Goal: Task Accomplishment & Management: Manage account settings

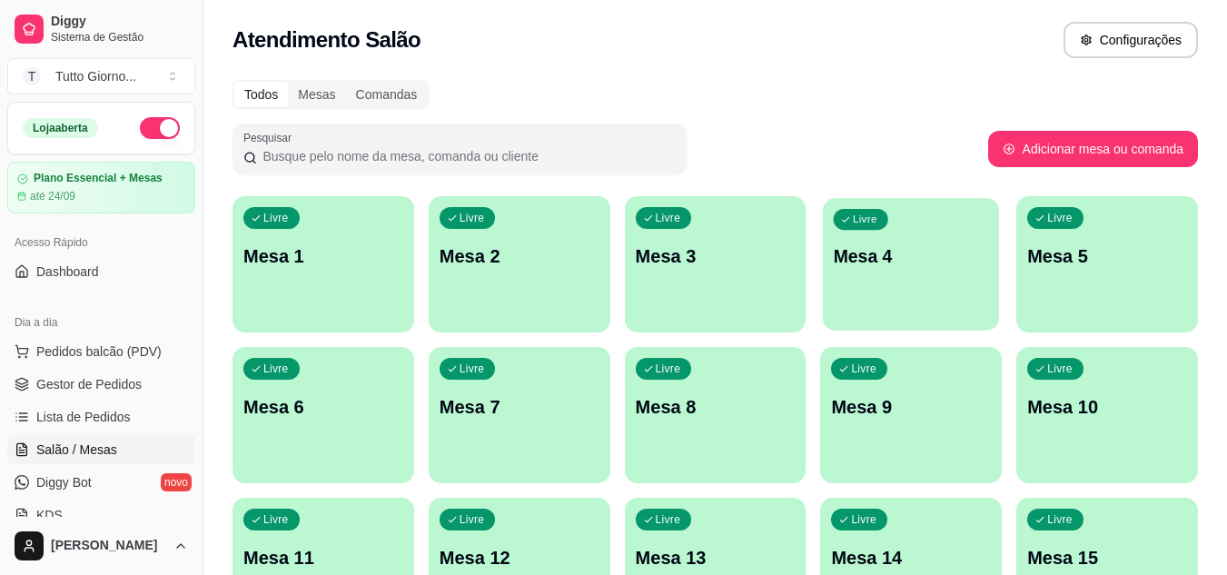
click at [872, 268] on p "Mesa 4" at bounding box center [911, 256] width 155 height 25
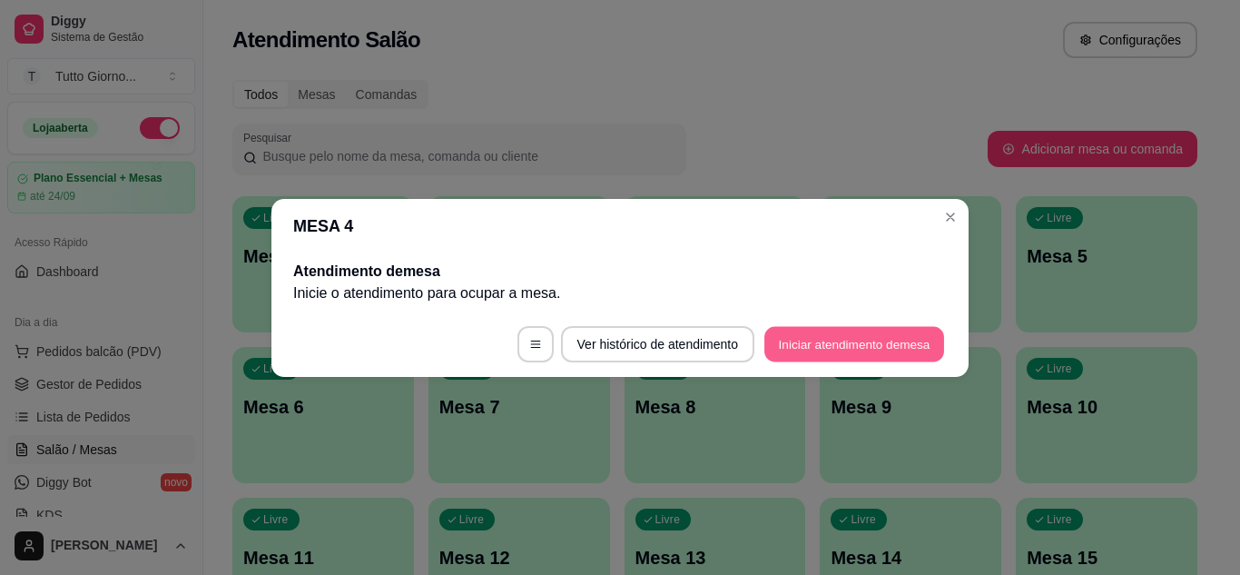
click at [830, 329] on button "Iniciar atendimento de mesa" at bounding box center [855, 343] width 180 height 35
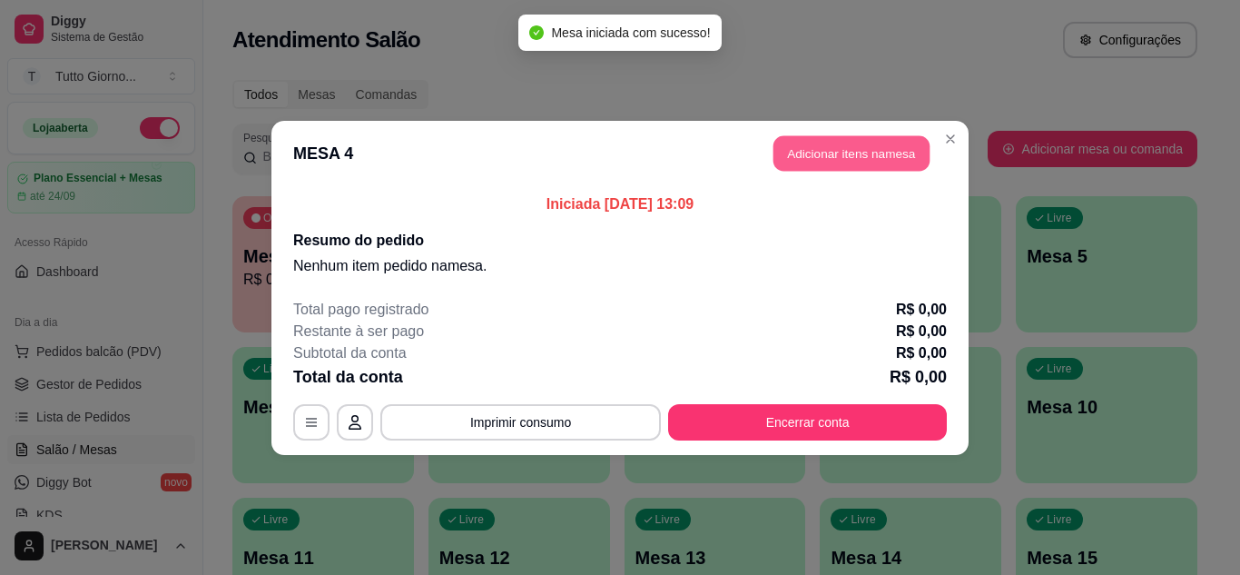
click at [820, 157] on button "Adicionar itens na mesa" at bounding box center [852, 152] width 156 height 35
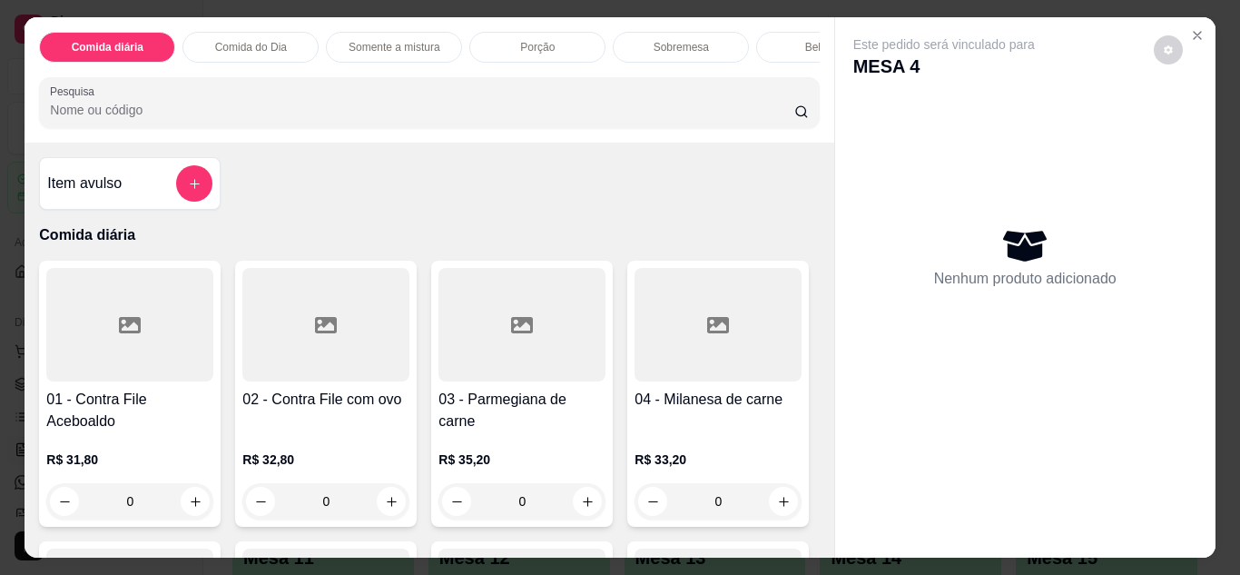
click at [183, 517] on div "0" at bounding box center [129, 501] width 167 height 36
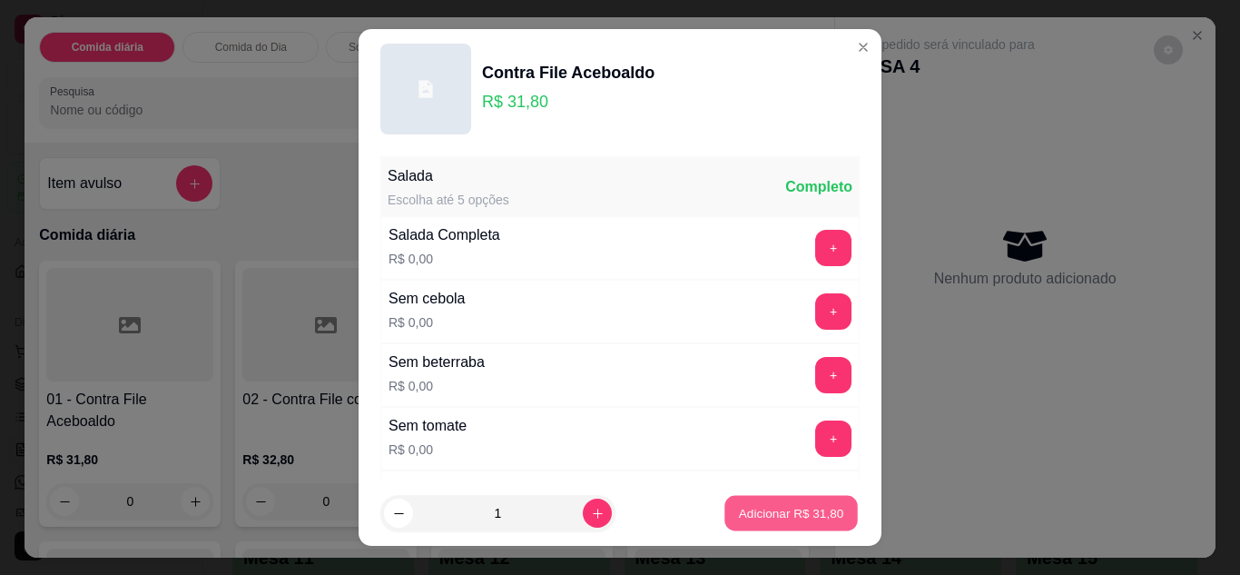
click at [774, 506] on p "Adicionar R$ 31,80" at bounding box center [791, 513] width 105 height 17
type input "1"
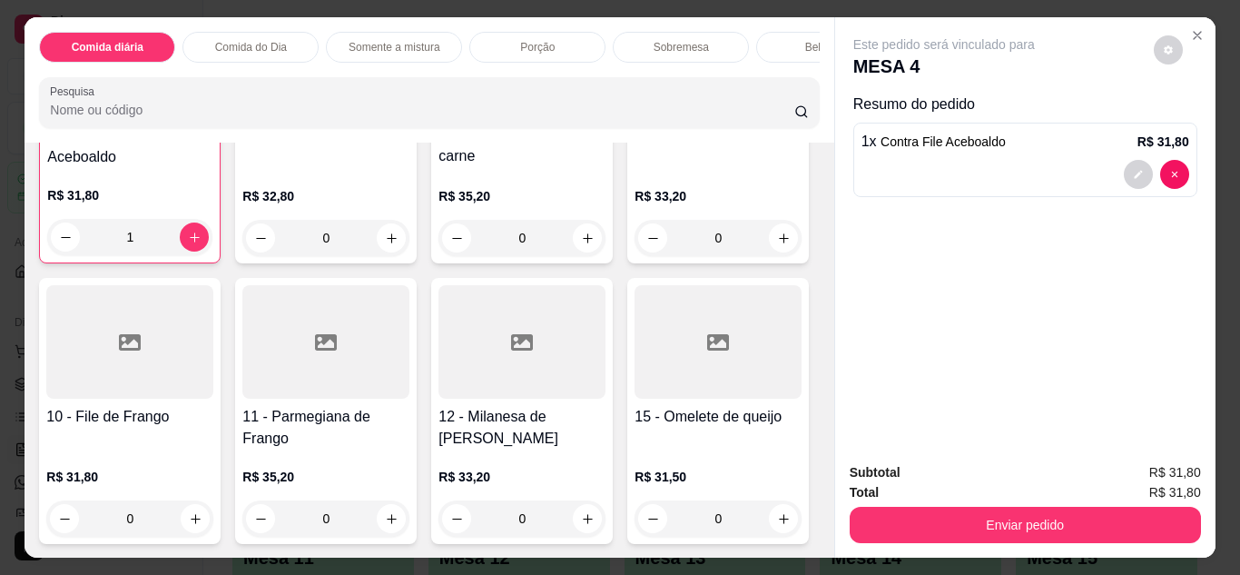
scroll to position [291, 0]
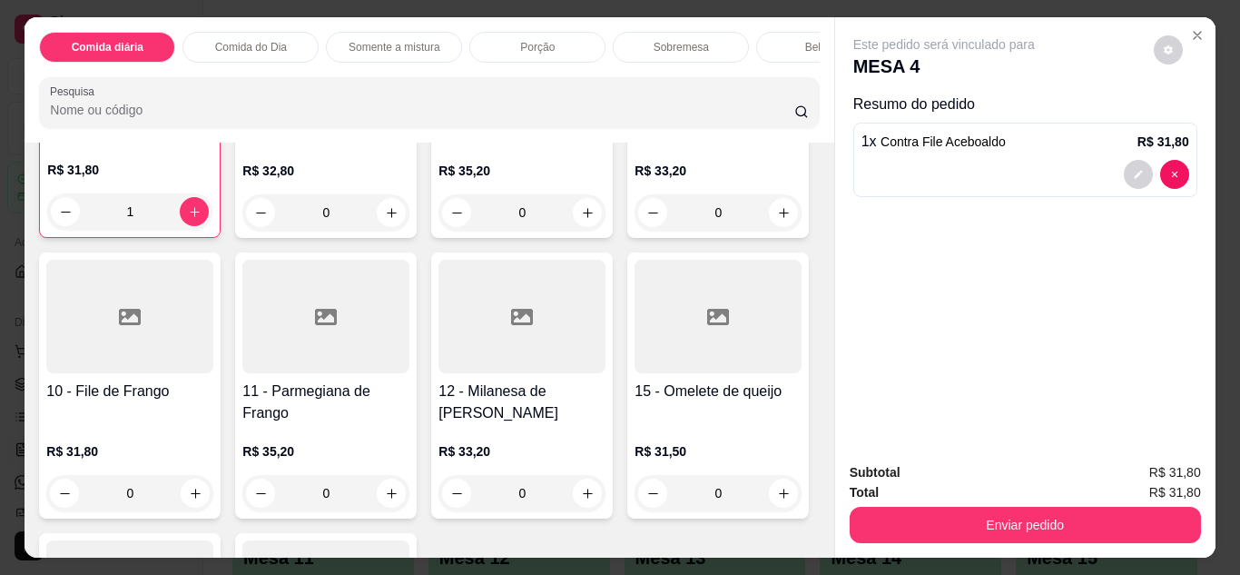
click at [410, 506] on div "0" at bounding box center [325, 493] width 167 height 36
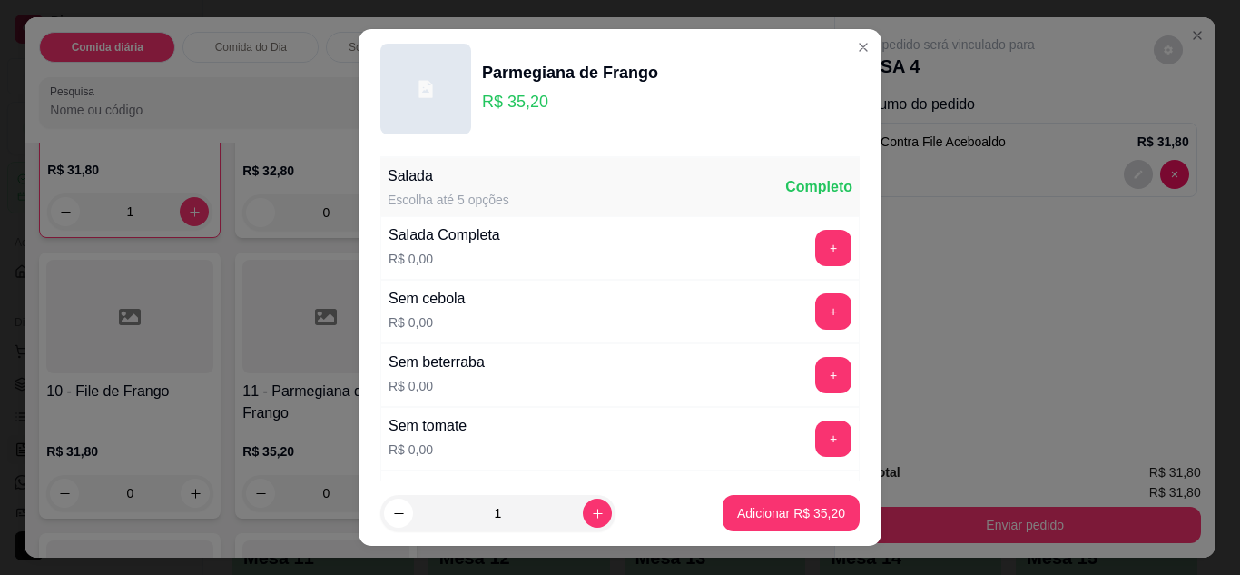
click at [801, 457] on div "Sem tomate R$ 0,00 +" at bounding box center [620, 439] width 479 height 64
click at [792, 508] on p "Adicionar R$ 35,20" at bounding box center [791, 513] width 105 height 17
type input "1"
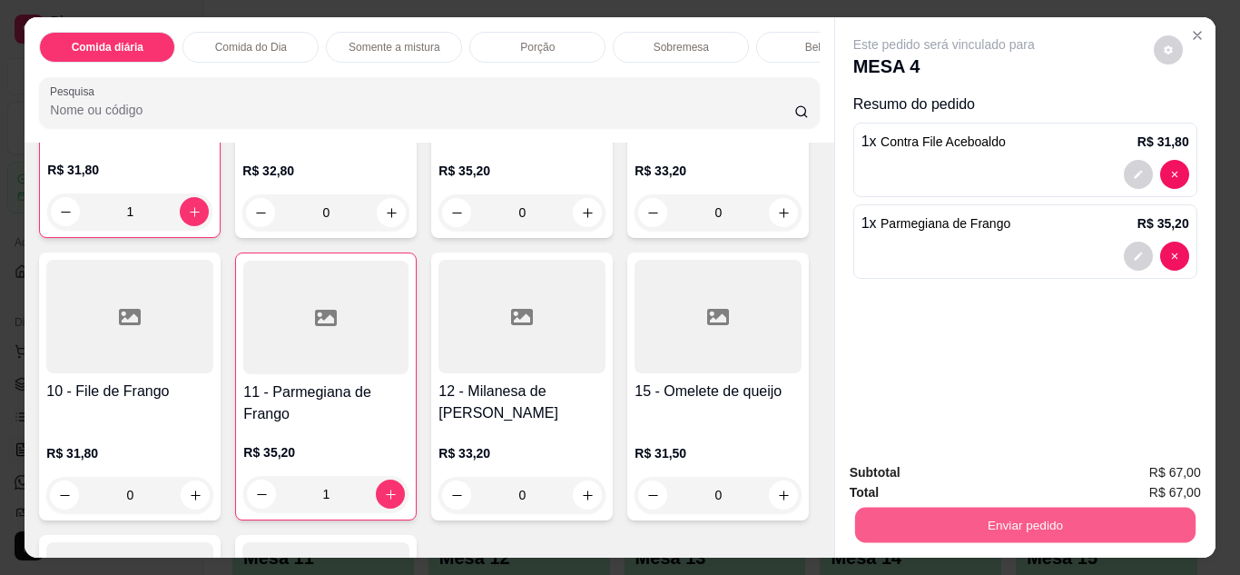
click at [987, 532] on button "Enviar pedido" at bounding box center [1025, 525] width 341 height 35
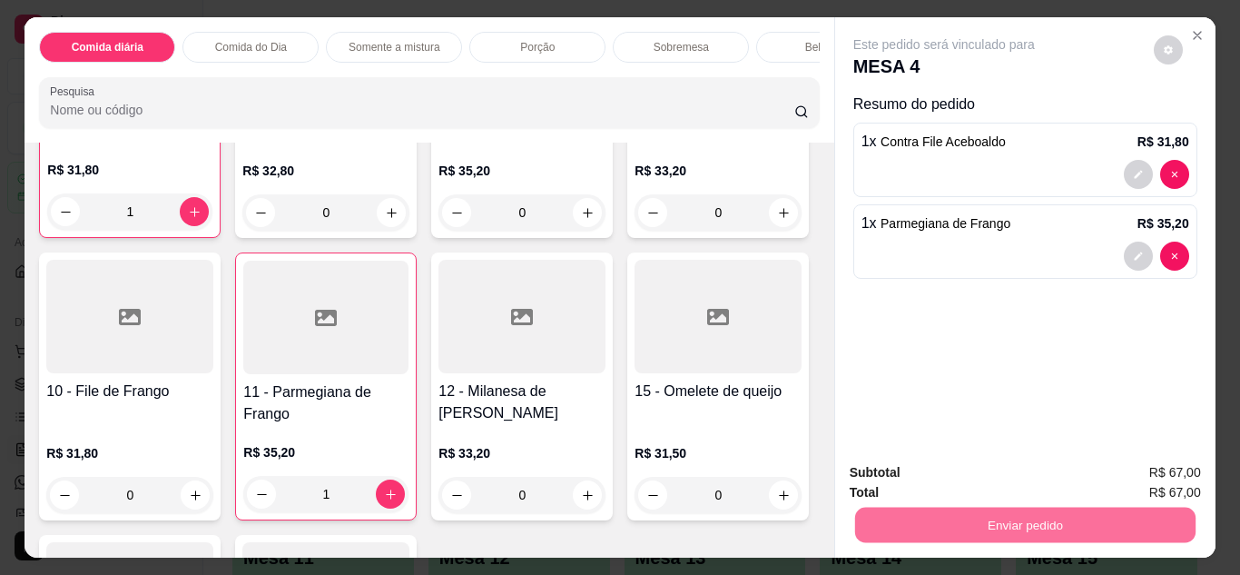
click at [985, 483] on button "Não registrar e enviar pedido" at bounding box center [965, 474] width 183 height 34
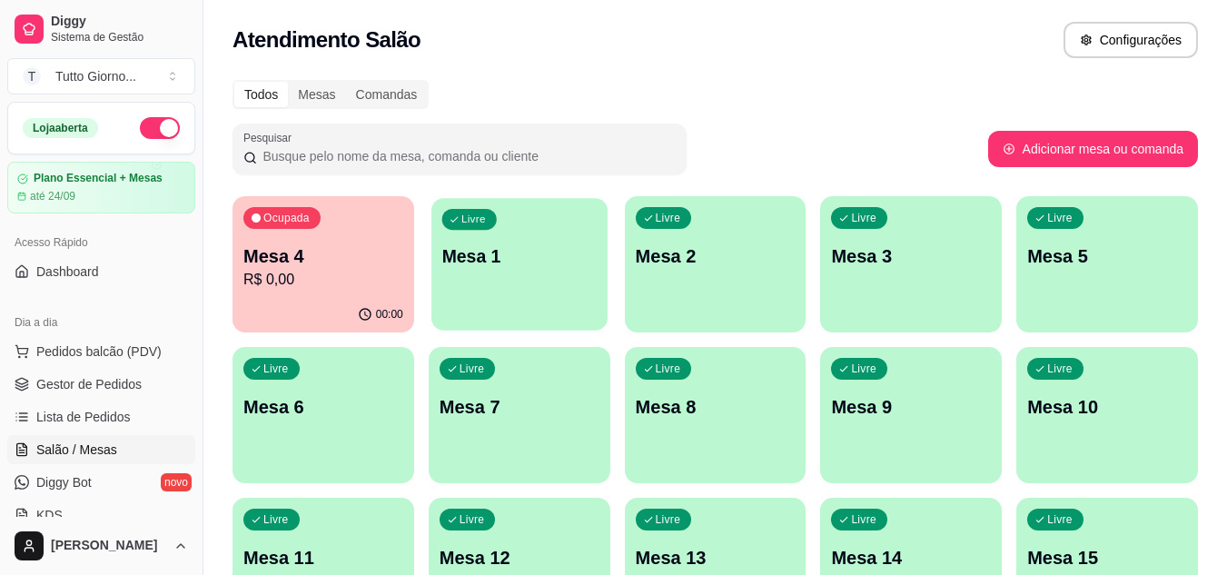
click at [573, 292] on div "Livre Mesa 1" at bounding box center [519, 253] width 176 height 111
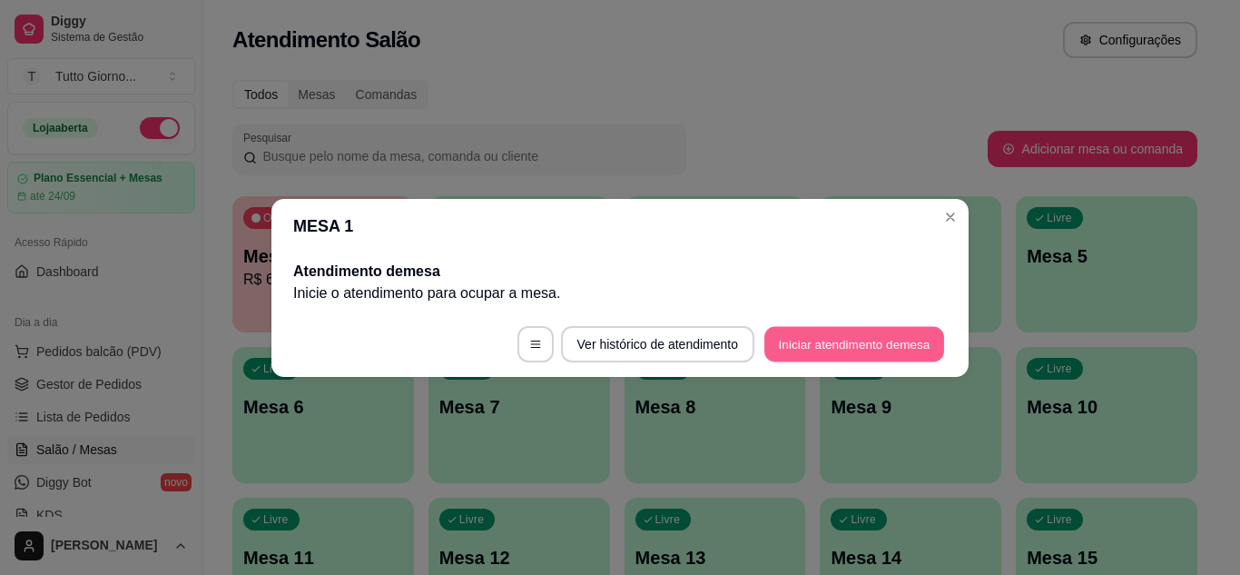
click at [832, 348] on button "Iniciar atendimento de mesa" at bounding box center [855, 343] width 180 height 35
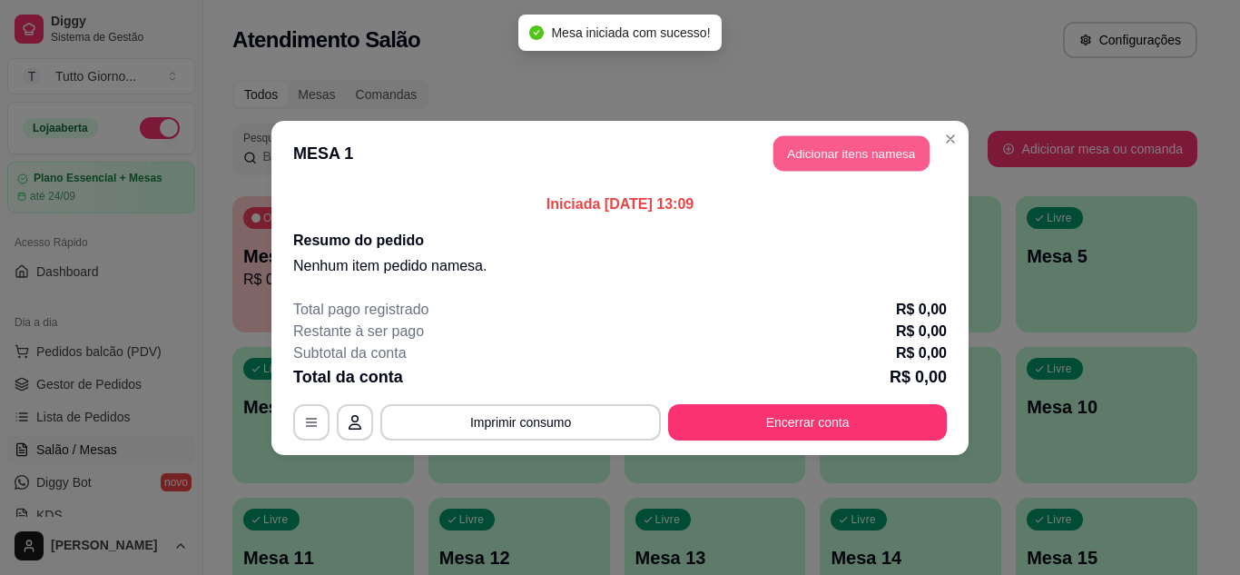
click at [843, 145] on button "Adicionar itens na mesa" at bounding box center [852, 152] width 156 height 35
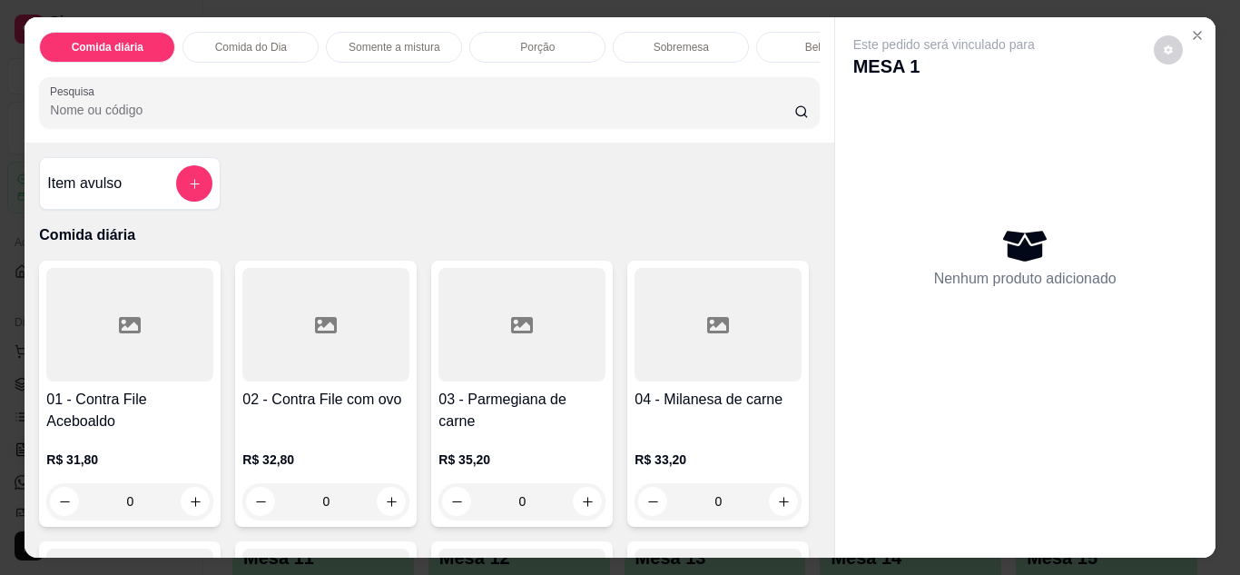
click at [396, 514] on div "0" at bounding box center [325, 501] width 167 height 36
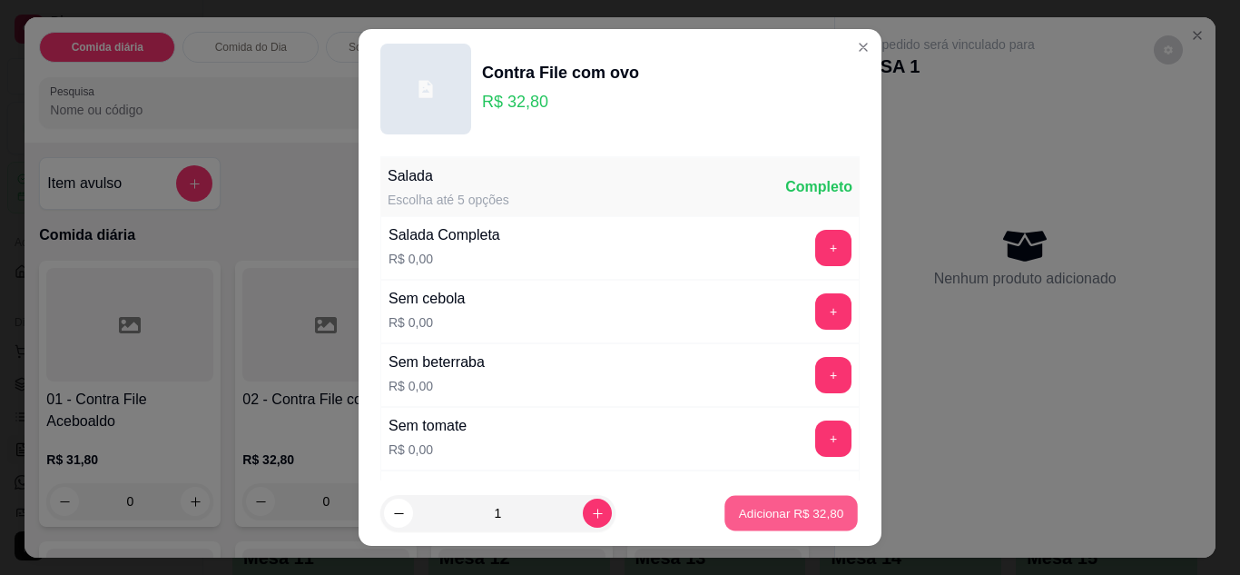
click at [739, 520] on p "Adicionar R$ 32,80" at bounding box center [791, 513] width 105 height 17
type input "1"
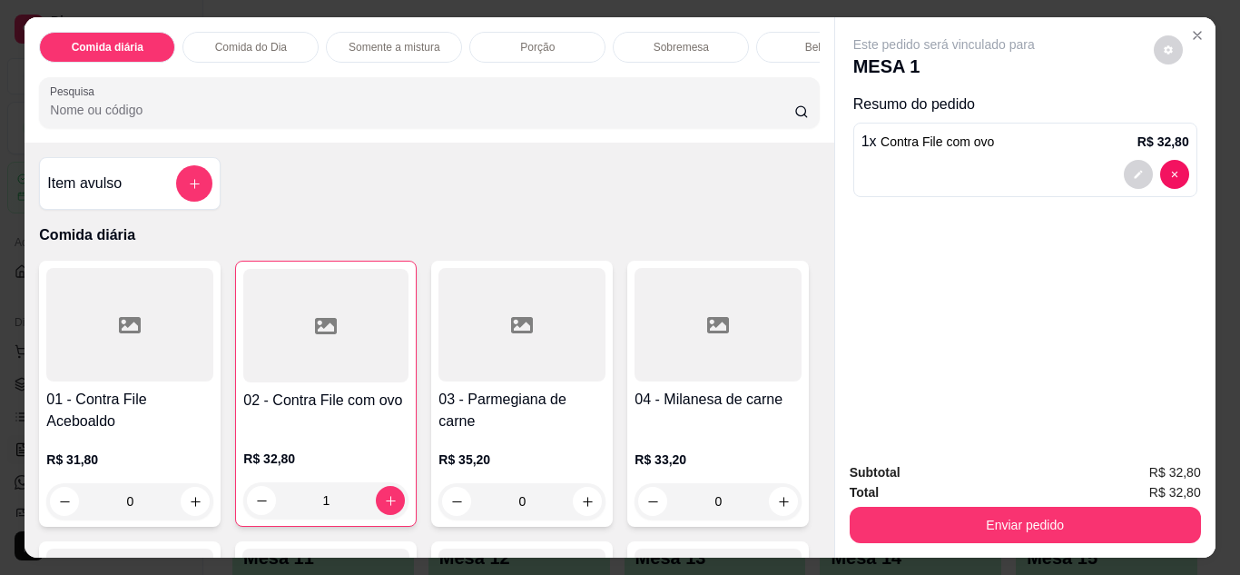
click at [766, 43] on div "Bebidas" at bounding box center [824, 47] width 136 height 31
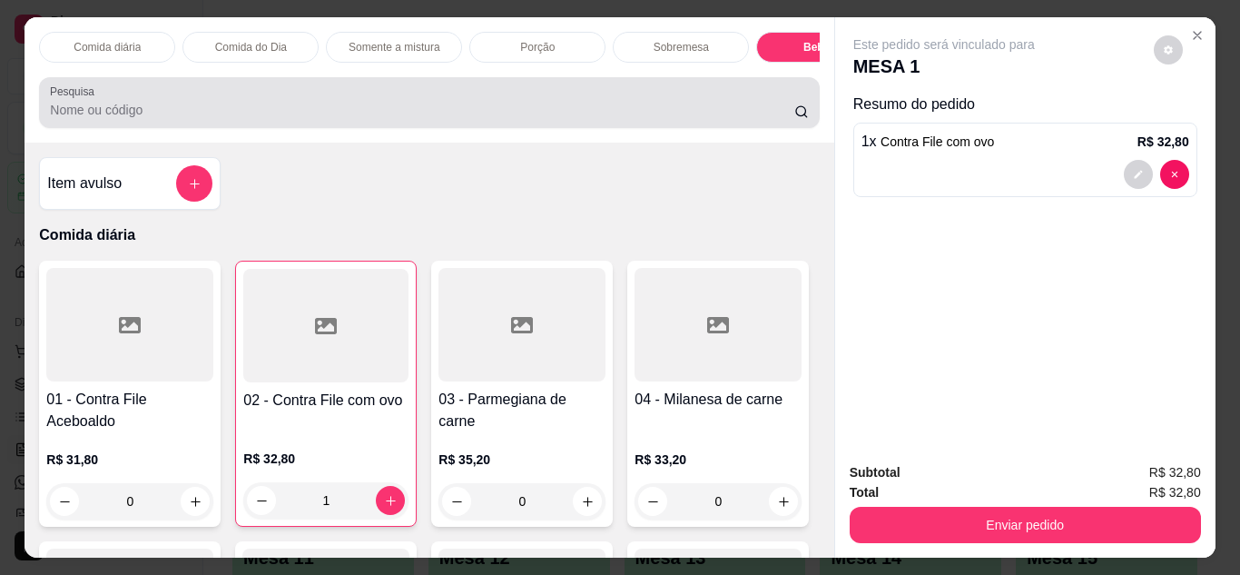
scroll to position [48, 0]
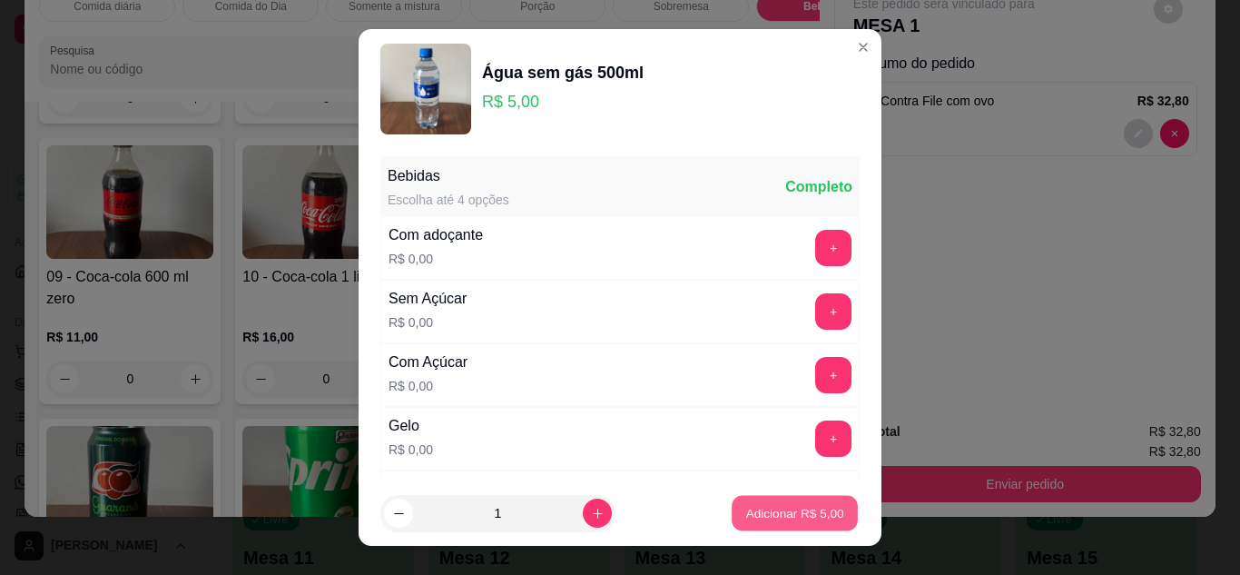
click at [758, 499] on button "Adicionar R$ 5,00" at bounding box center [795, 513] width 126 height 35
type input "1"
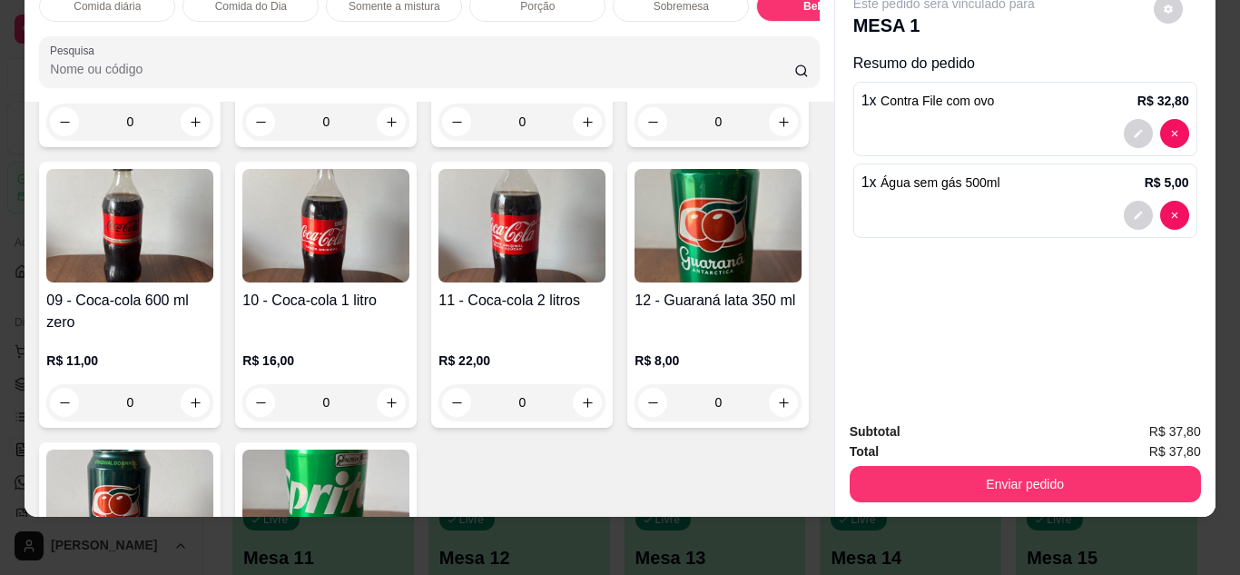
click at [1004, 489] on div "Subtotal R$ 37,80 Total R$ 37,80 Enviar pedido" at bounding box center [1025, 462] width 381 height 110
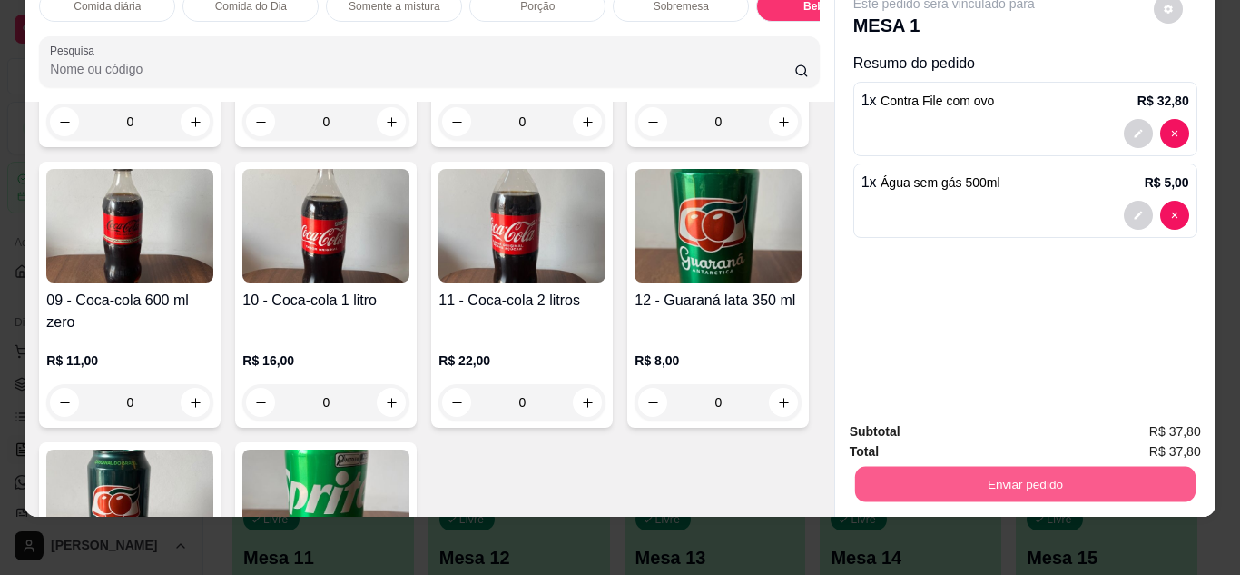
click at [1001, 467] on button "Enviar pedido" at bounding box center [1025, 484] width 341 height 35
click at [970, 417] on button "Não registrar e enviar pedido" at bounding box center [965, 426] width 183 height 34
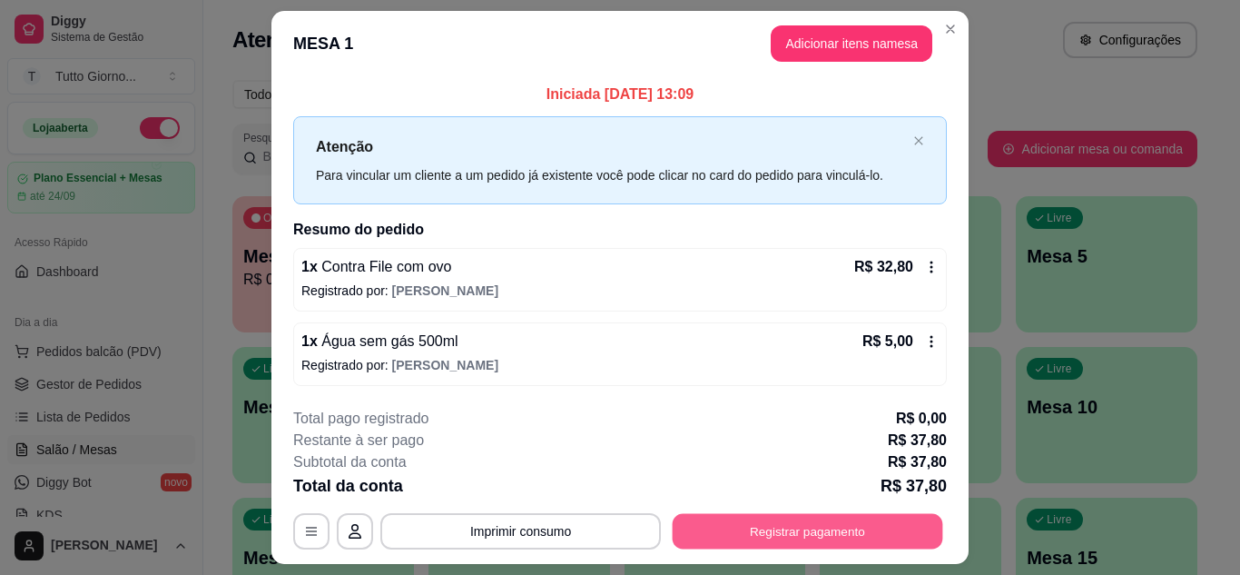
click at [808, 528] on button "Registrar pagamento" at bounding box center [808, 531] width 271 height 35
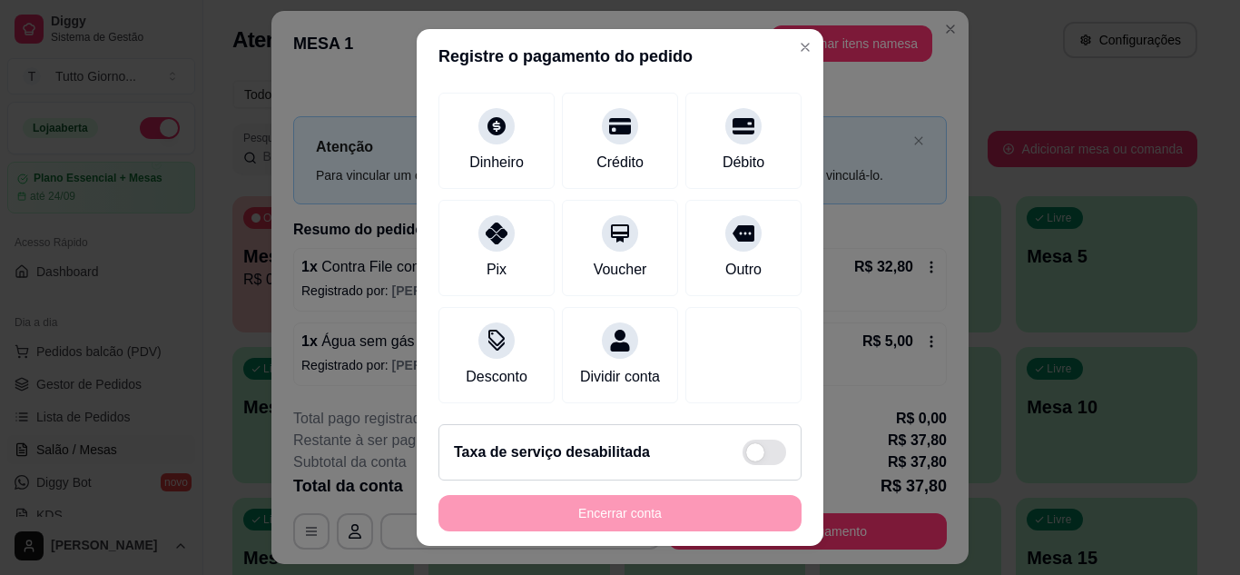
scroll to position [140, 0]
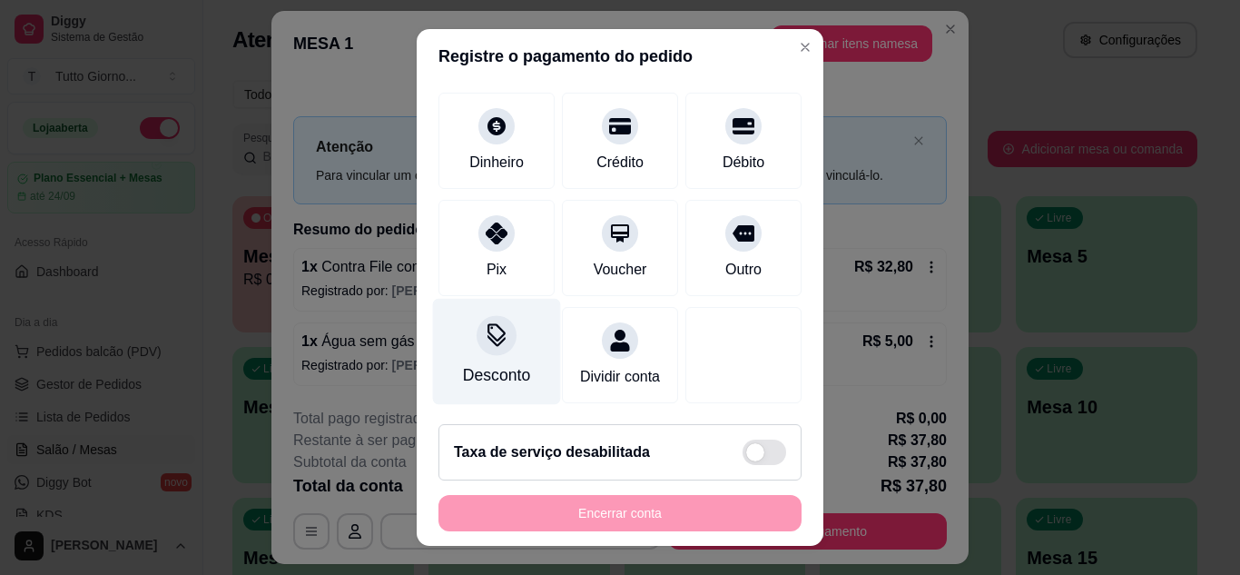
click at [486, 323] on icon at bounding box center [497, 335] width 24 height 24
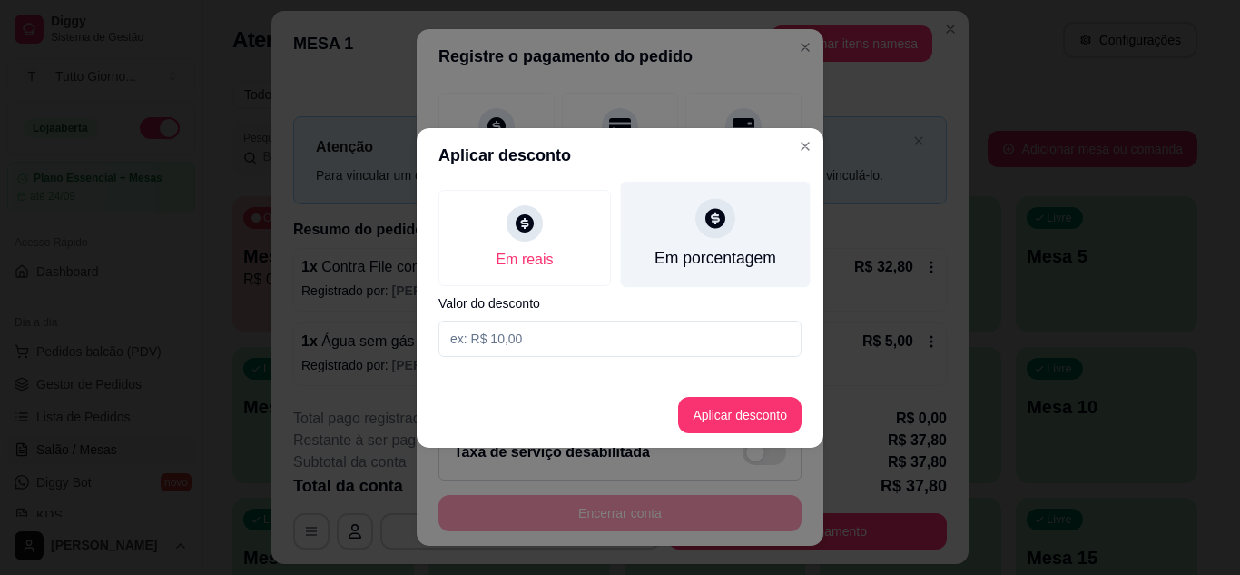
click at [729, 251] on div "Em porcentagem" at bounding box center [716, 258] width 122 height 24
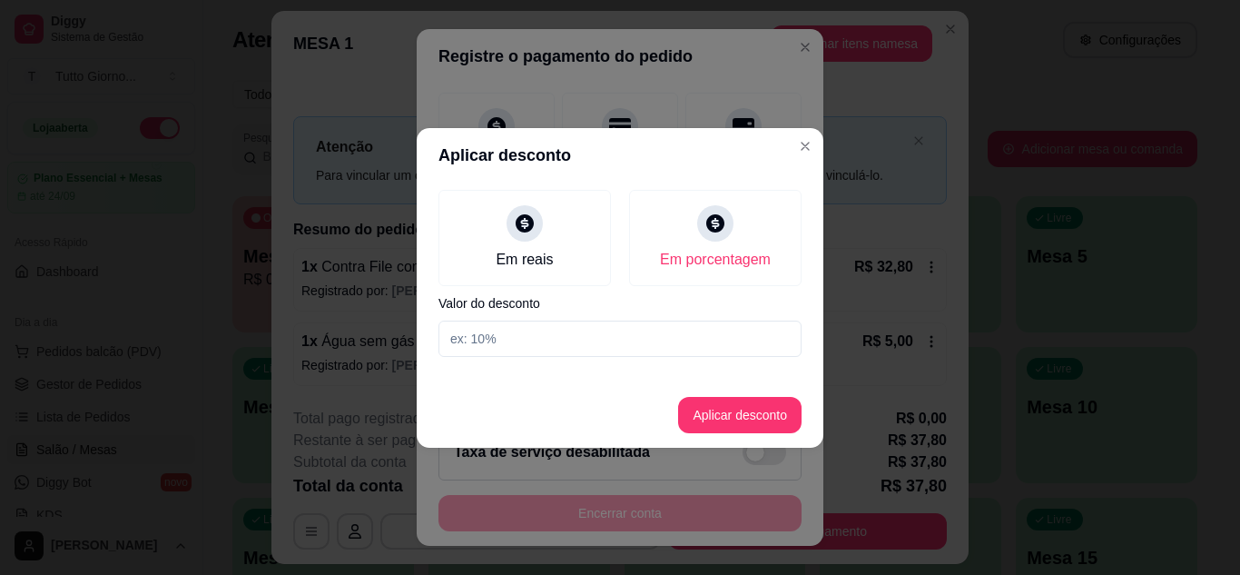
click at [529, 331] on input at bounding box center [620, 339] width 363 height 36
type input "5"
click at [728, 400] on button "Aplicar desconto" at bounding box center [740, 414] width 119 height 35
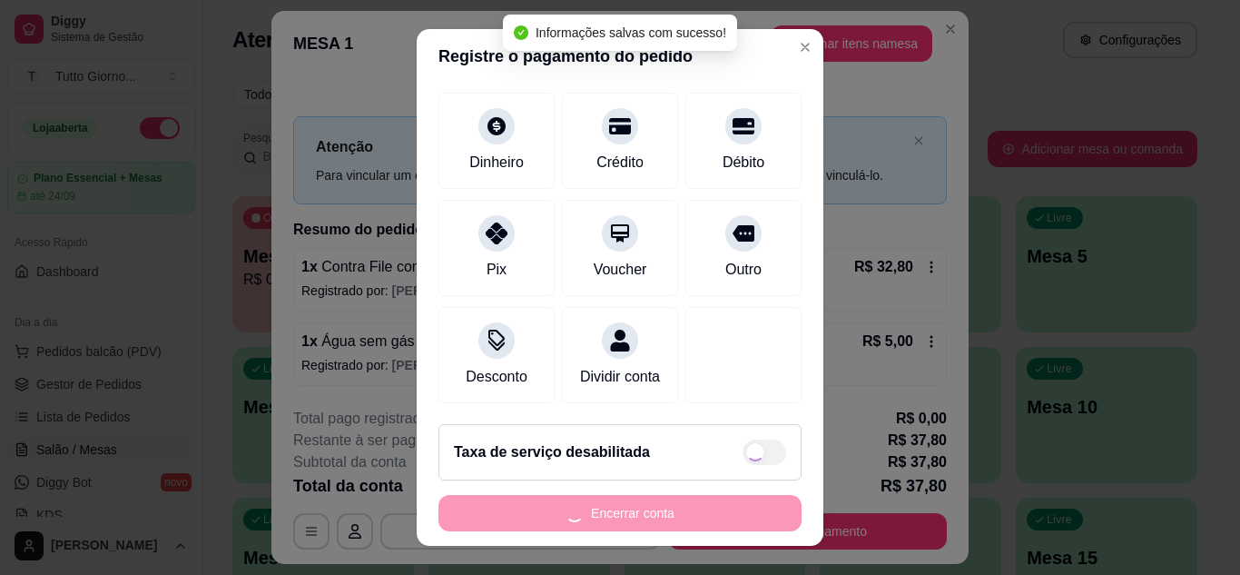
type input "R$ 35,91"
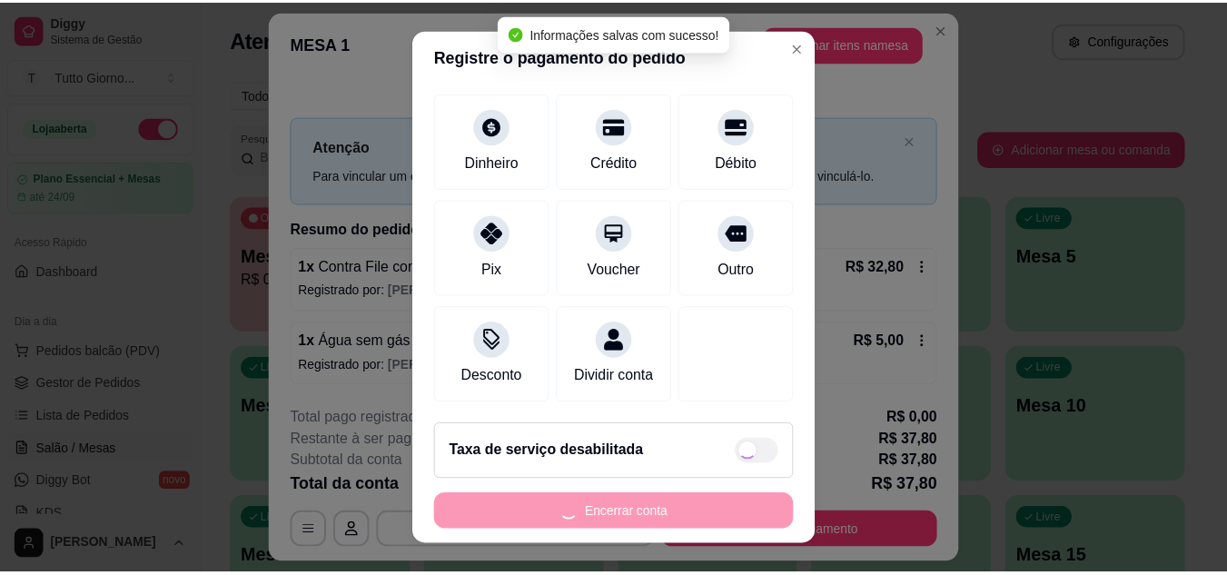
scroll to position [158, 0]
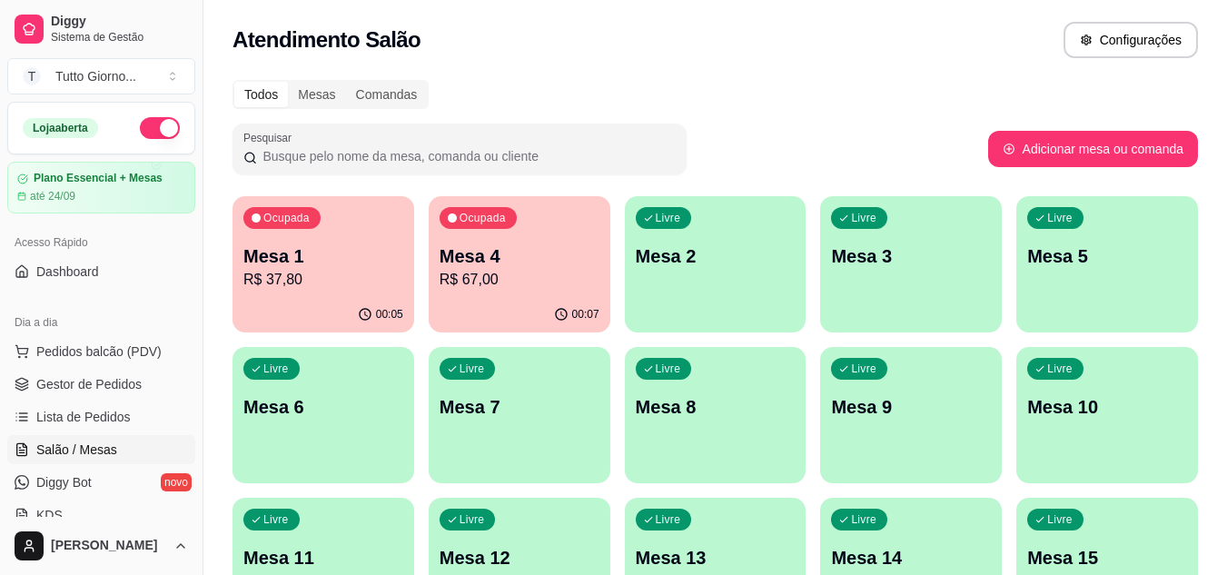
click at [711, 440] on div "Livre Mesa 8" at bounding box center [716, 404] width 176 height 111
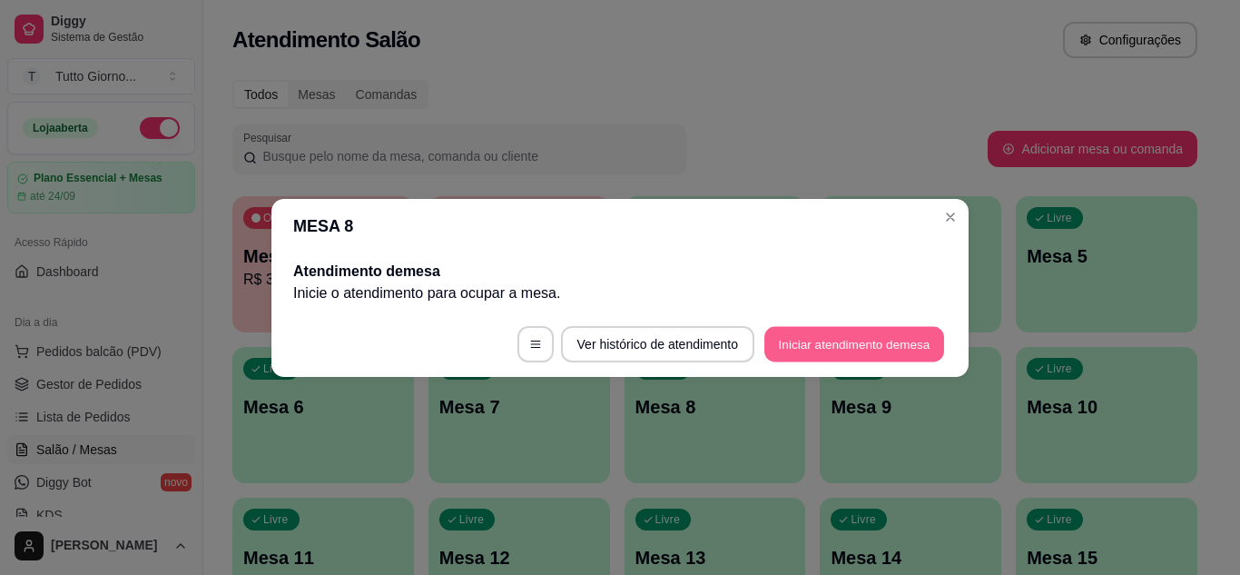
click at [804, 350] on button "Iniciar atendimento de mesa" at bounding box center [855, 343] width 180 height 35
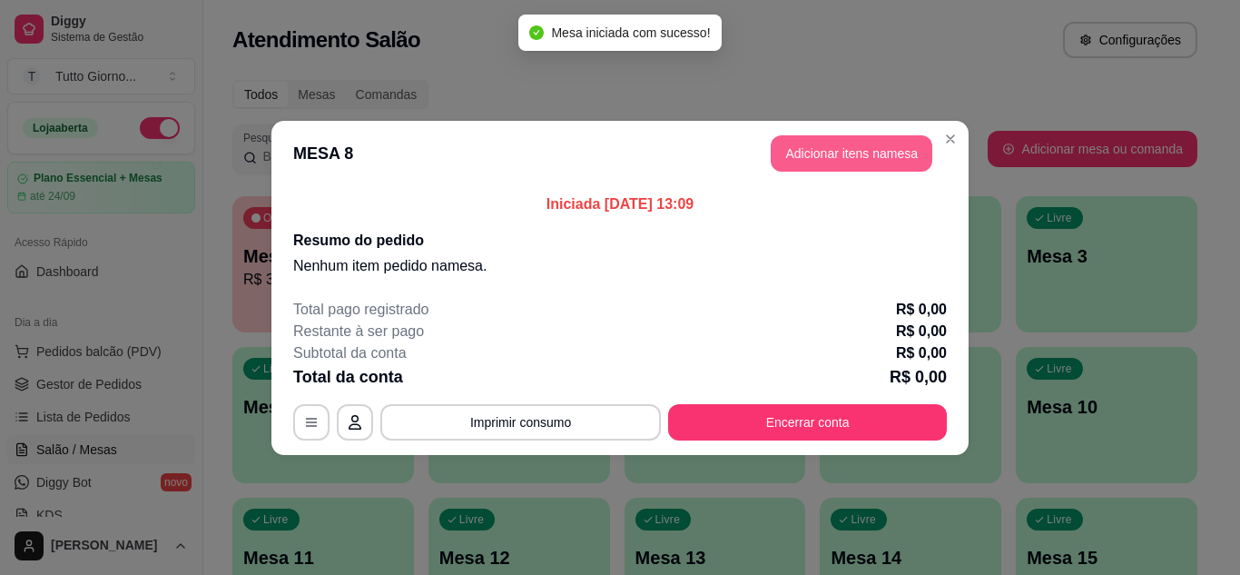
click at [829, 155] on button "Adicionar itens na mesa" at bounding box center [852, 153] width 162 height 36
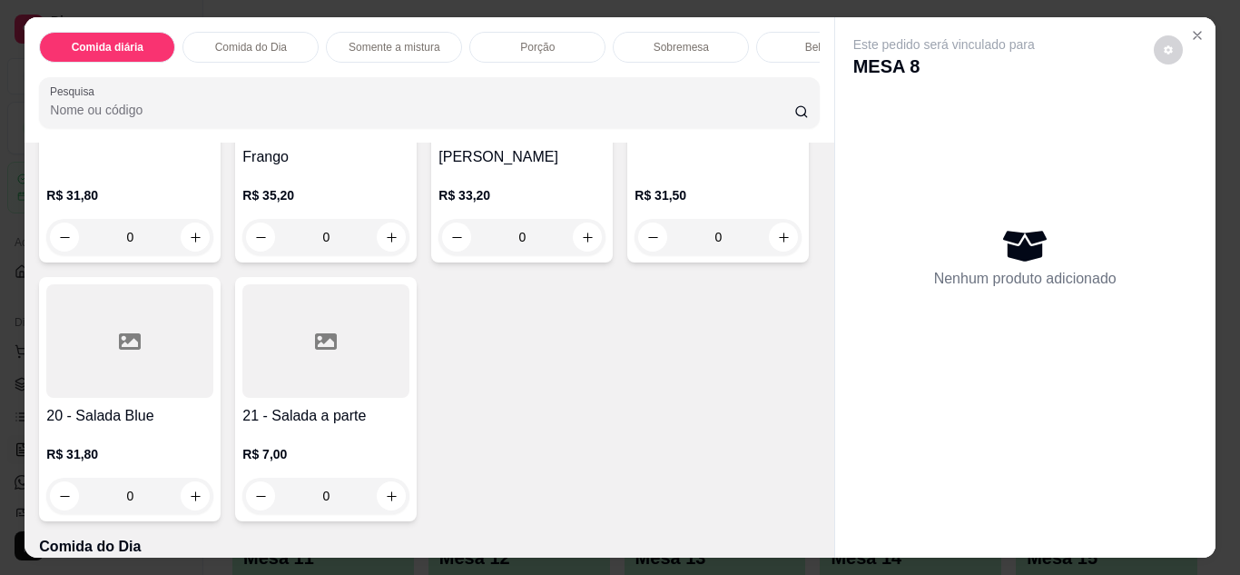
scroll to position [581, 0]
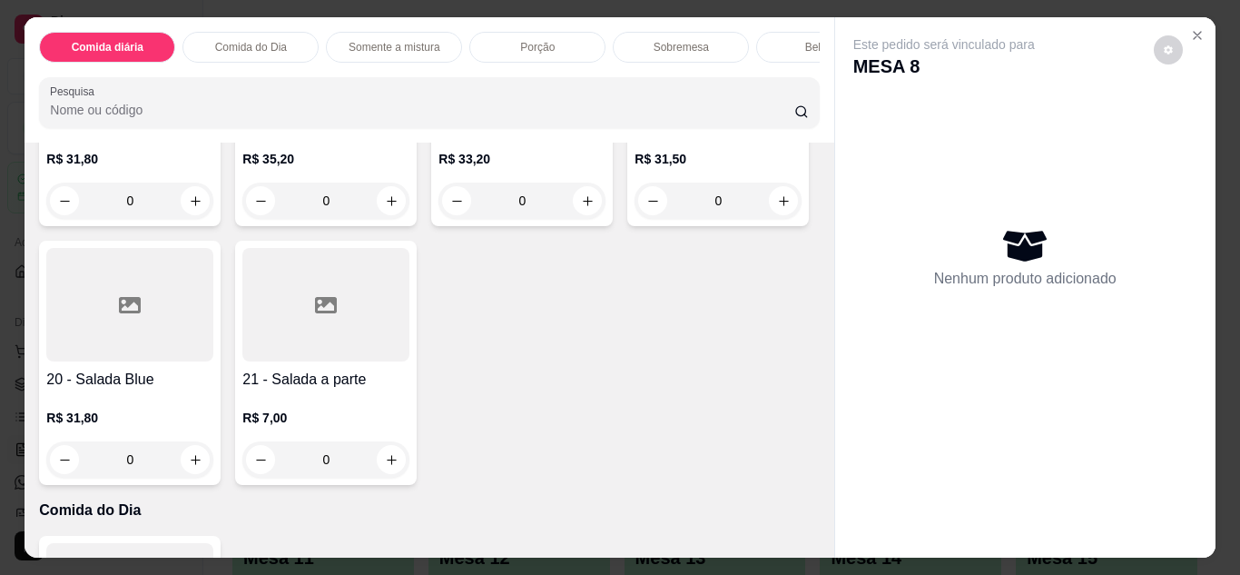
click at [635, 219] on div "0" at bounding box center [718, 201] width 167 height 36
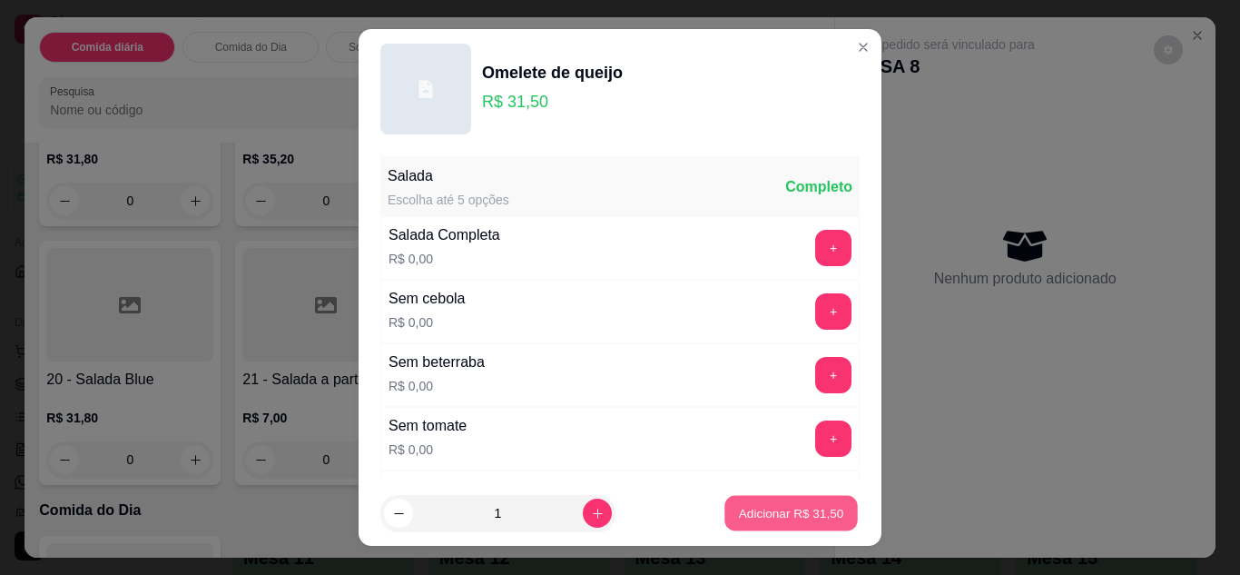
click at [778, 527] on button "Adicionar R$ 31,50" at bounding box center [791, 513] width 133 height 35
type input "1"
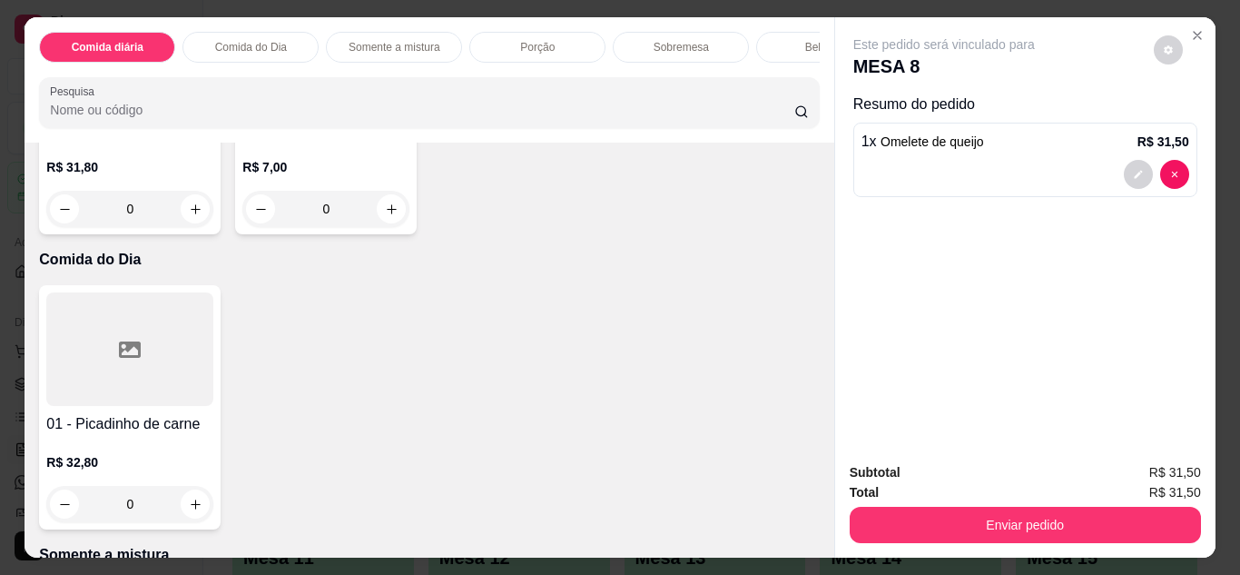
scroll to position [835, 0]
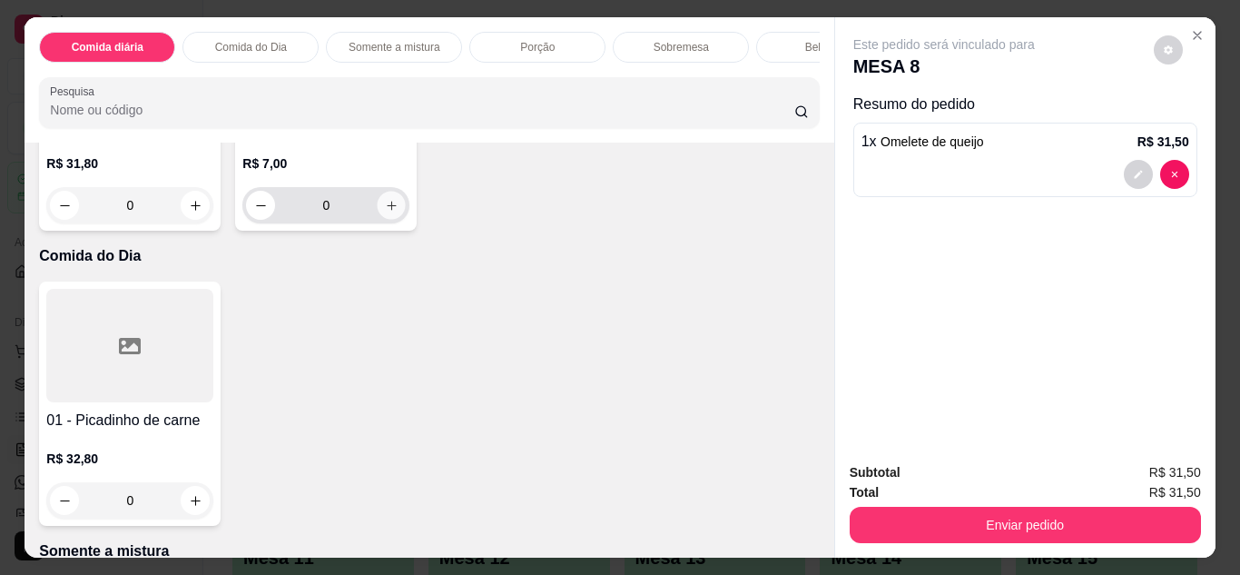
click at [385, 212] on icon "increase-product-quantity" at bounding box center [392, 206] width 14 height 14
type input "1"
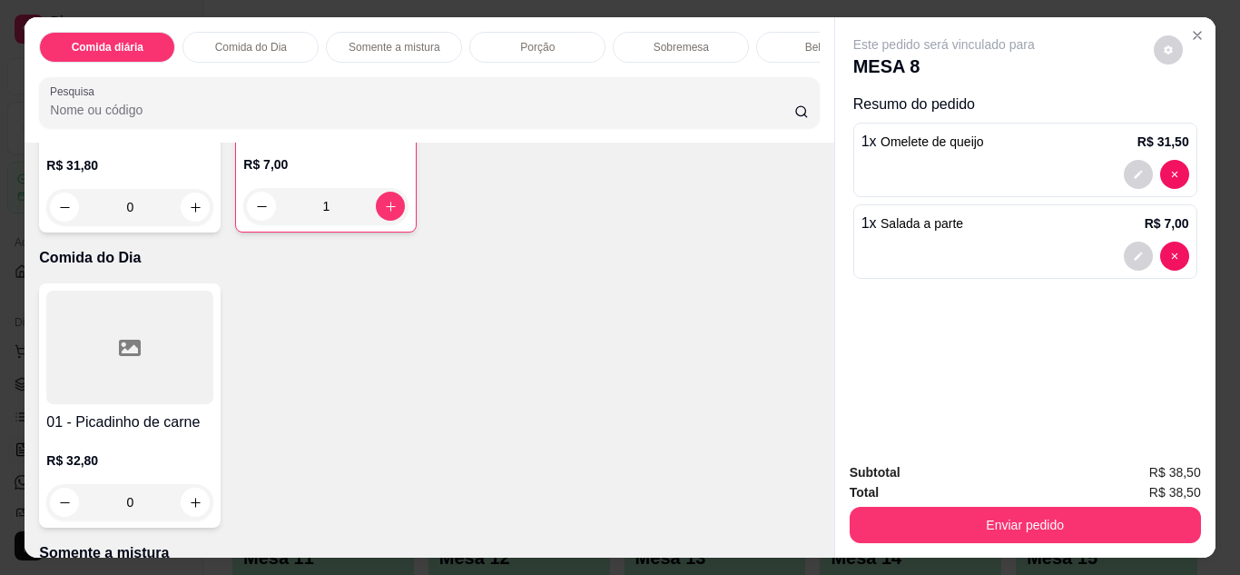
click at [1006, 542] on div "Subtotal R$ 38,50 Total R$ 38,50 Enviar pedido" at bounding box center [1025, 503] width 381 height 110
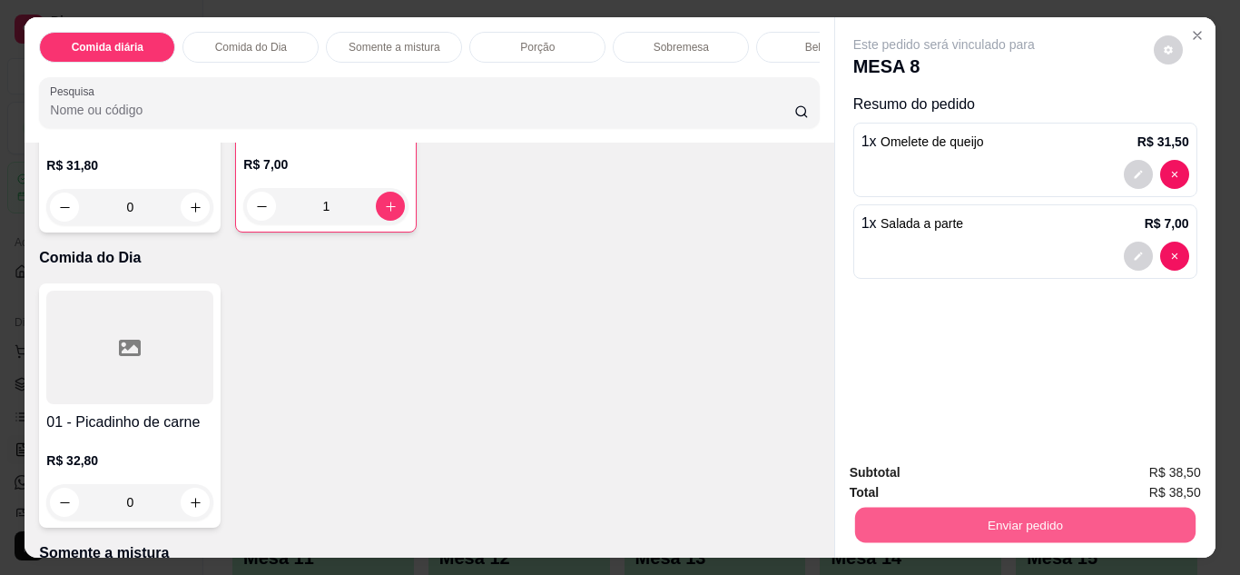
click at [1013, 523] on button "Enviar pedido" at bounding box center [1025, 525] width 341 height 35
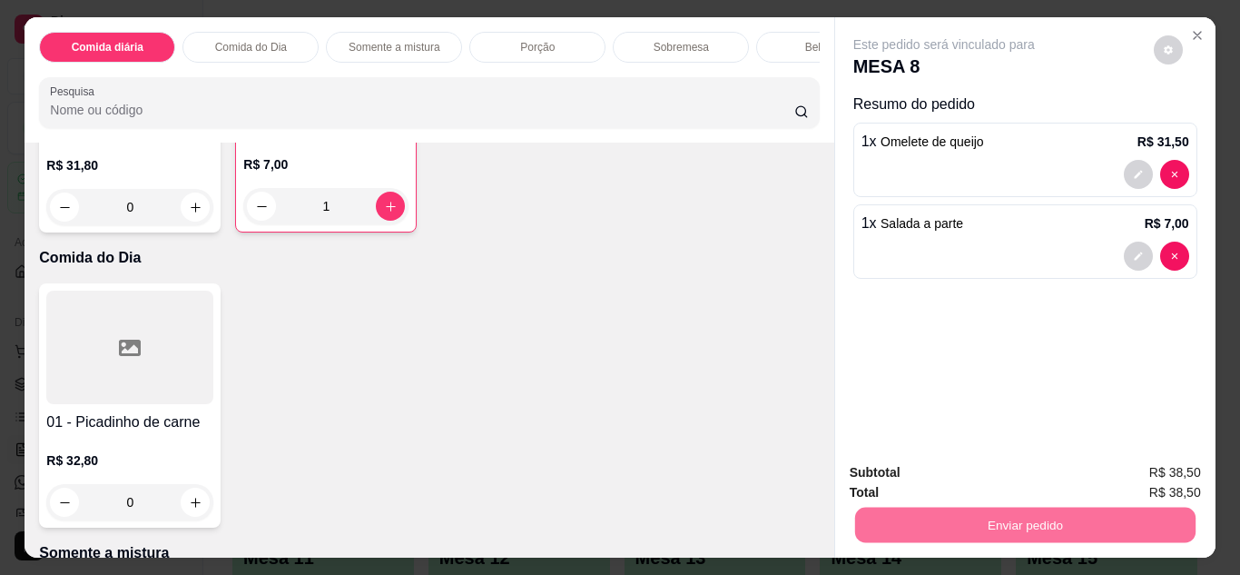
click at [1011, 478] on button "Não registrar e enviar pedido" at bounding box center [965, 474] width 183 height 34
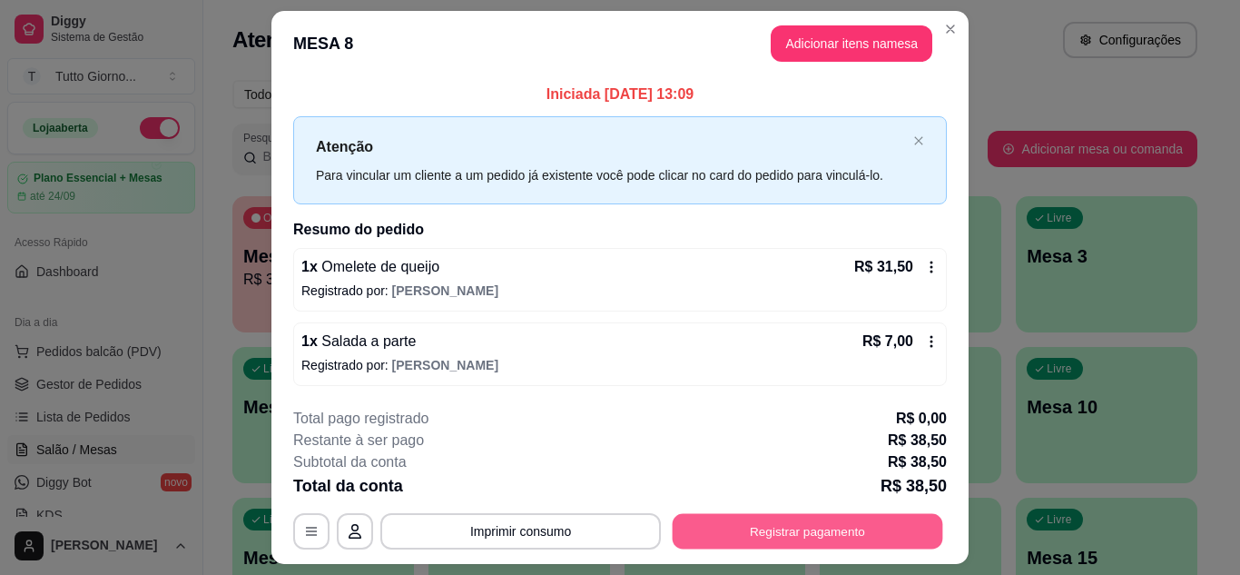
click at [870, 538] on button "Registrar pagamento" at bounding box center [808, 531] width 271 height 35
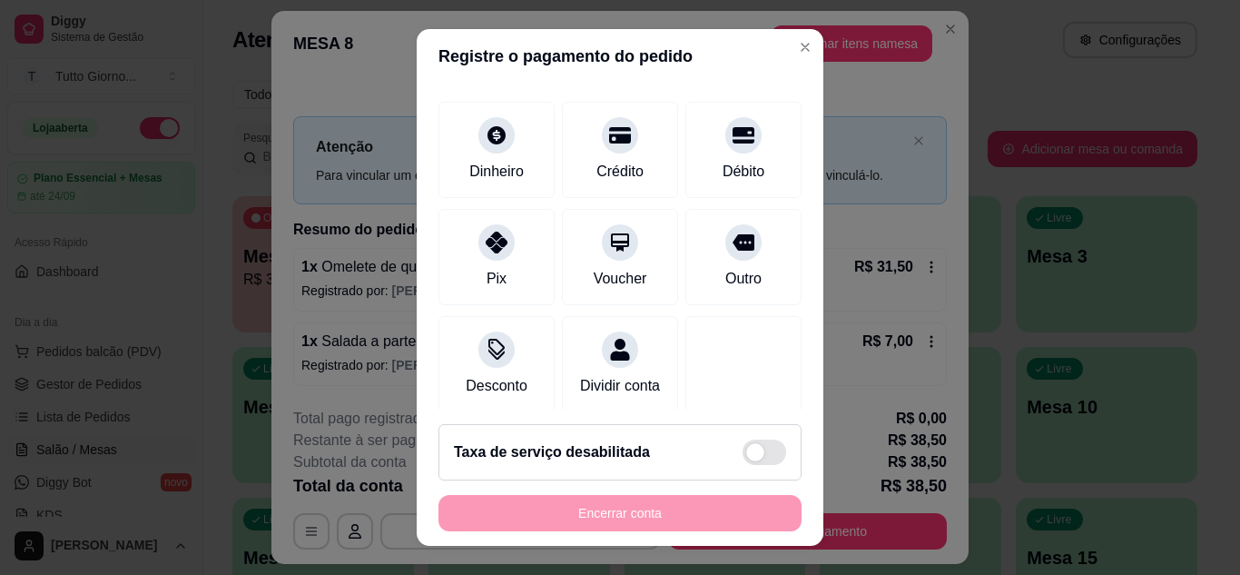
scroll to position [140, 0]
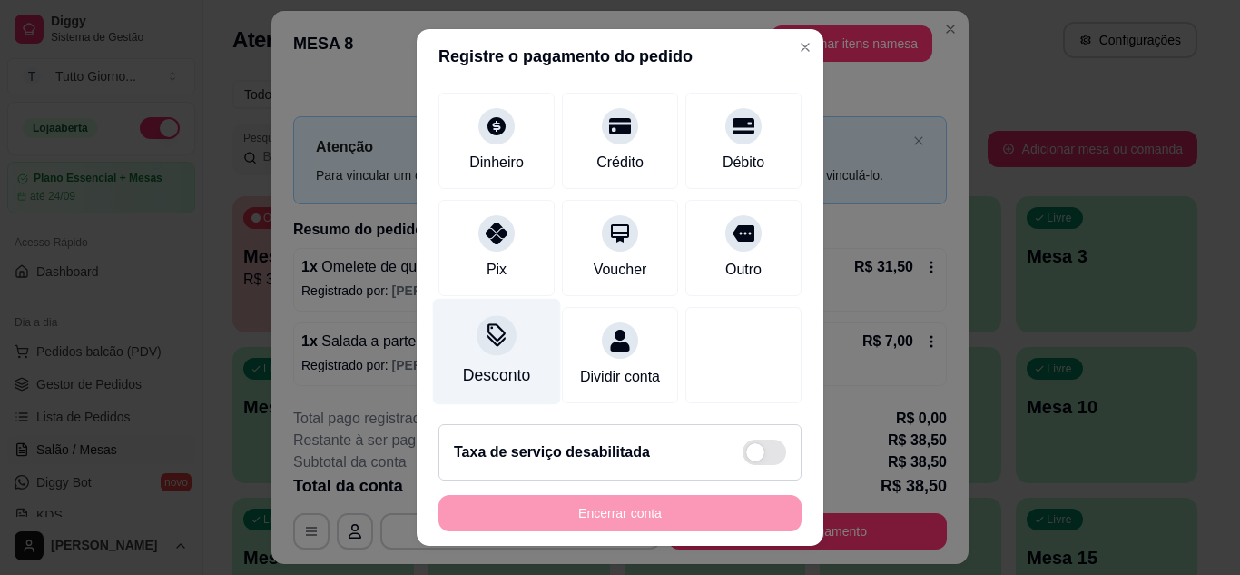
click at [516, 363] on div "Desconto" at bounding box center [496, 375] width 67 height 24
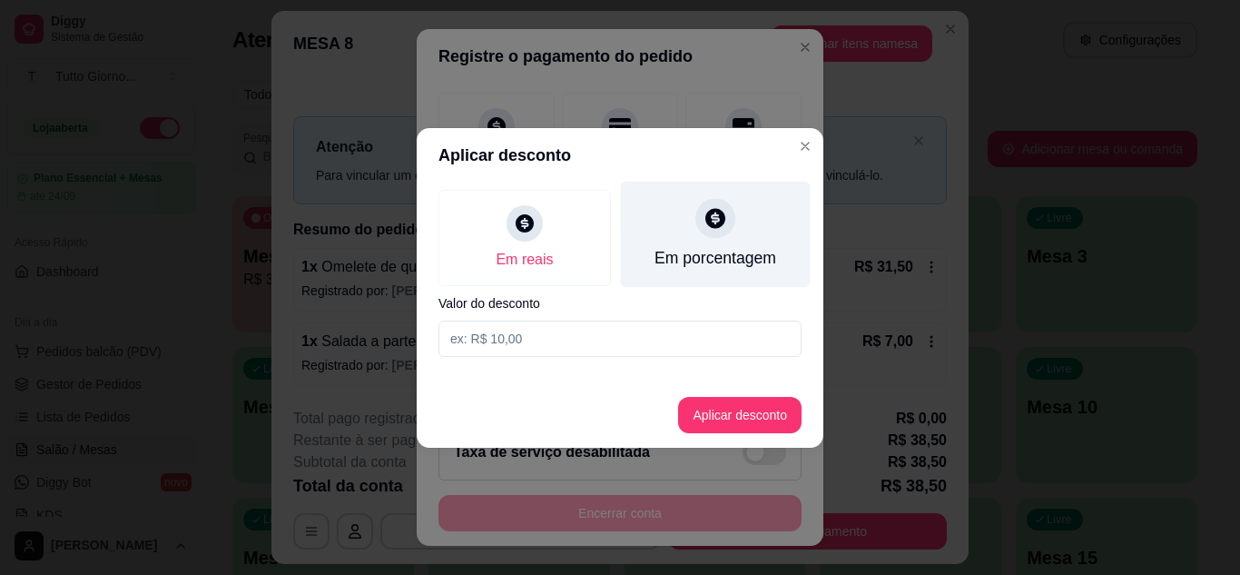
click at [724, 260] on div "Em porcentagem" at bounding box center [716, 258] width 122 height 24
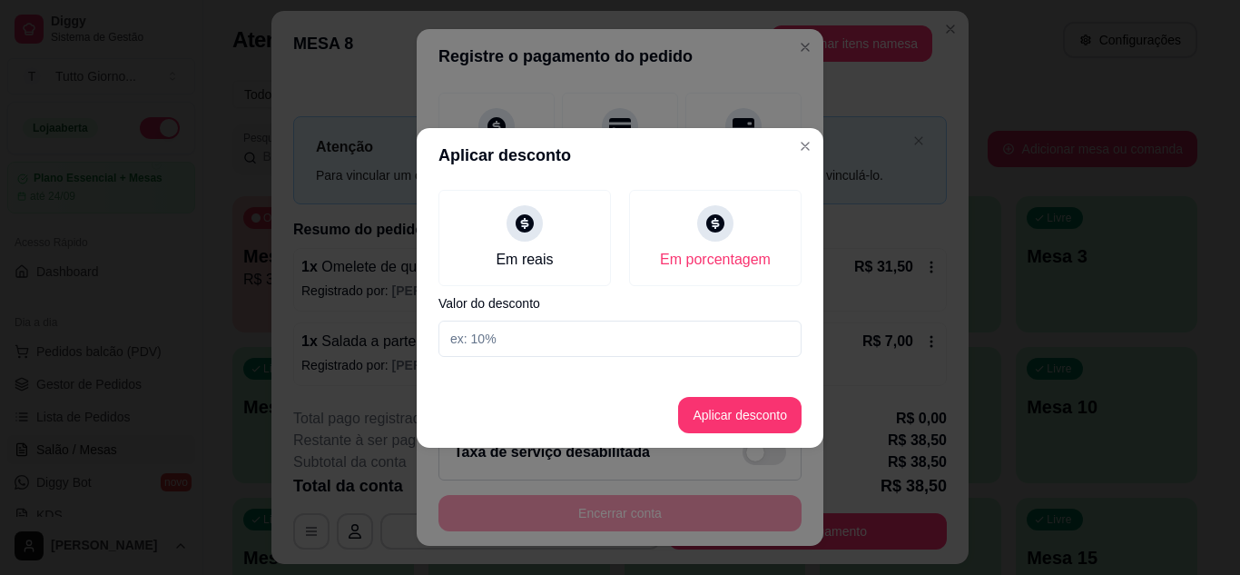
click at [521, 352] on input at bounding box center [620, 339] width 363 height 36
type input "5"
click at [745, 428] on button "Aplicar desconto" at bounding box center [740, 414] width 119 height 35
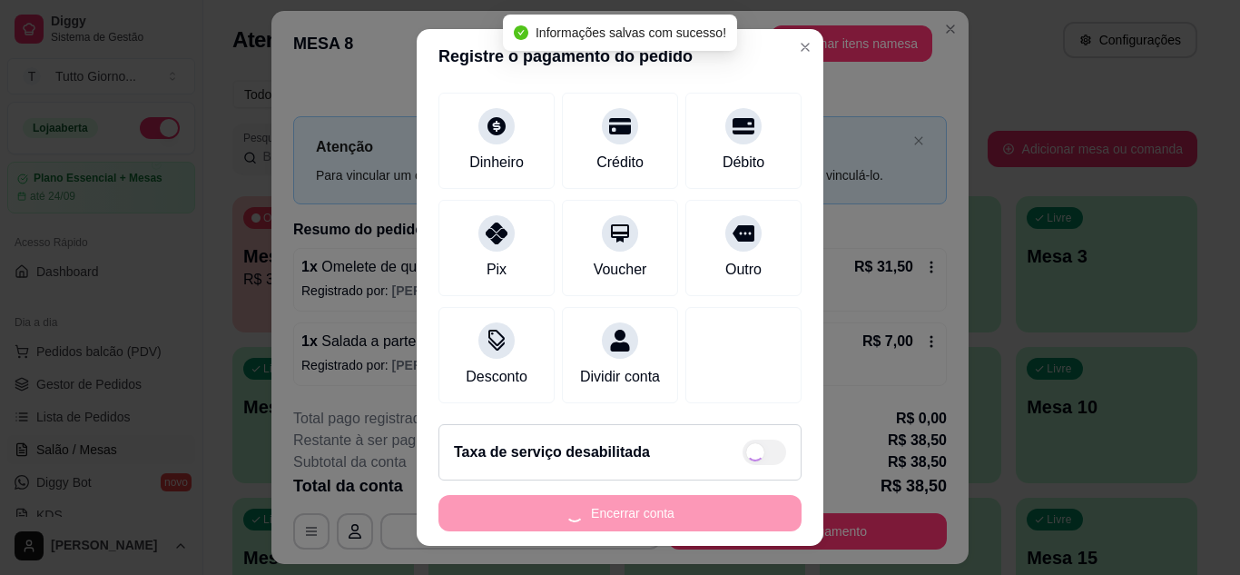
type input "R$ 36,57"
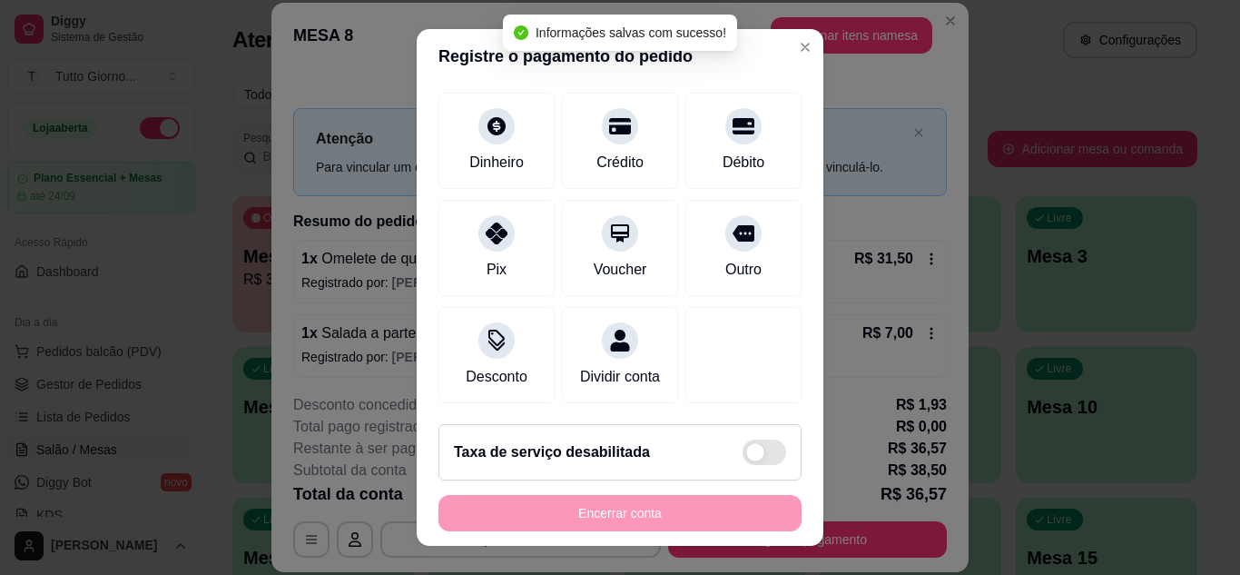
scroll to position [158, 0]
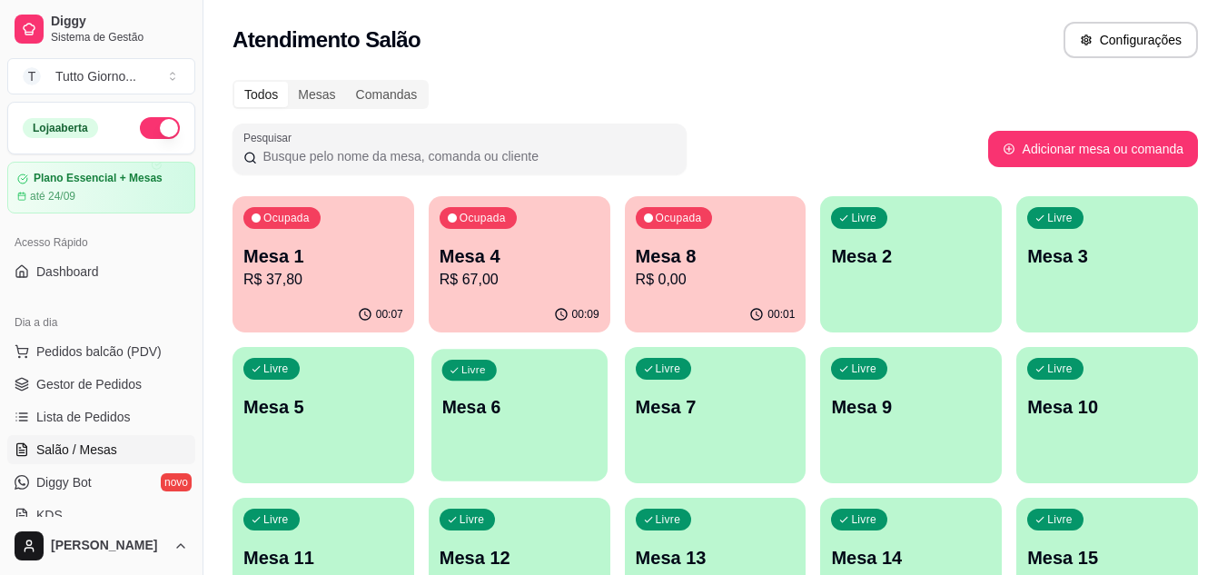
click at [499, 390] on div "Livre Mesa 6" at bounding box center [519, 404] width 176 height 111
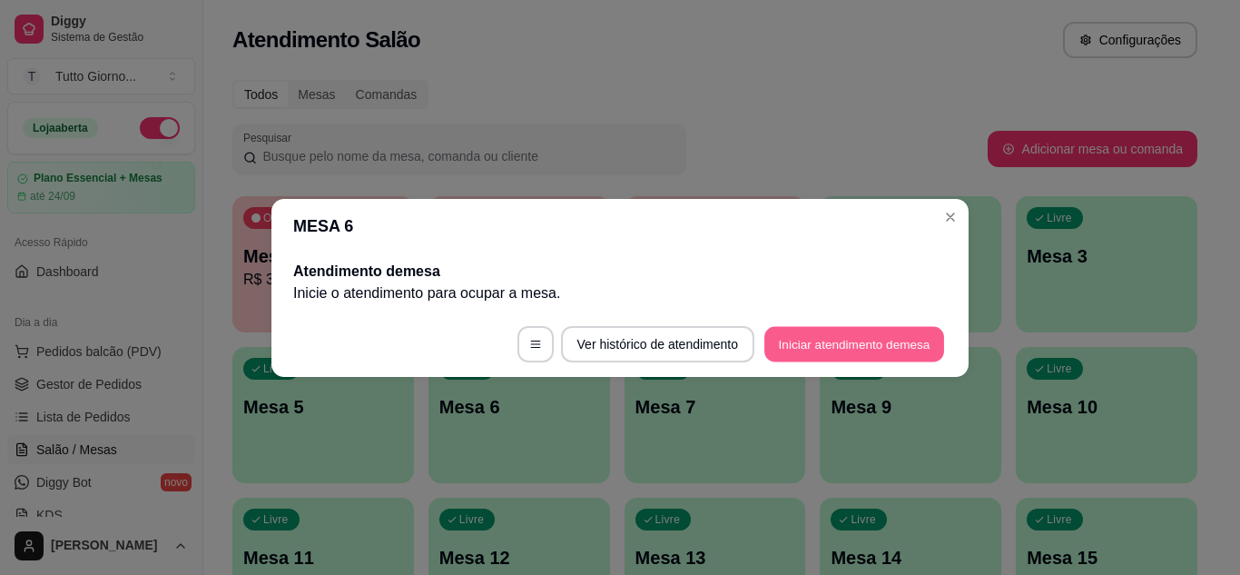
click at [827, 347] on button "Iniciar atendimento de mesa" at bounding box center [855, 343] width 180 height 35
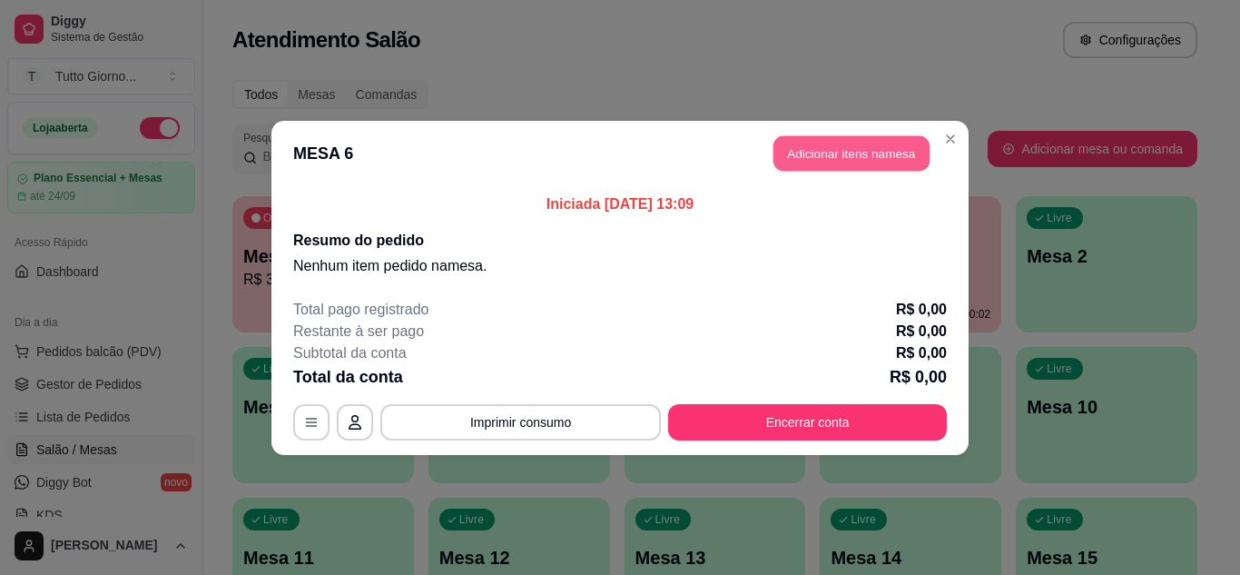
click at [835, 153] on button "Adicionar itens na mesa" at bounding box center [852, 152] width 156 height 35
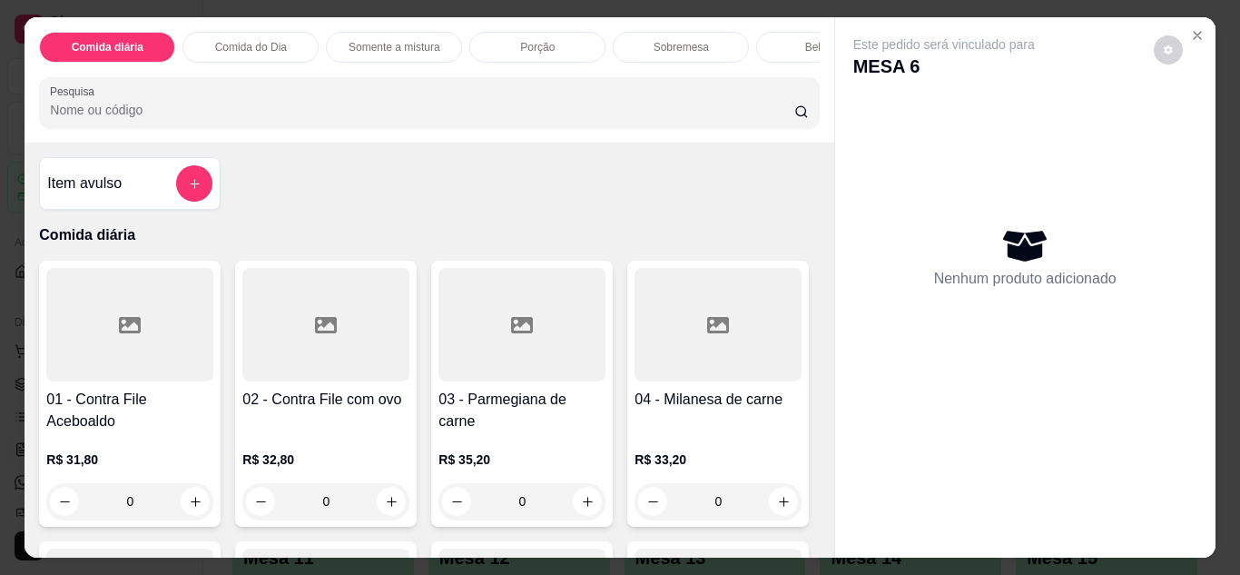
click at [381, 500] on div "0" at bounding box center [325, 501] width 167 height 36
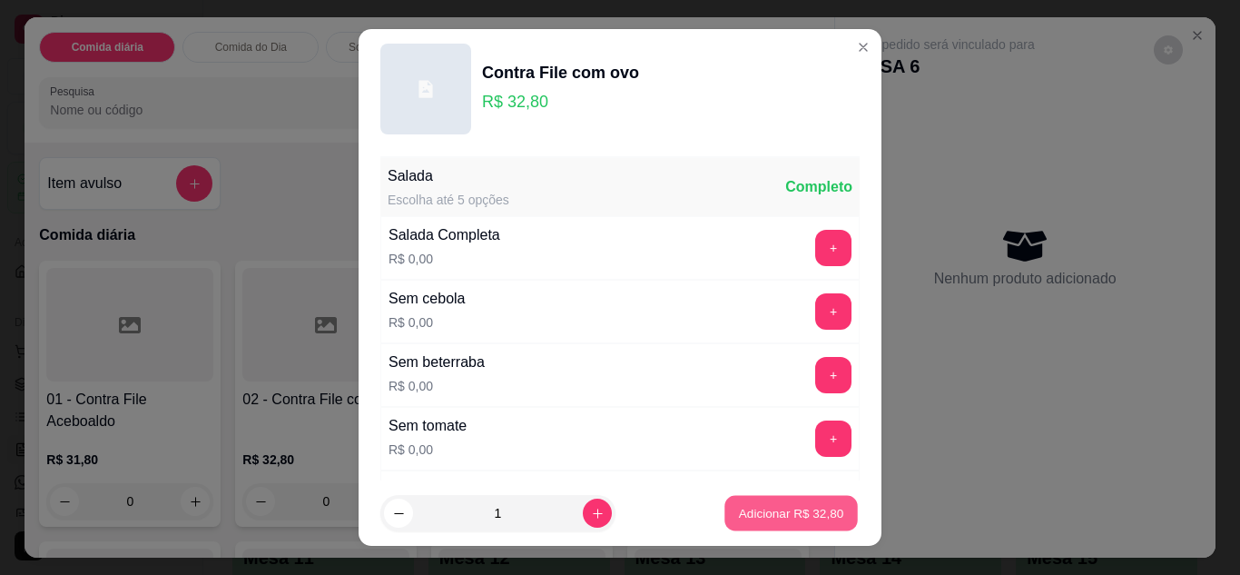
click at [753, 498] on button "Adicionar R$ 32,80" at bounding box center [791, 513] width 133 height 35
type input "1"
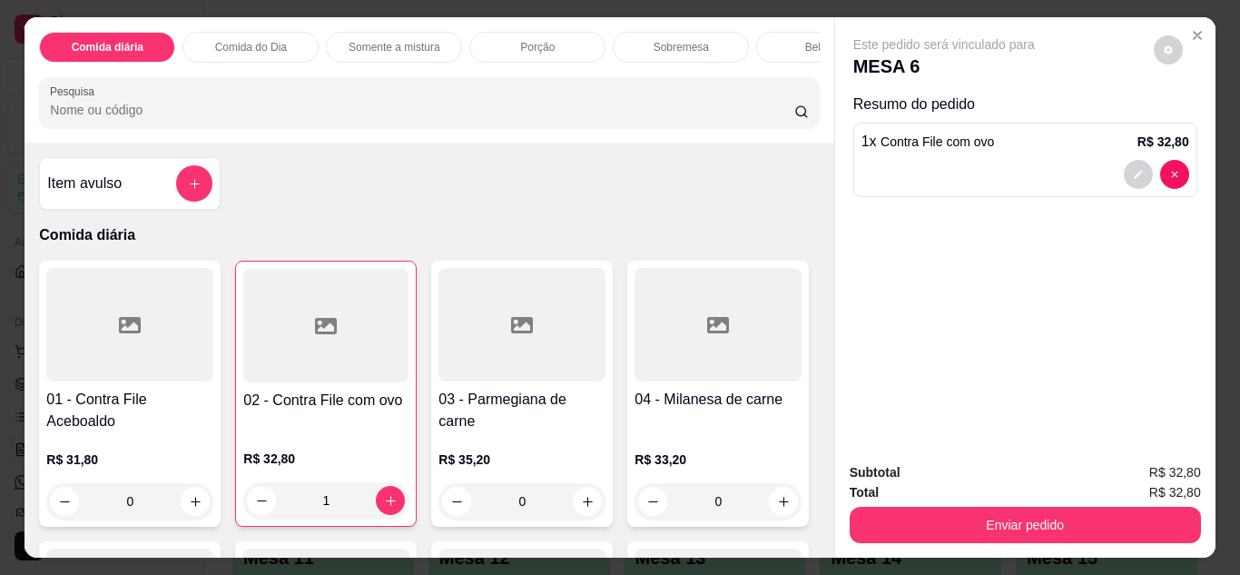
click at [773, 39] on div "Bebidas" at bounding box center [824, 47] width 136 height 31
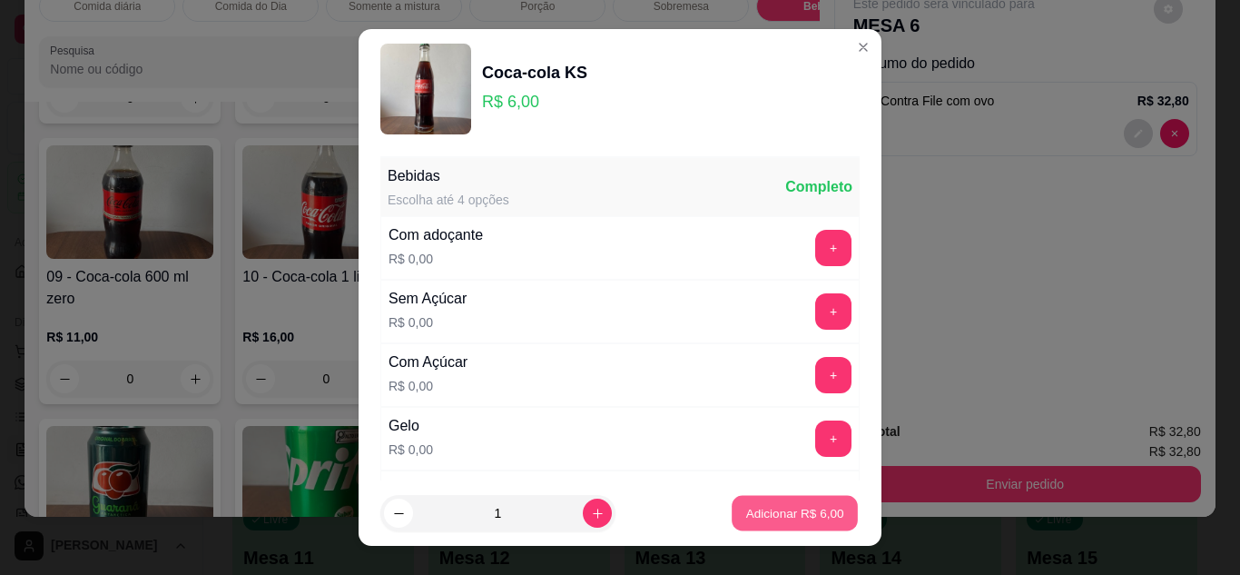
click at [766, 515] on p "Adicionar R$ 6,00" at bounding box center [795, 513] width 98 height 17
type input "1"
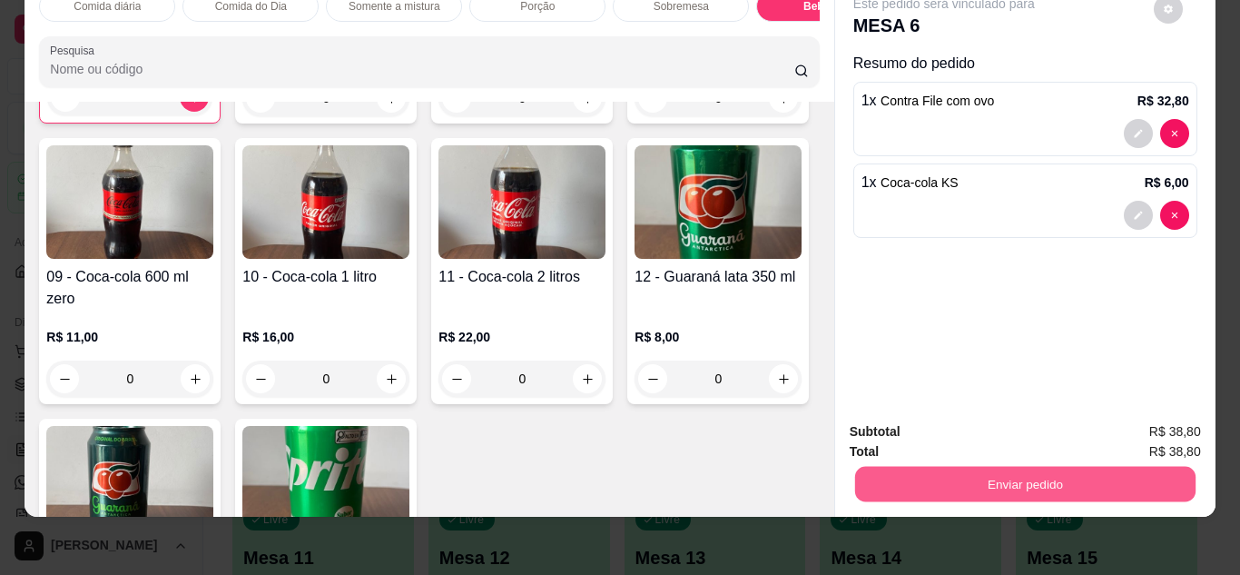
click at [994, 473] on button "Enviar pedido" at bounding box center [1025, 484] width 341 height 35
click at [995, 432] on button "Não registrar e enviar pedido" at bounding box center [965, 426] width 183 height 34
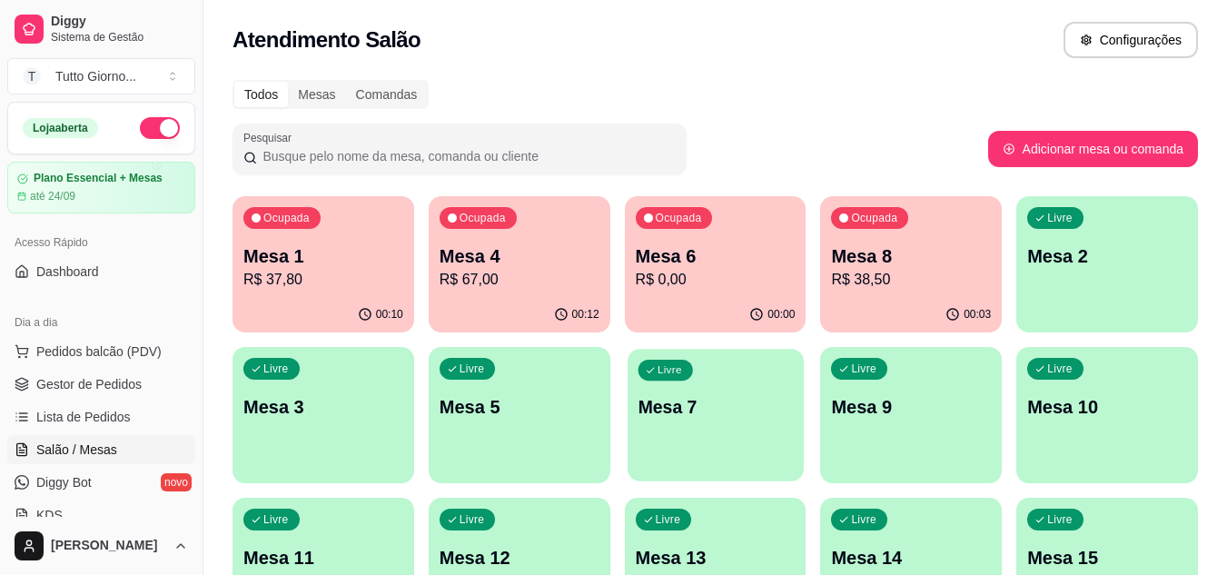
click at [697, 392] on div "Livre Mesa 7" at bounding box center [716, 404] width 176 height 111
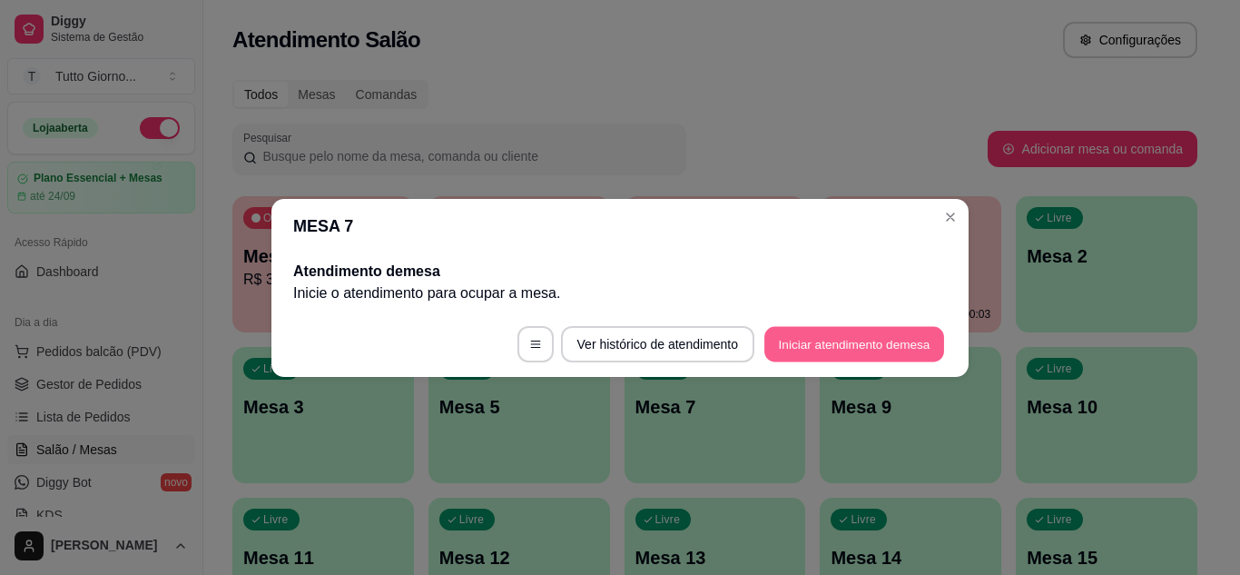
click at [793, 342] on button "Iniciar atendimento de mesa" at bounding box center [855, 343] width 180 height 35
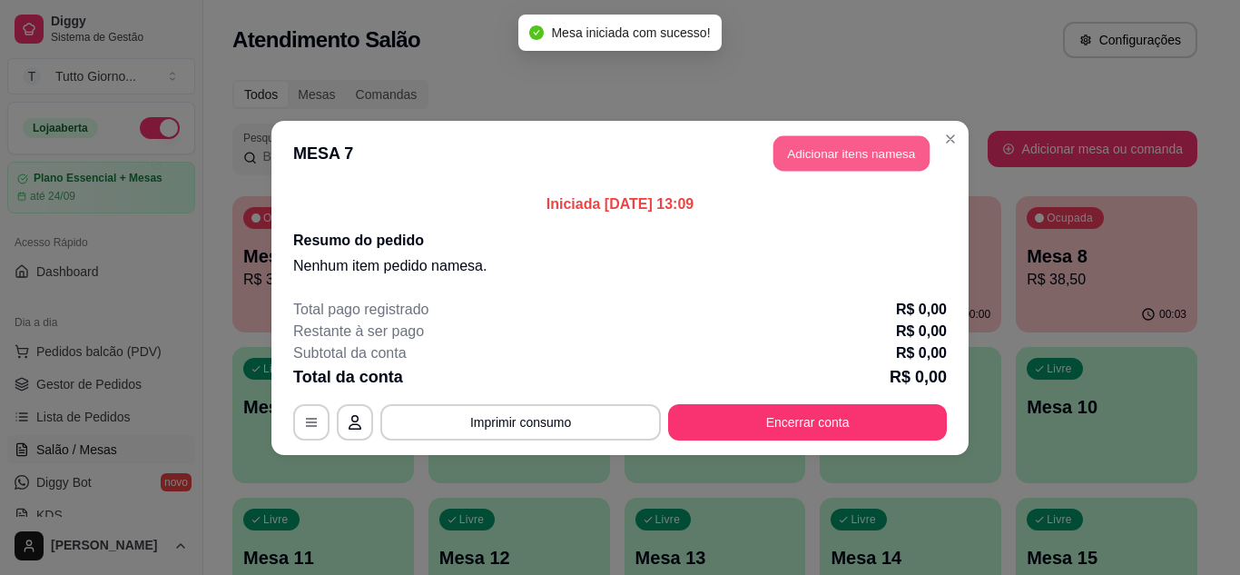
click at [843, 158] on button "Adicionar itens na mesa" at bounding box center [852, 152] width 156 height 35
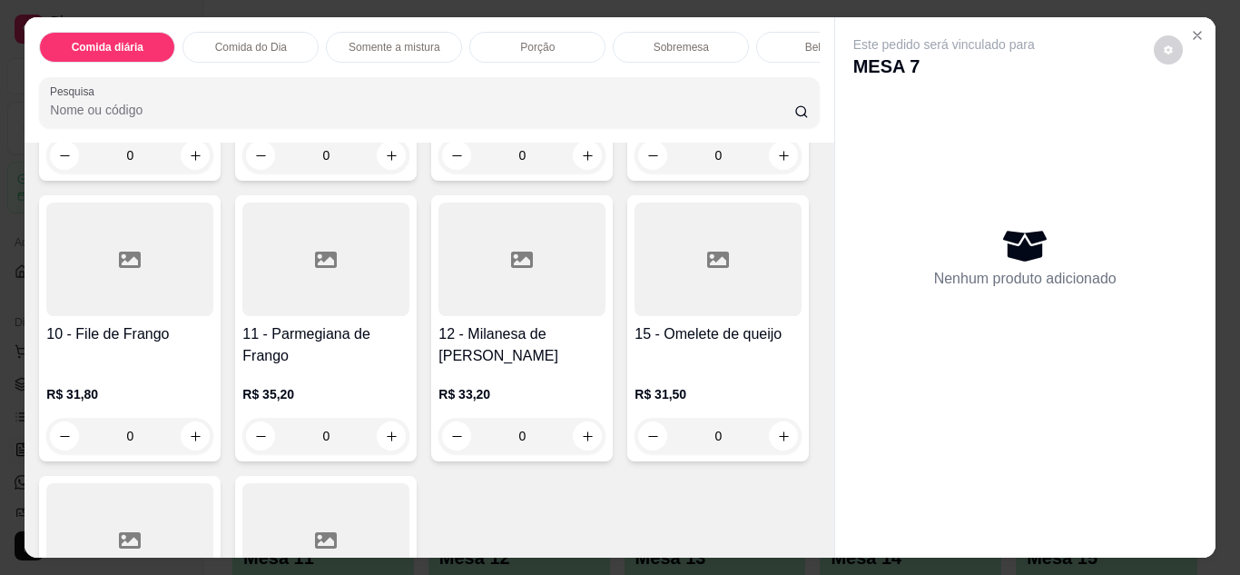
scroll to position [363, 0]
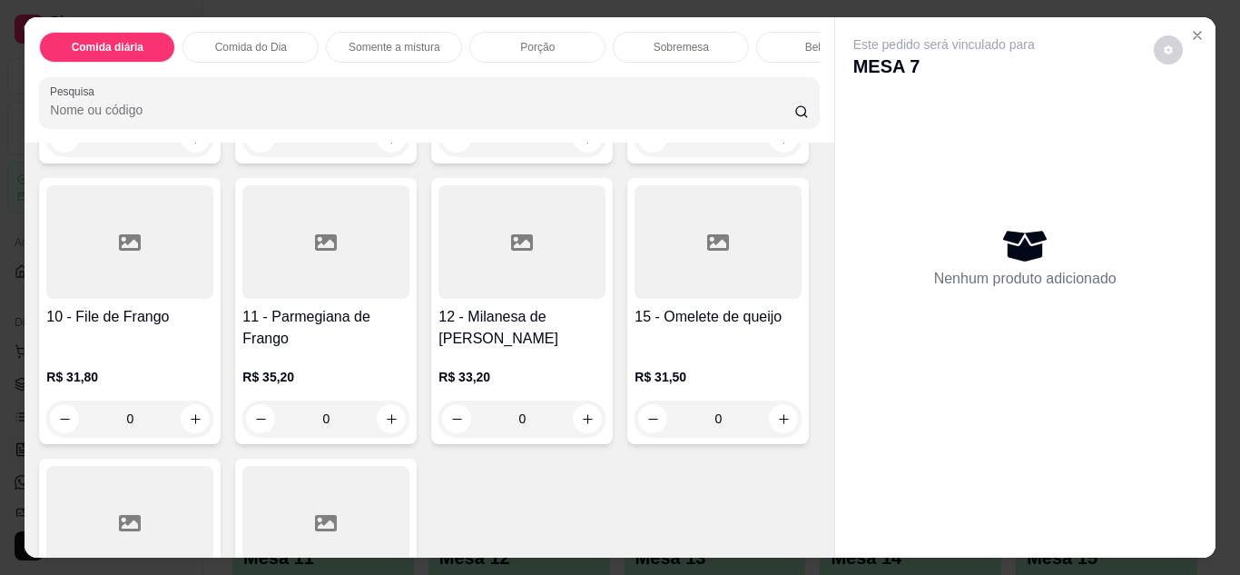
click at [213, 420] on div "0" at bounding box center [129, 418] width 167 height 36
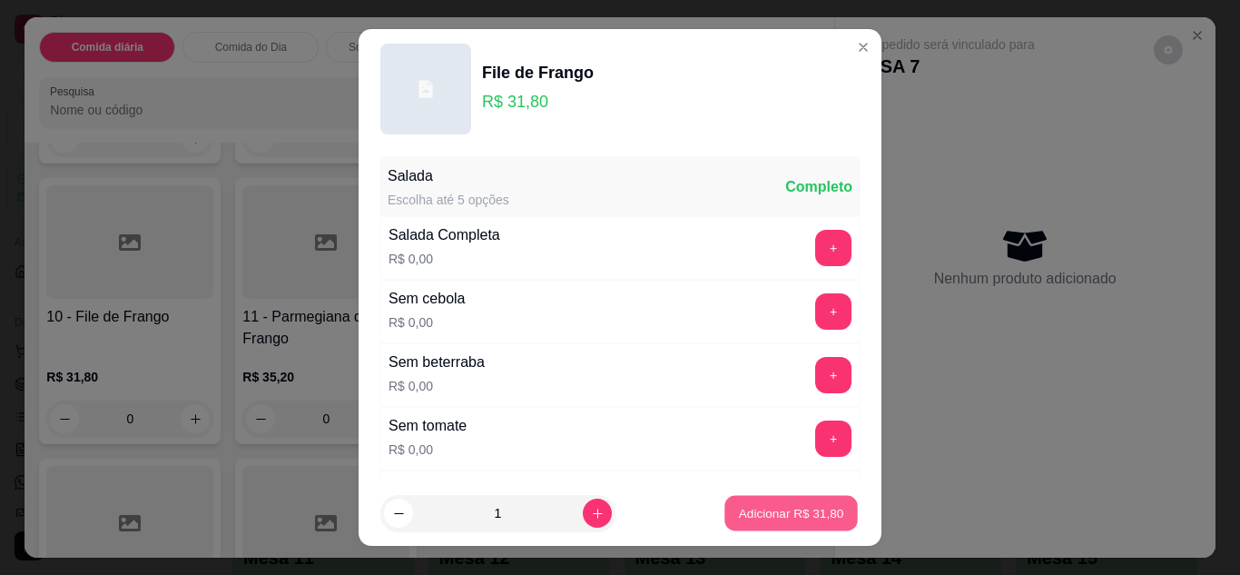
click at [776, 528] on button "Adicionar R$ 31,80" at bounding box center [791, 513] width 133 height 35
type input "1"
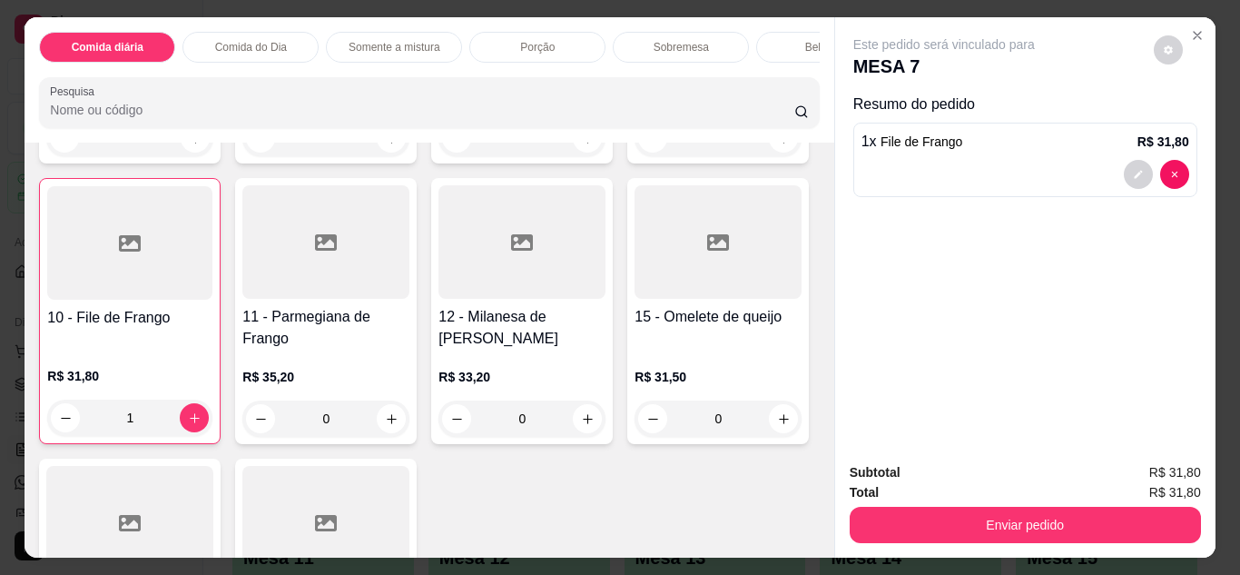
click at [765, 36] on div "Bebidas" at bounding box center [824, 47] width 136 height 31
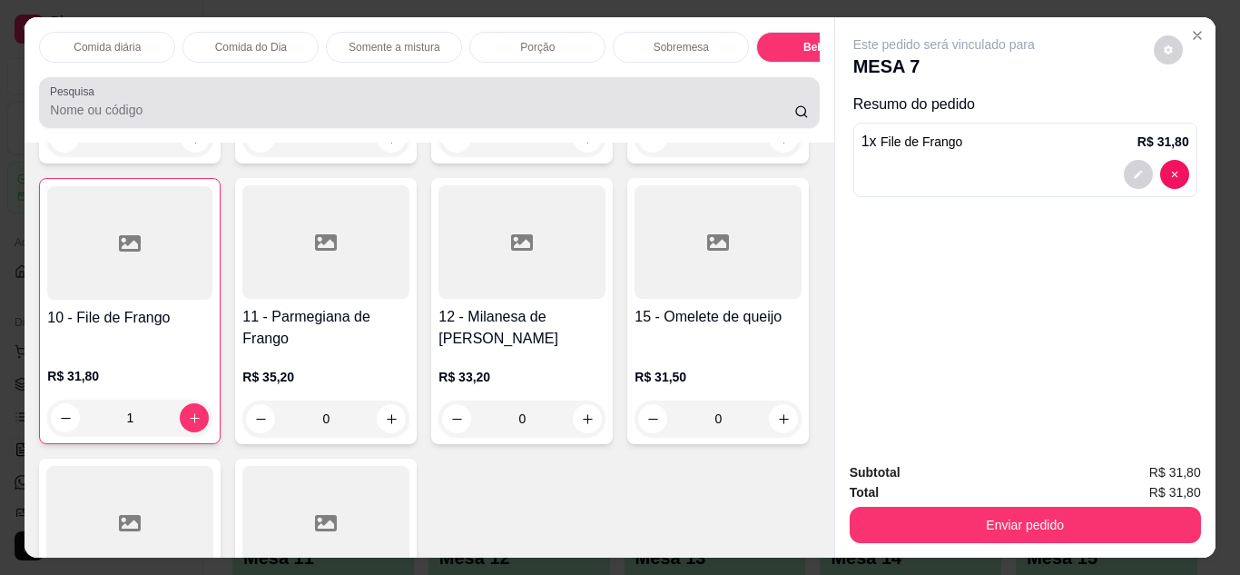
scroll to position [48, 0]
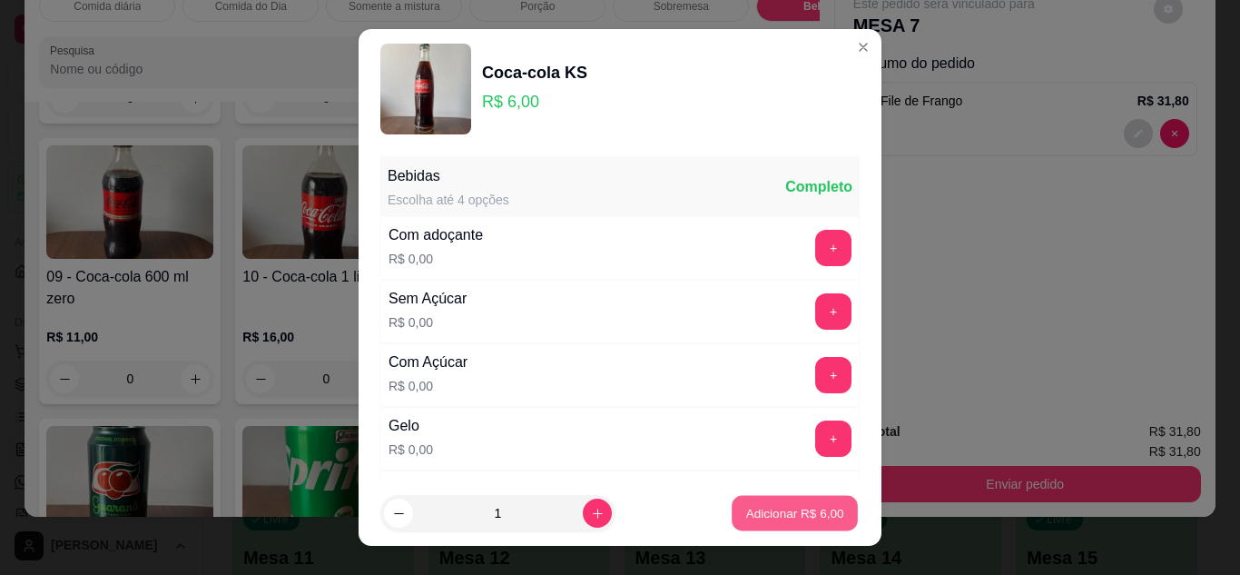
click at [767, 509] on p "Adicionar R$ 6,00" at bounding box center [795, 513] width 98 height 17
type input "1"
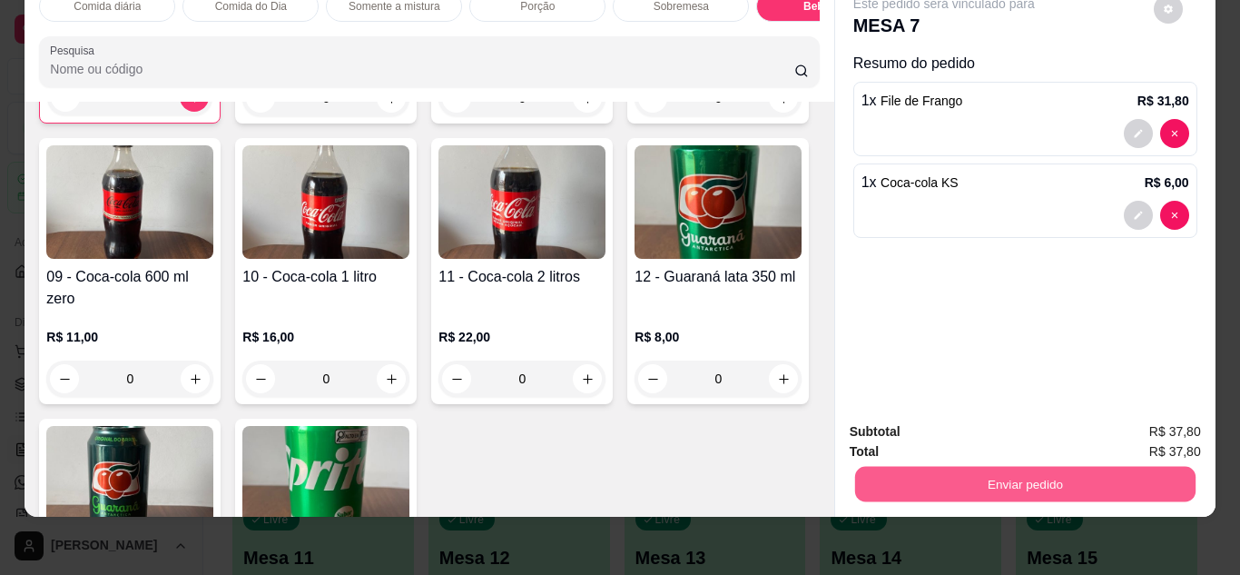
click at [996, 471] on button "Enviar pedido" at bounding box center [1025, 484] width 341 height 35
click at [999, 420] on button "Não registrar e enviar pedido" at bounding box center [965, 426] width 183 height 34
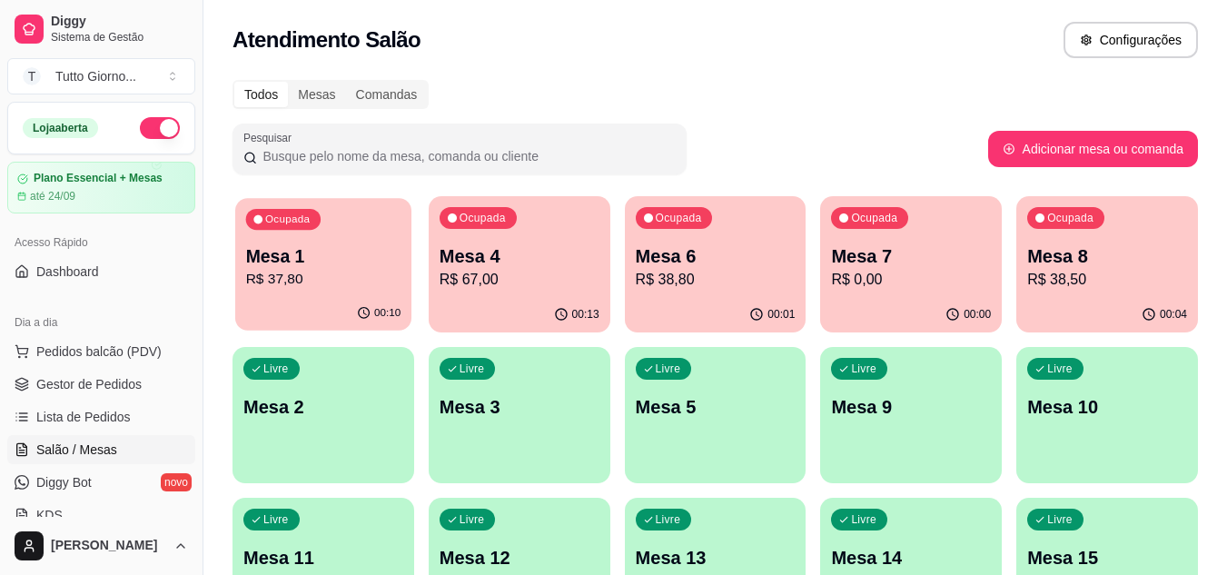
click at [321, 298] on div "00:10" at bounding box center [323, 313] width 176 height 35
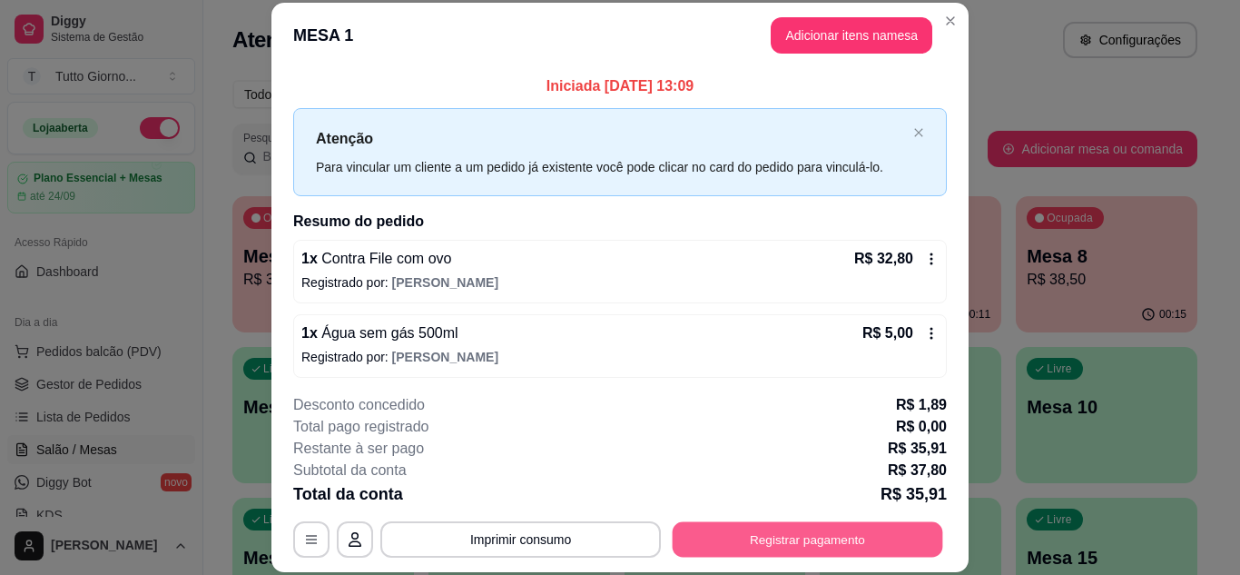
click at [802, 544] on button "Registrar pagamento" at bounding box center [808, 538] width 271 height 35
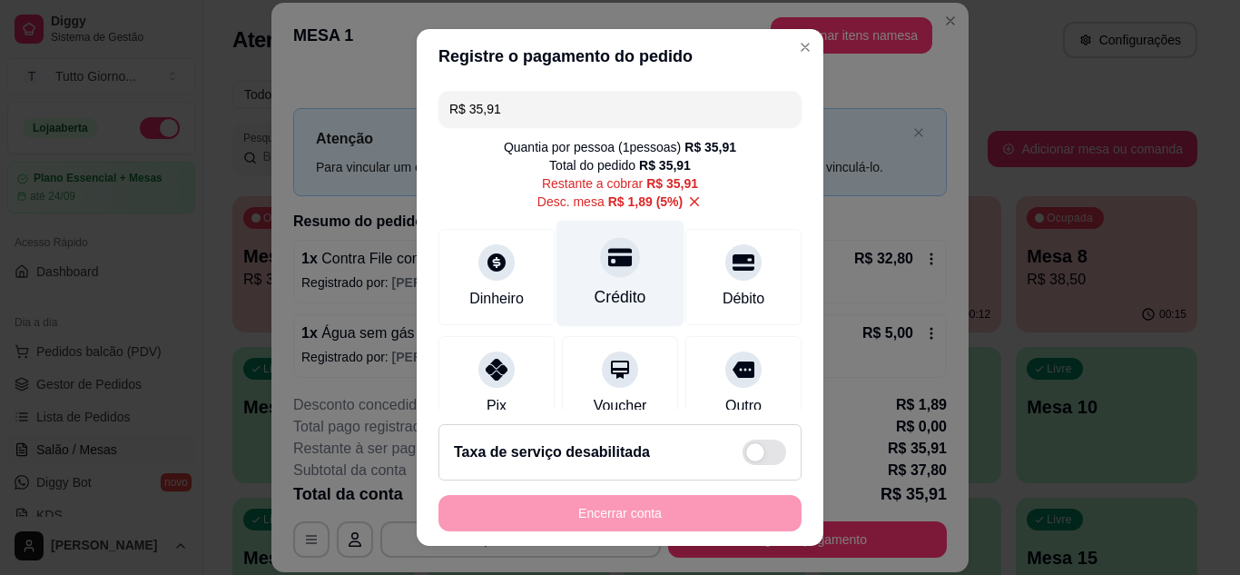
click at [615, 283] on div "Crédito" at bounding box center [621, 273] width 128 height 106
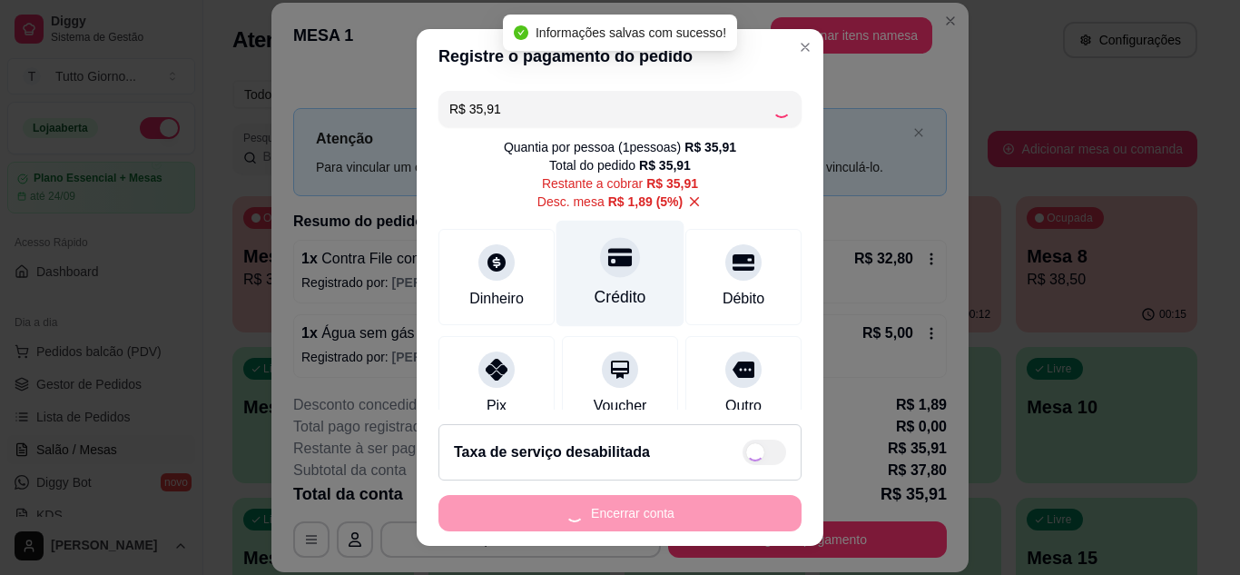
type input "R$ 0,00"
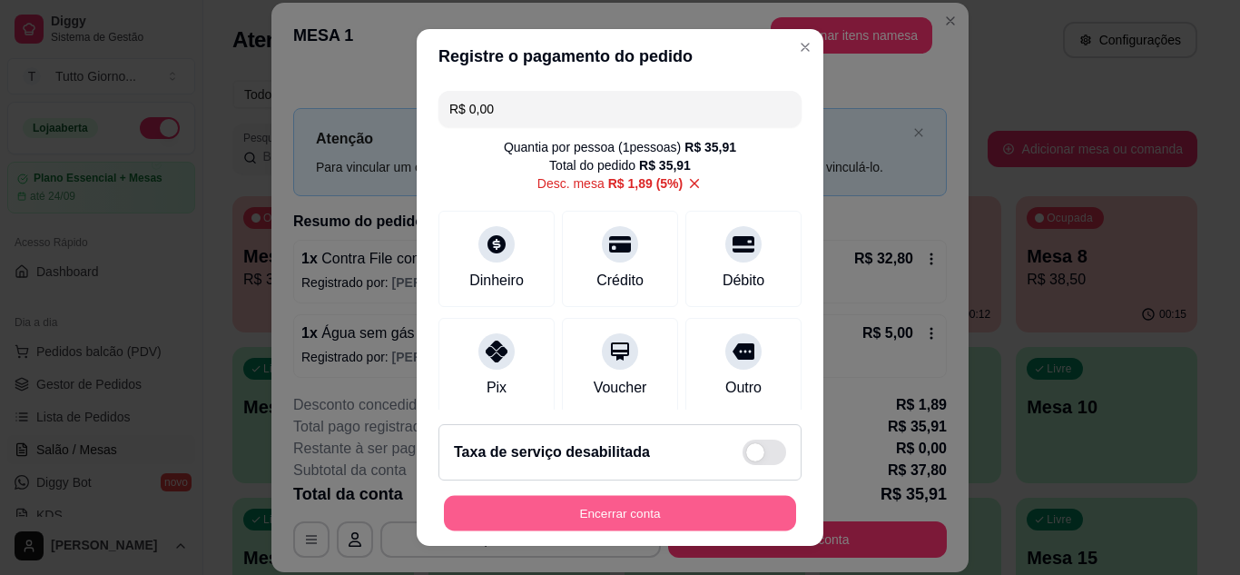
click at [604, 520] on button "Encerrar conta" at bounding box center [620, 513] width 352 height 35
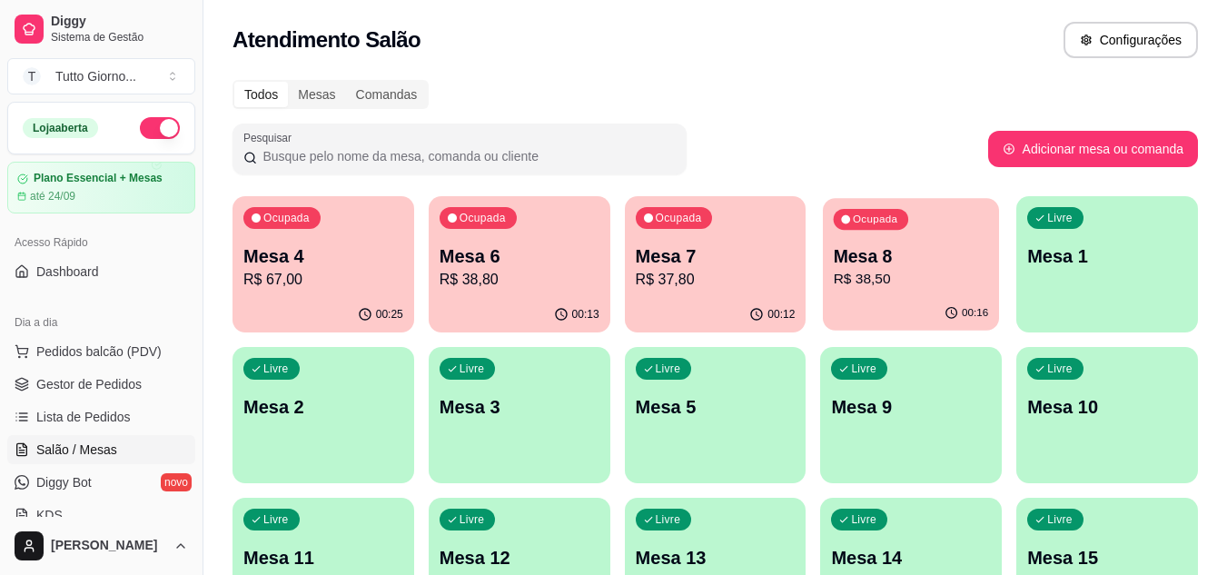
click at [959, 214] on div "Ocupada Mesa 8 R$ 38,50" at bounding box center [911, 247] width 176 height 98
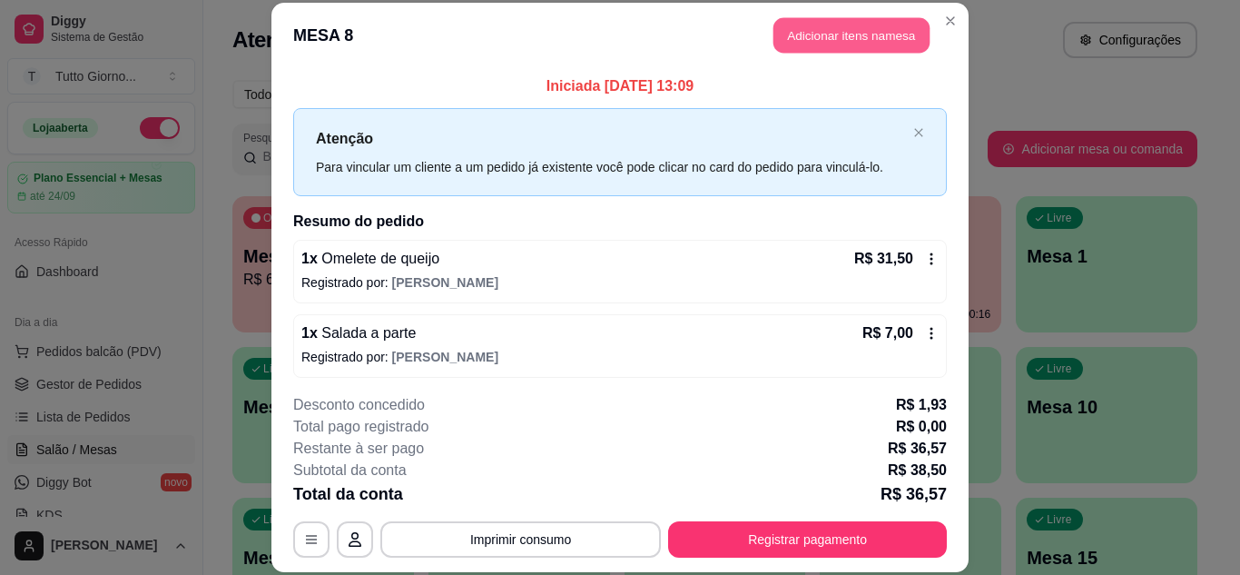
click at [853, 37] on button "Adicionar itens na mesa" at bounding box center [852, 35] width 156 height 35
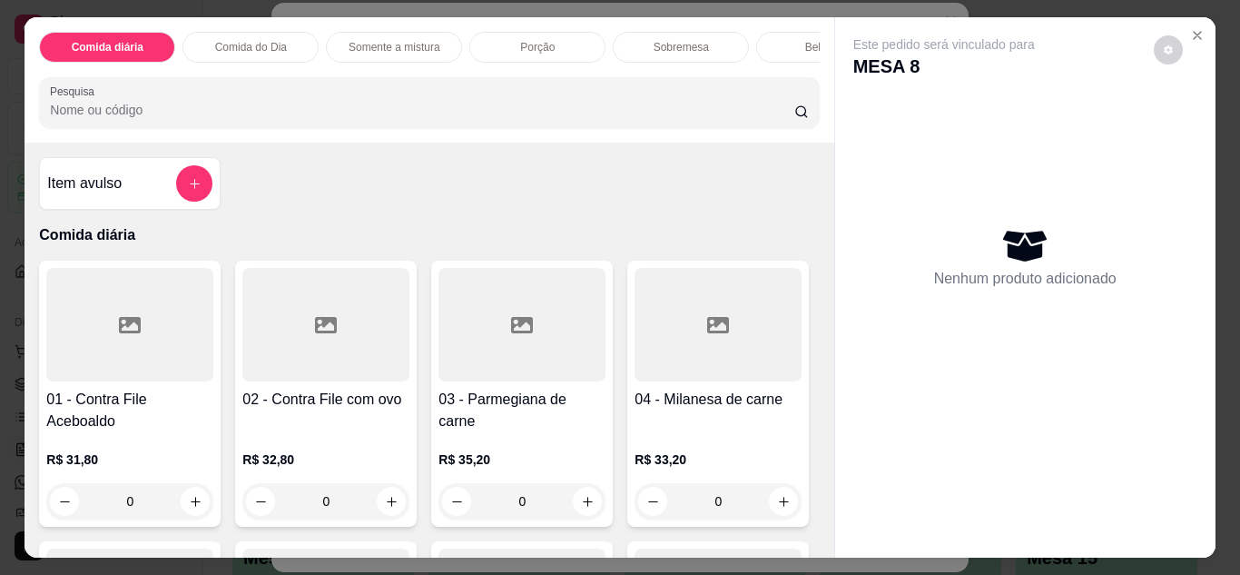
click at [792, 41] on div "Bebidas" at bounding box center [824, 47] width 136 height 31
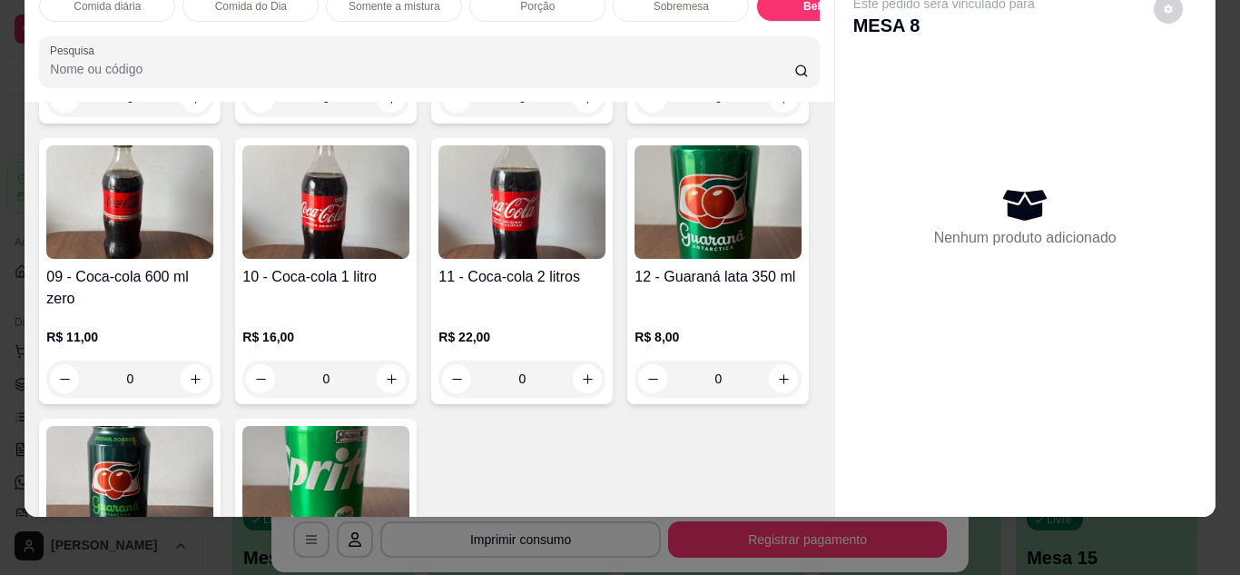
scroll to position [3614, 0]
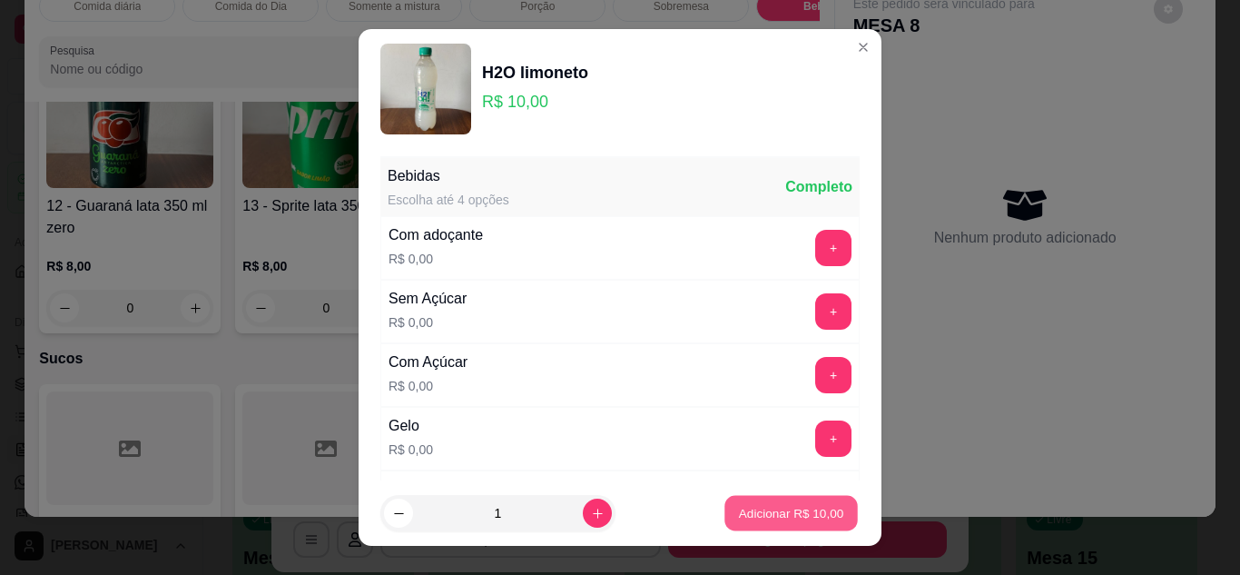
click at [743, 499] on button "Adicionar R$ 10,00" at bounding box center [791, 513] width 133 height 35
type input "1"
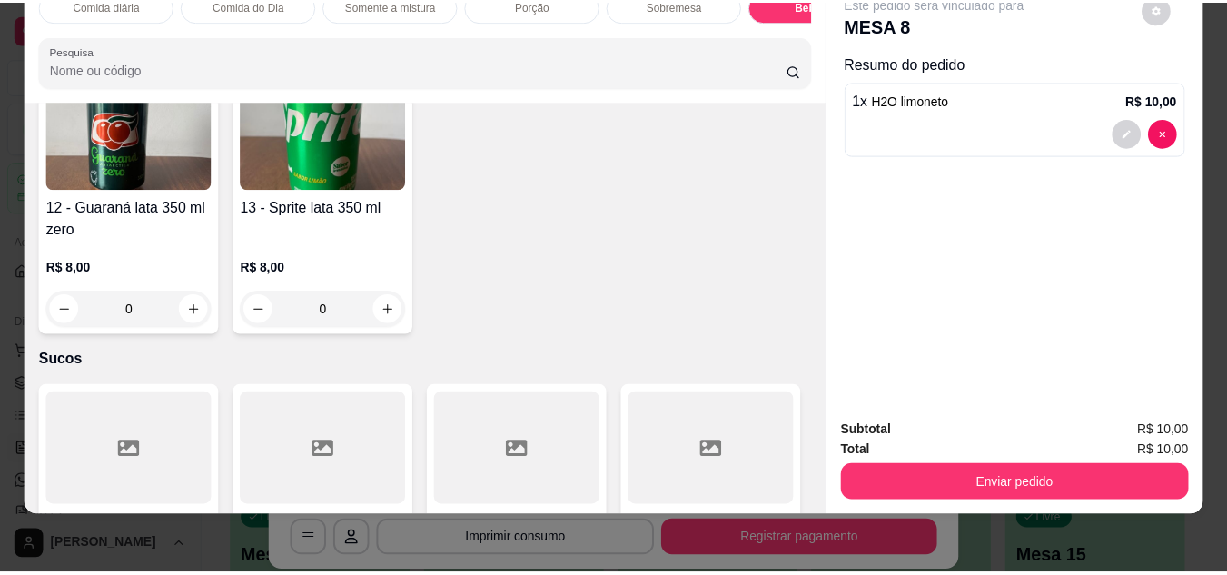
scroll to position [3615, 0]
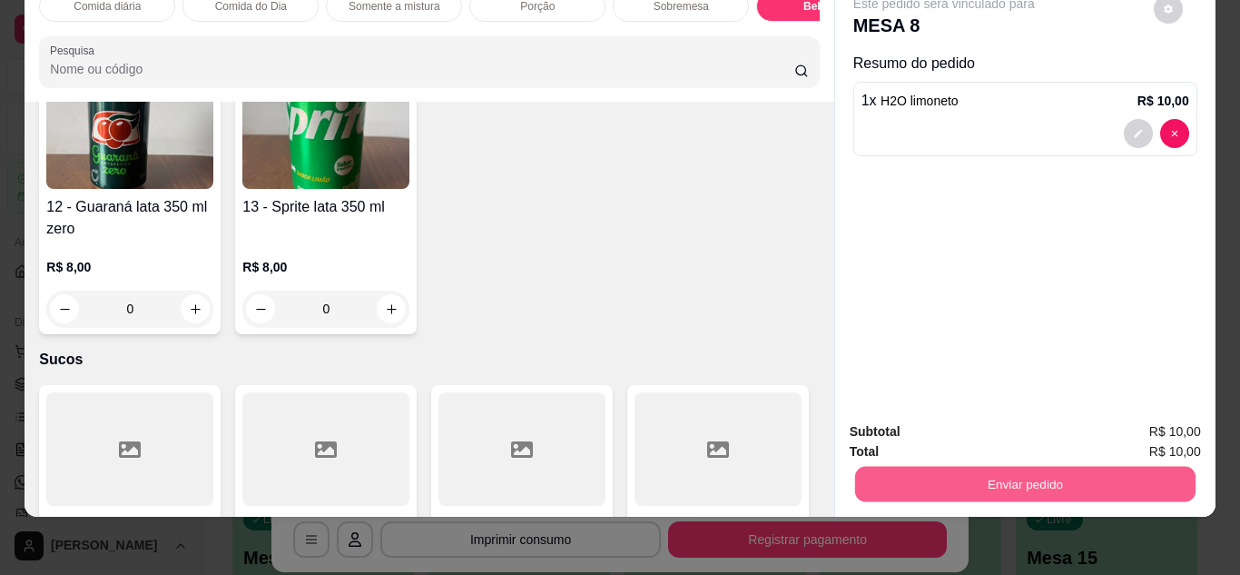
click at [1060, 467] on button "Enviar pedido" at bounding box center [1025, 484] width 341 height 35
click at [1005, 430] on button "Não registrar e enviar pedido" at bounding box center [965, 426] width 189 height 35
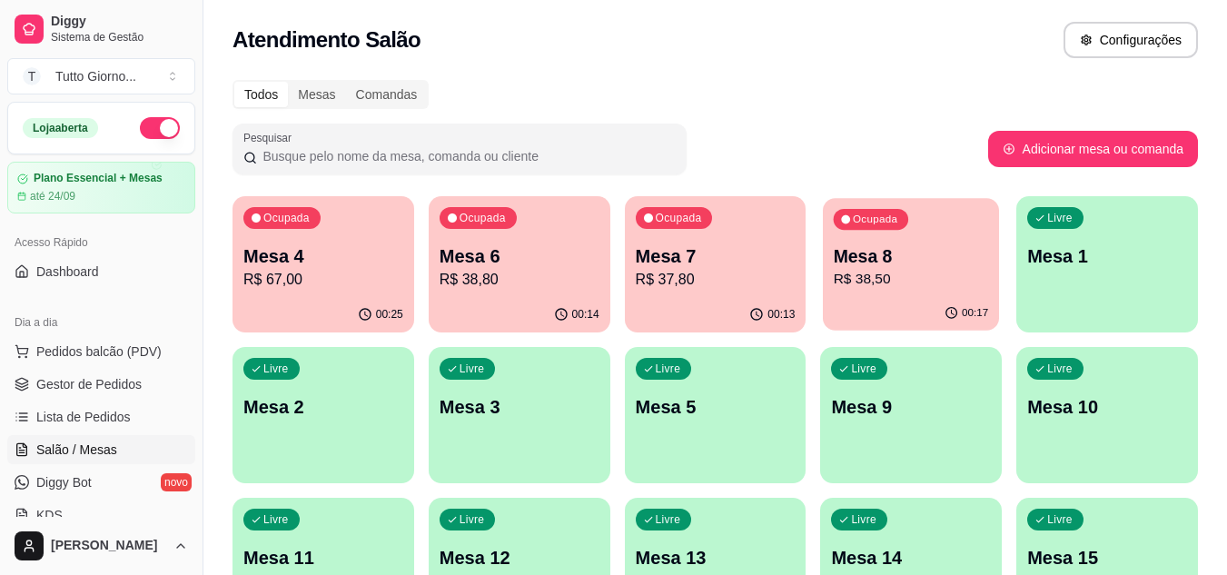
click at [921, 284] on p "R$ 38,50" at bounding box center [911, 279] width 155 height 21
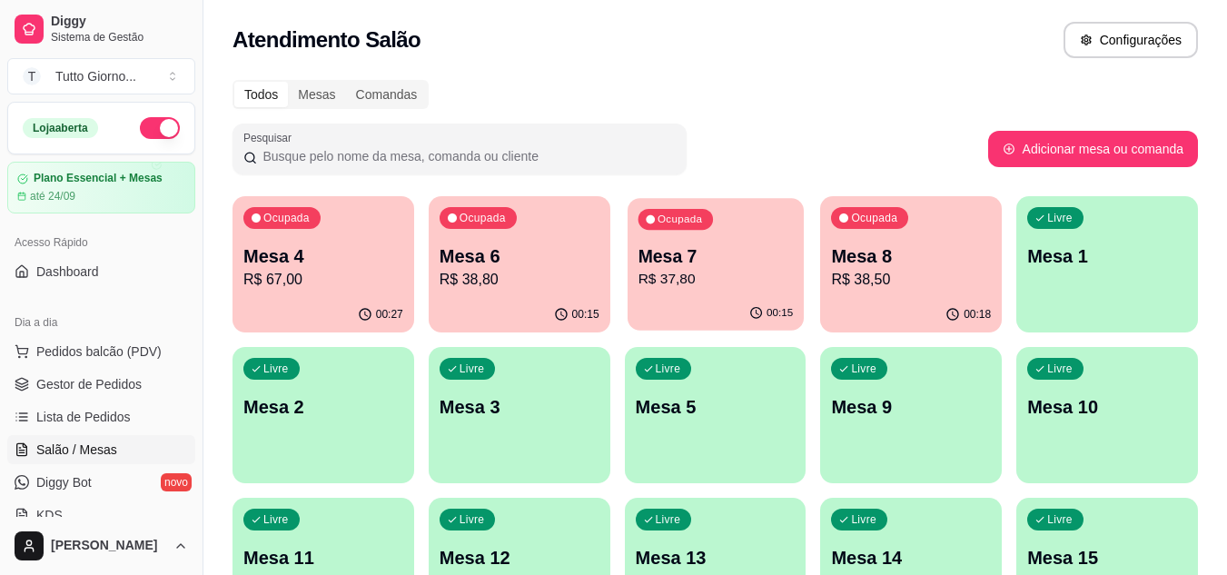
click at [753, 247] on p "Mesa 7" at bounding box center [714, 256] width 155 height 25
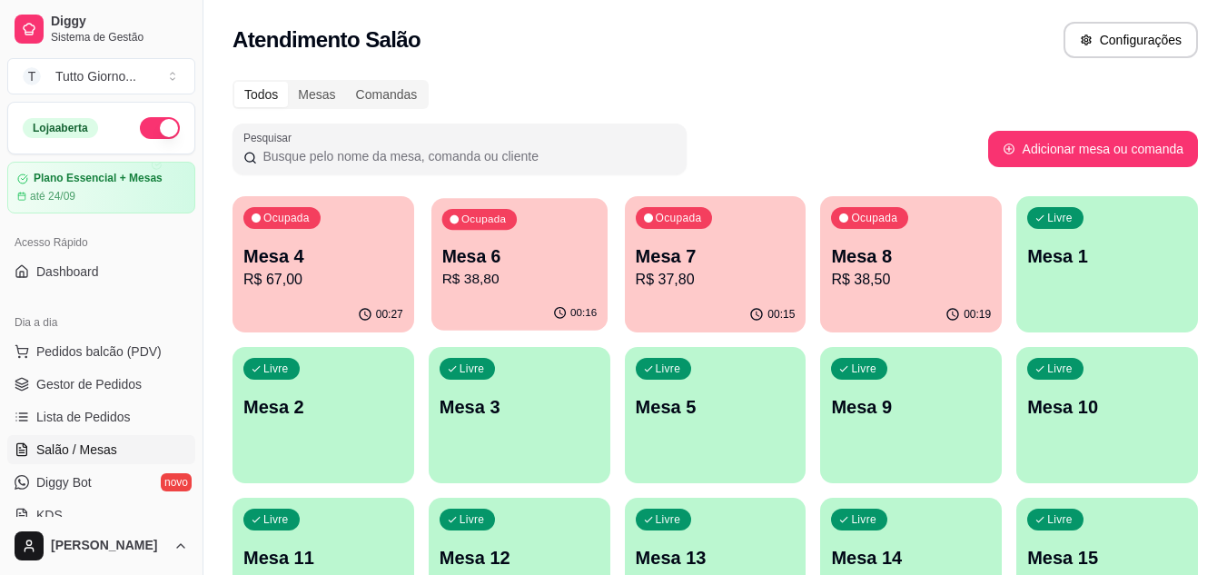
click at [542, 279] on p "R$ 38,80" at bounding box center [518, 279] width 155 height 21
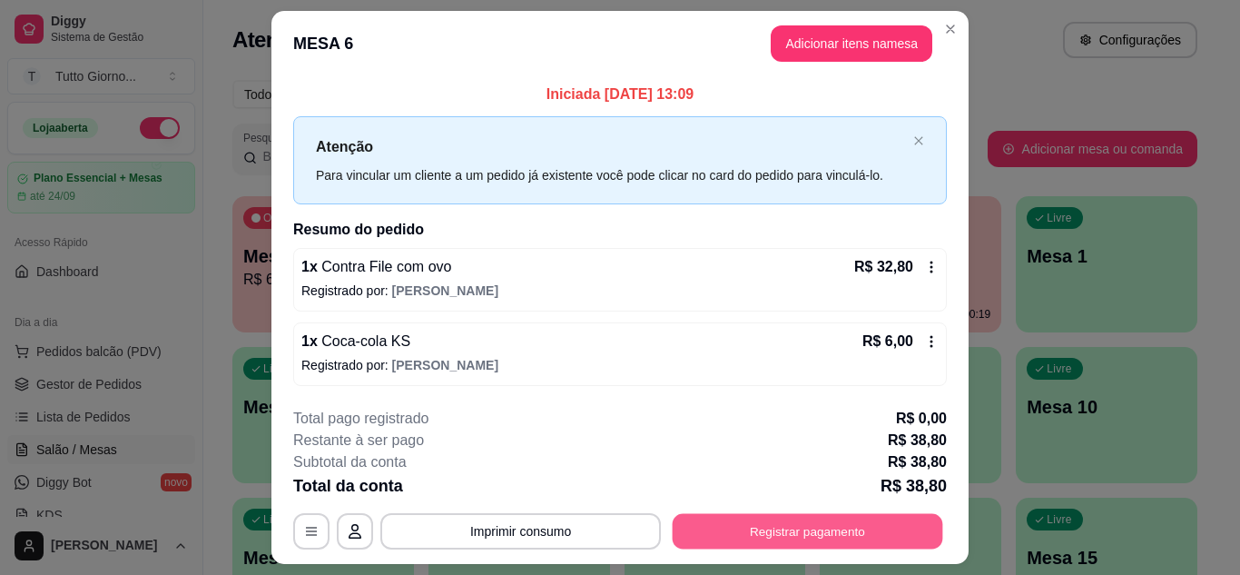
click at [839, 529] on button "Registrar pagamento" at bounding box center [808, 531] width 271 height 35
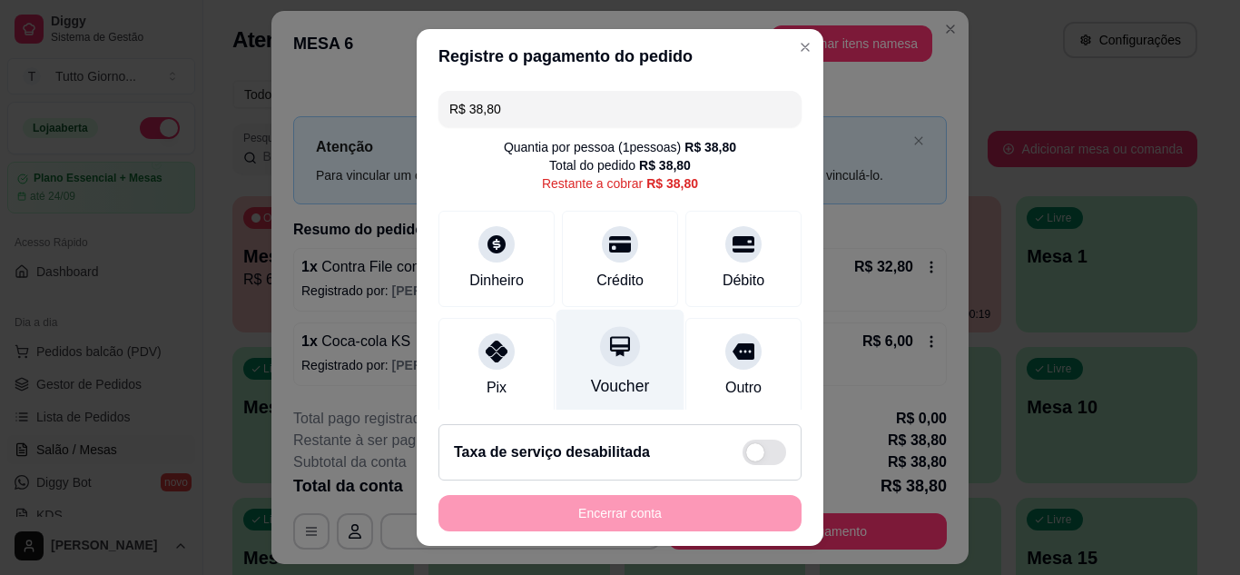
click at [610, 347] on icon at bounding box center [620, 346] width 20 height 20
type input "R$ 0,00"
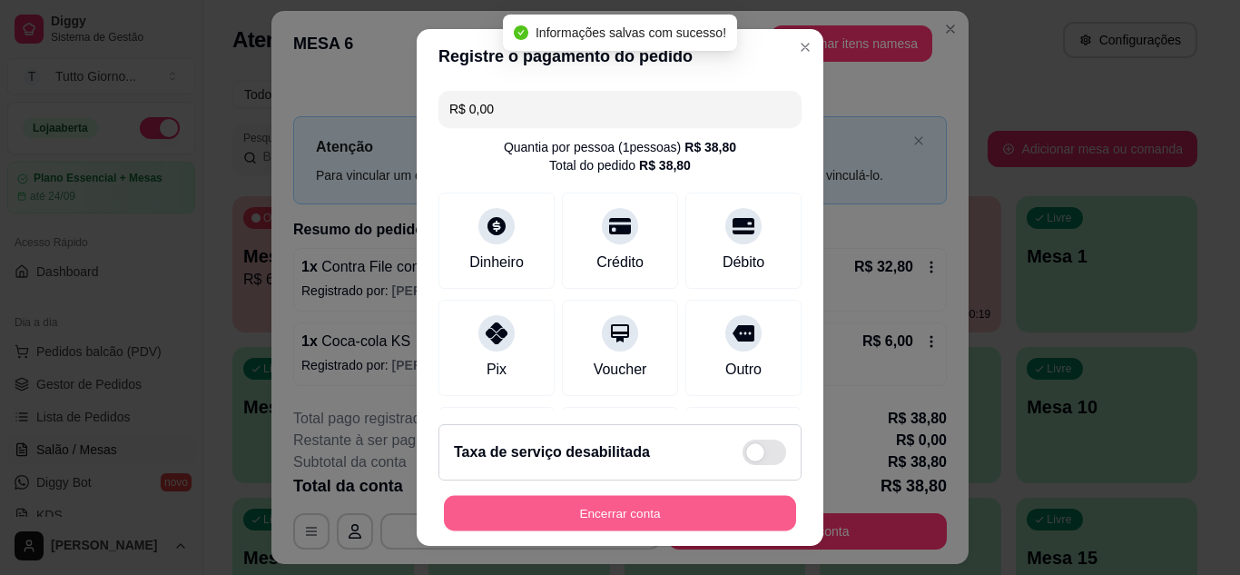
click at [680, 516] on button "Encerrar conta" at bounding box center [620, 513] width 352 height 35
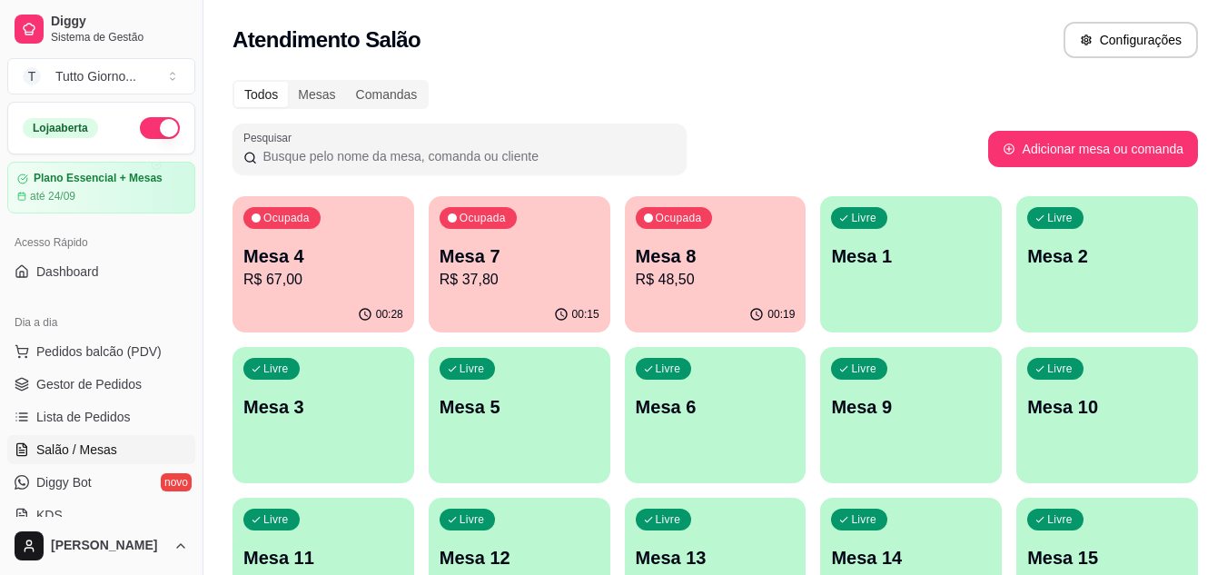
click at [333, 257] on p "Mesa 4" at bounding box center [323, 255] width 160 height 25
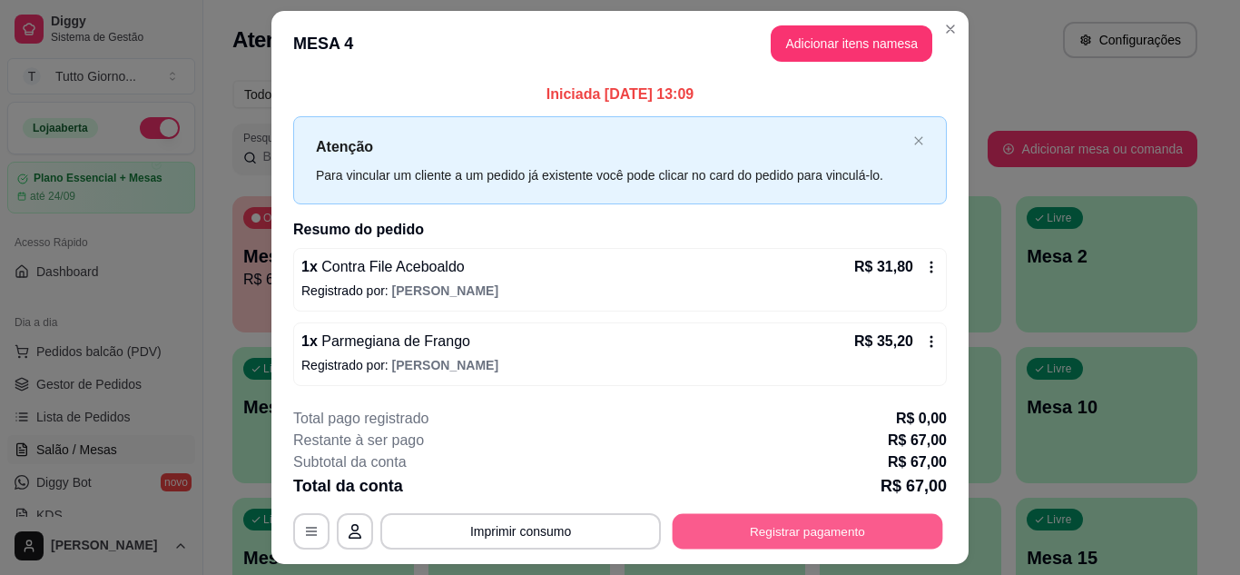
click at [749, 529] on button "Registrar pagamento" at bounding box center [808, 531] width 271 height 35
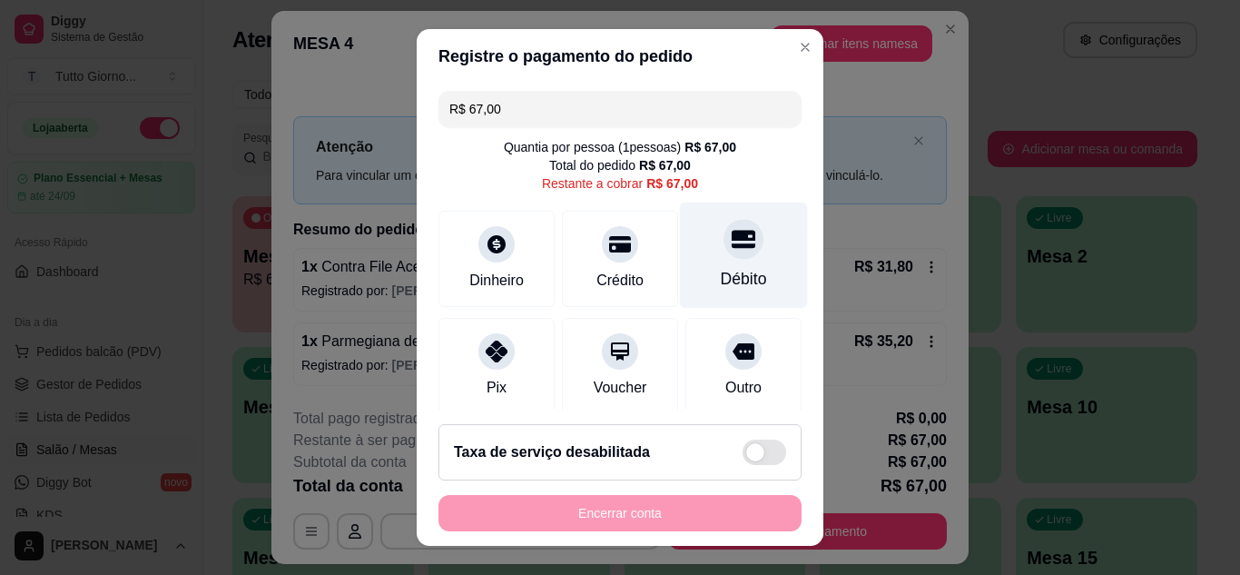
click at [742, 258] on div "Débito" at bounding box center [744, 255] width 128 height 106
type input "R$ 0,00"
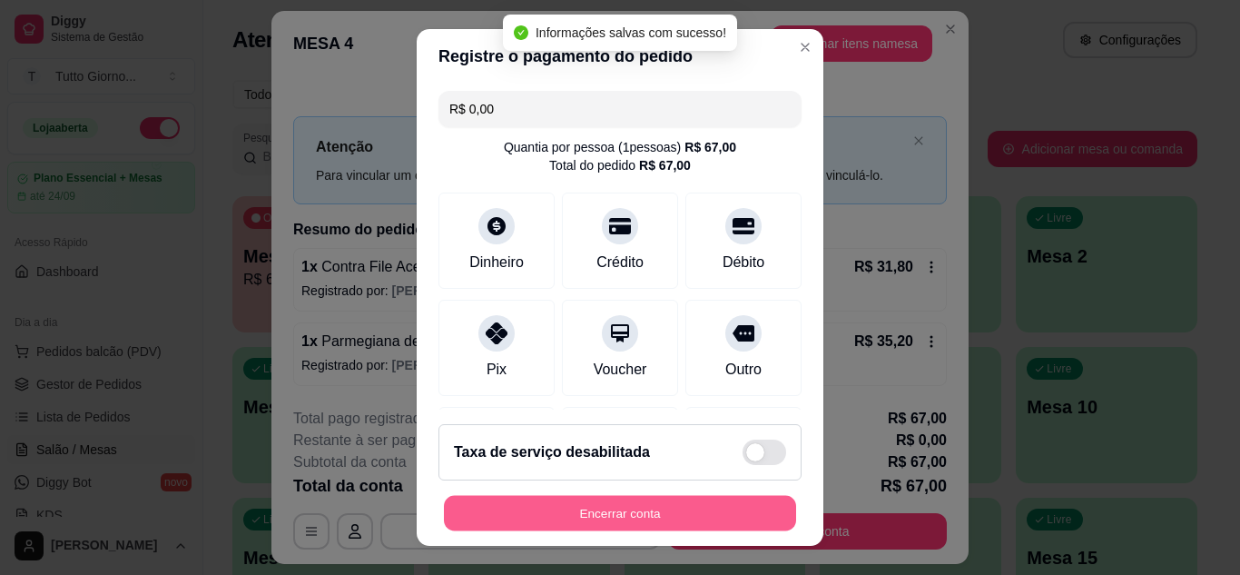
click at [626, 502] on button "Encerrar conta" at bounding box center [620, 513] width 352 height 35
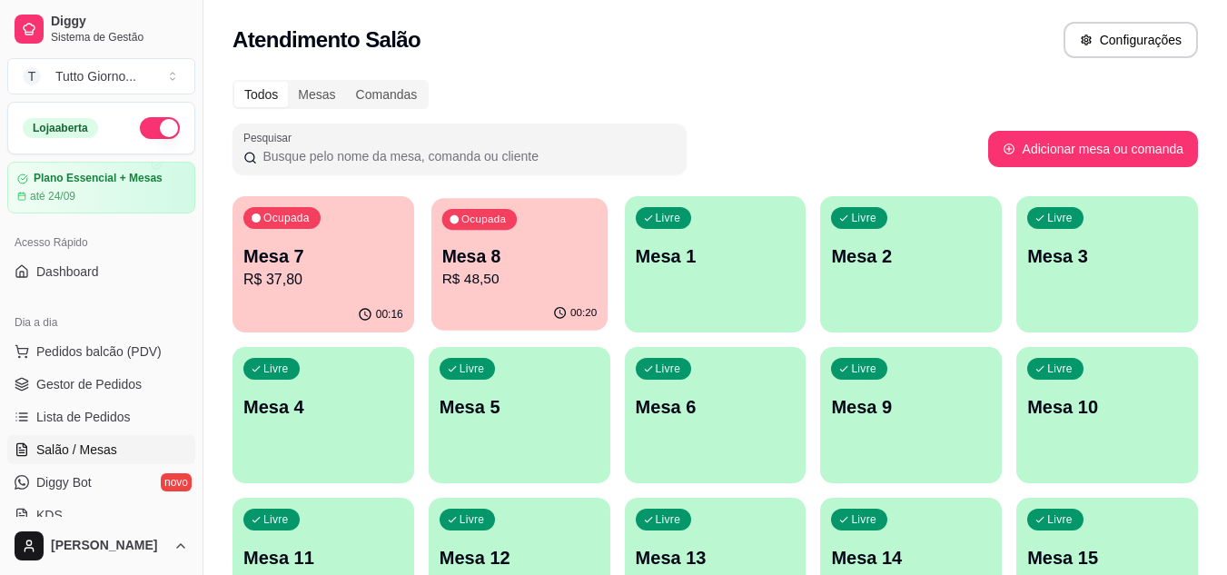
click at [552, 266] on p "Mesa 8" at bounding box center [518, 256] width 155 height 25
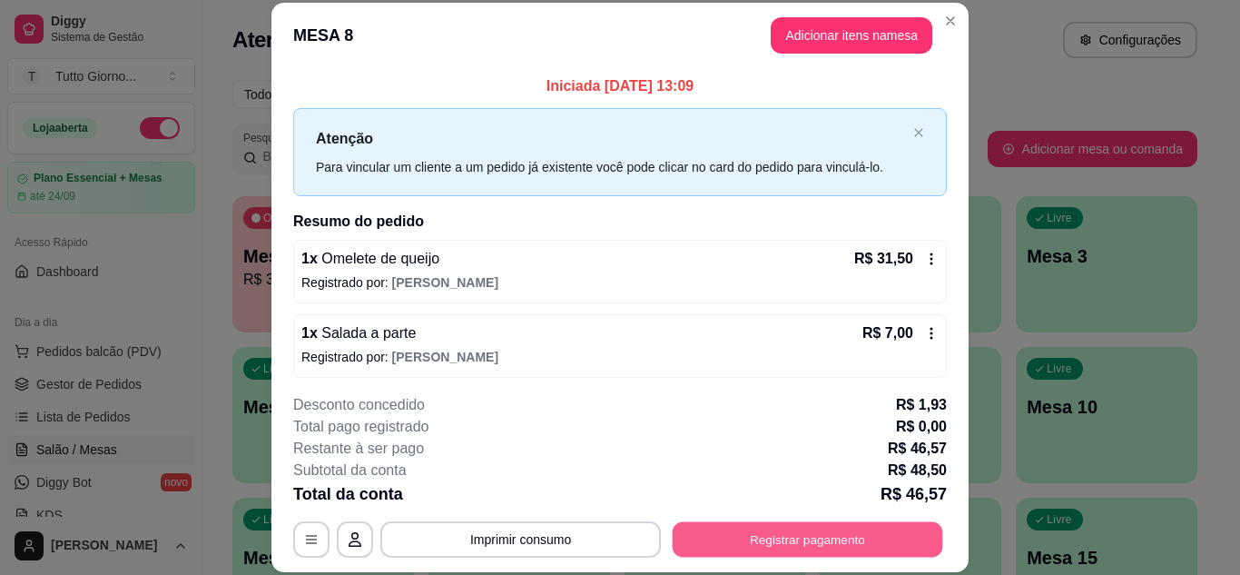
click at [863, 529] on button "Registrar pagamento" at bounding box center [808, 538] width 271 height 35
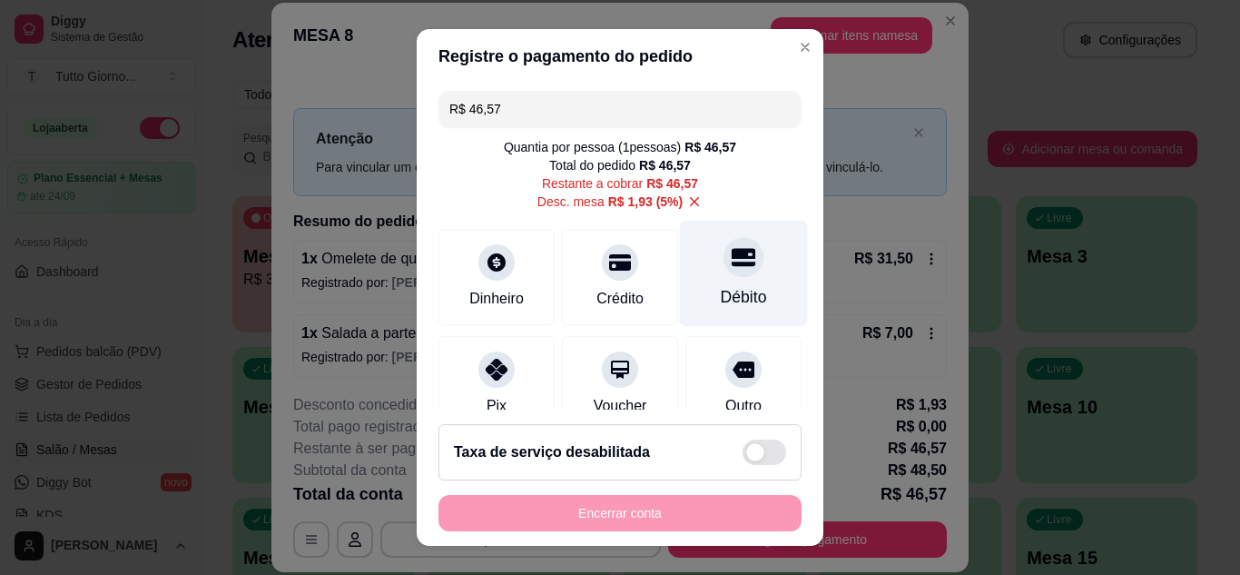
click at [724, 275] on div at bounding box center [744, 257] width 40 height 40
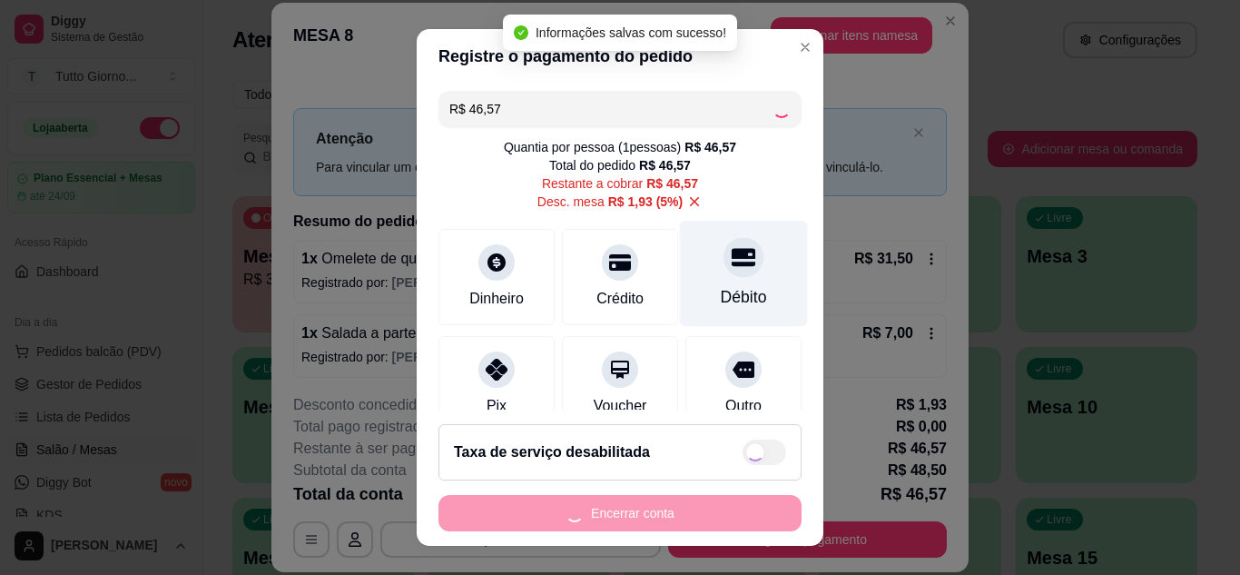
type input "R$ 0,00"
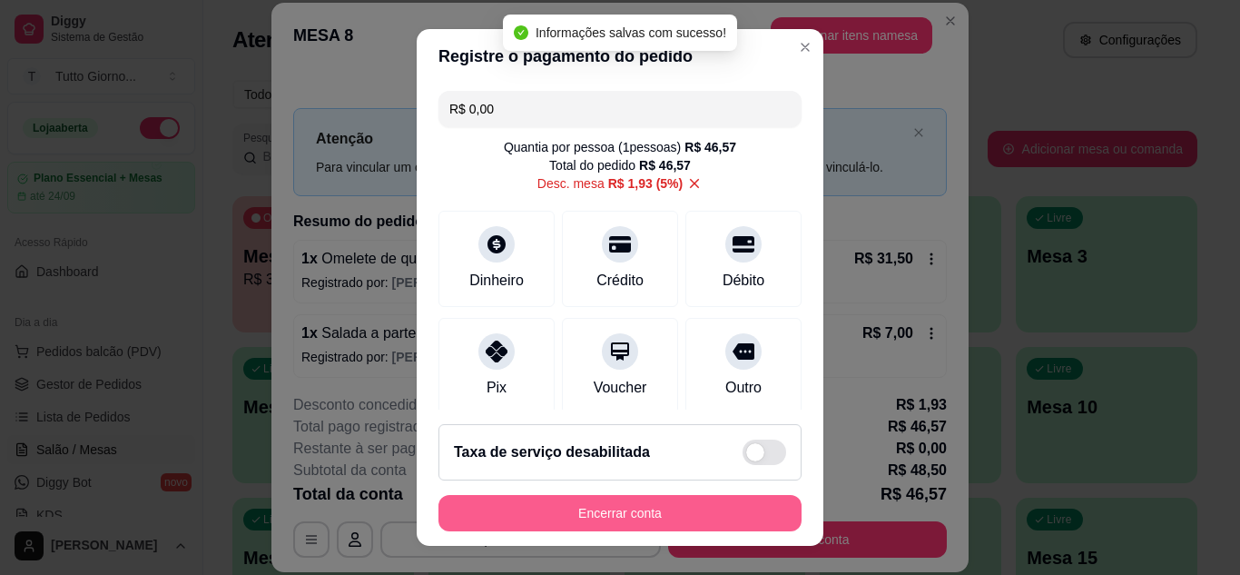
click at [613, 519] on button "Encerrar conta" at bounding box center [620, 513] width 363 height 36
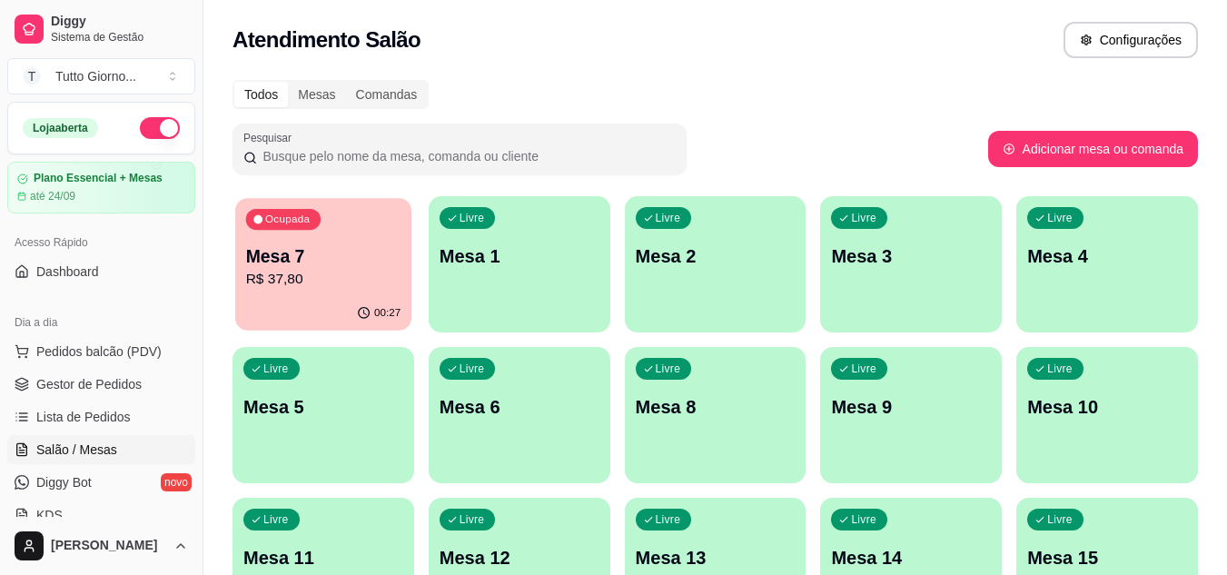
click at [351, 277] on p "R$ 37,80" at bounding box center [323, 279] width 155 height 21
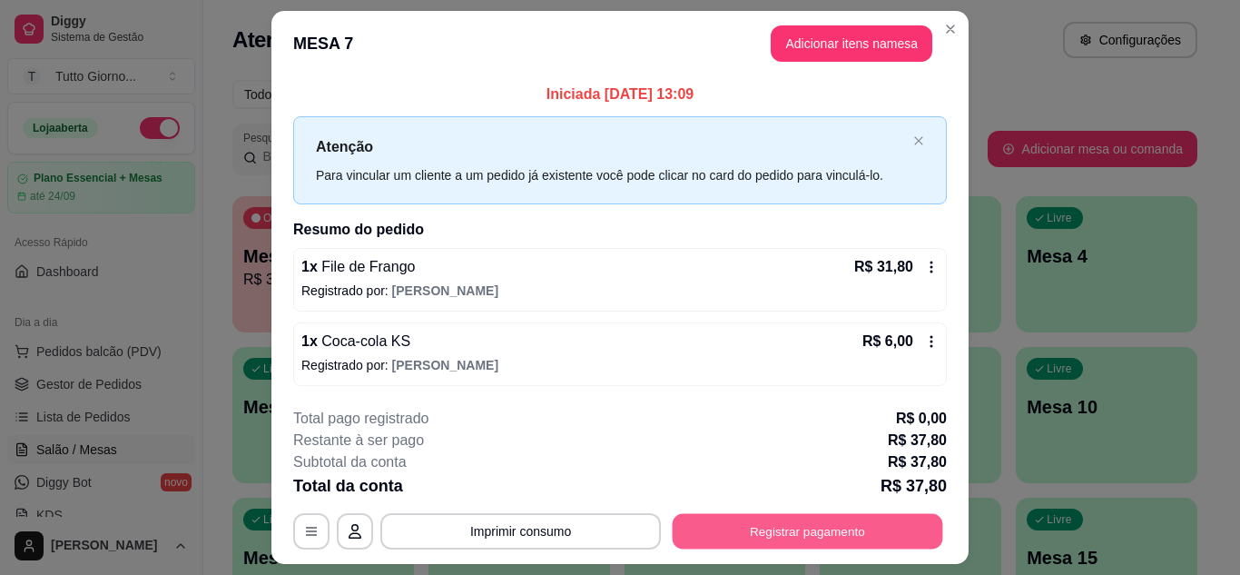
click at [824, 522] on button "Registrar pagamento" at bounding box center [808, 531] width 271 height 35
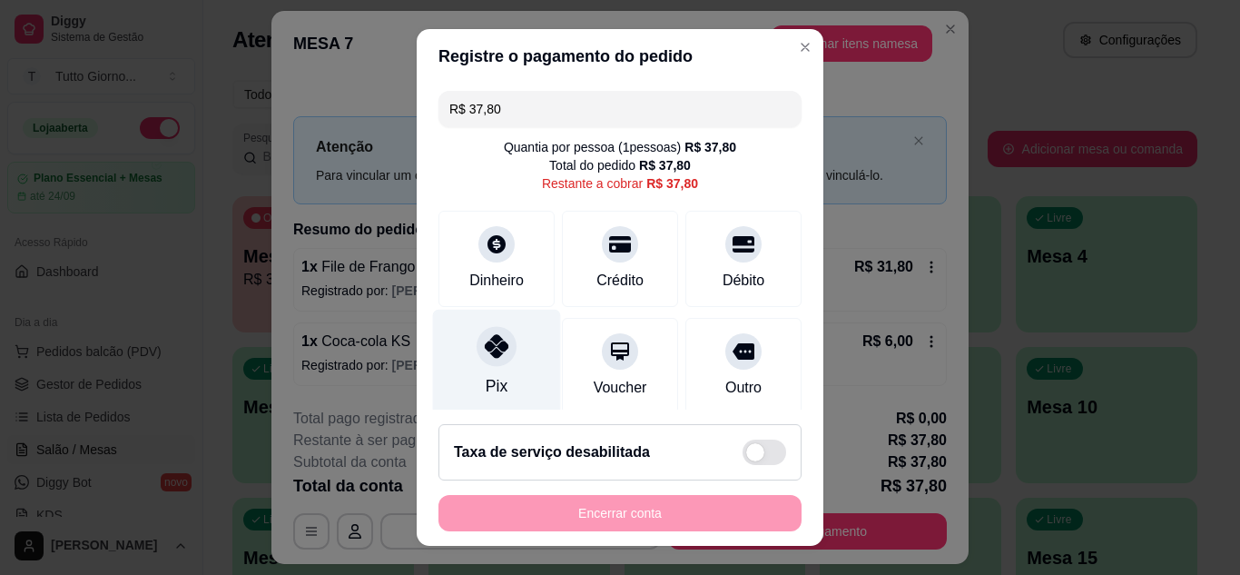
click at [495, 346] on icon at bounding box center [497, 346] width 24 height 24
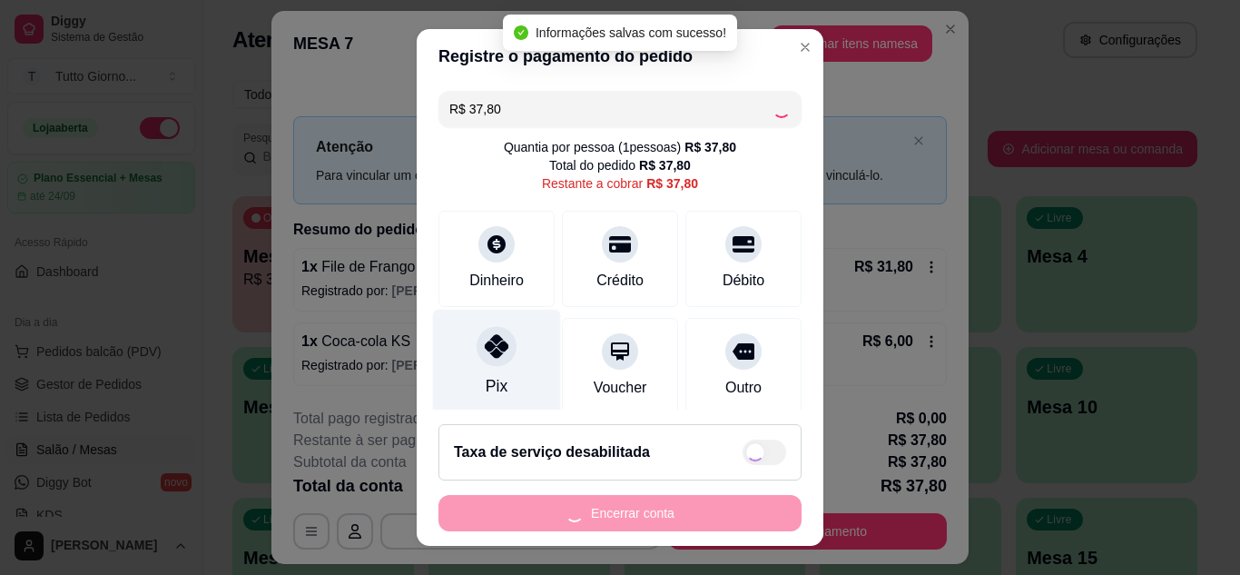
type input "R$ 0,00"
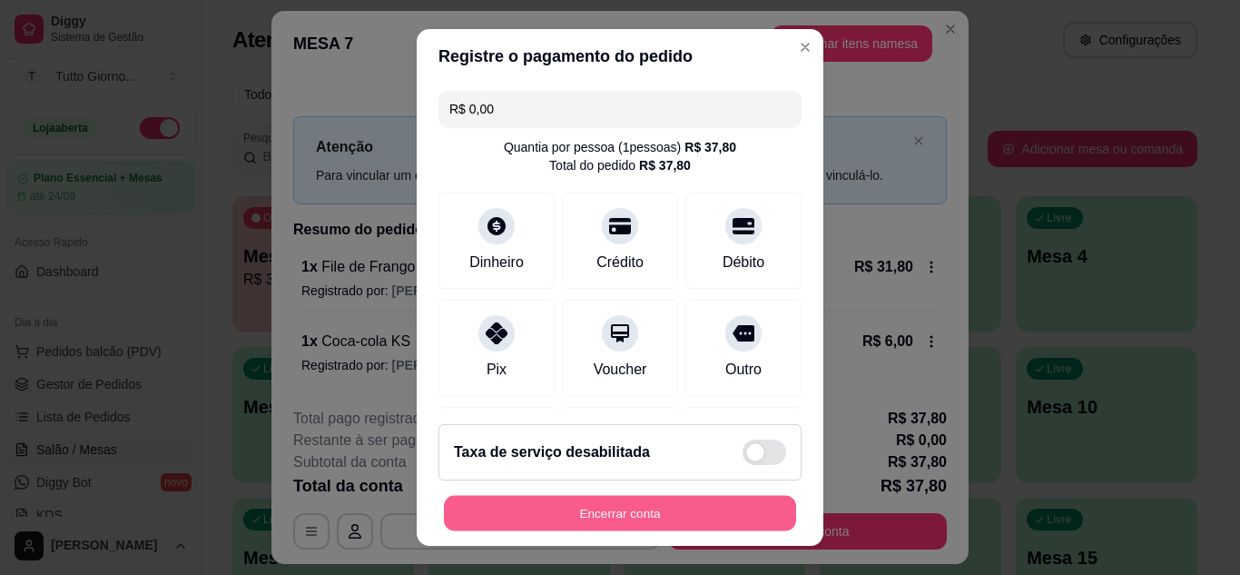
click at [629, 510] on button "Encerrar conta" at bounding box center [620, 513] width 352 height 35
